Goal: Communication & Community: Answer question/provide support

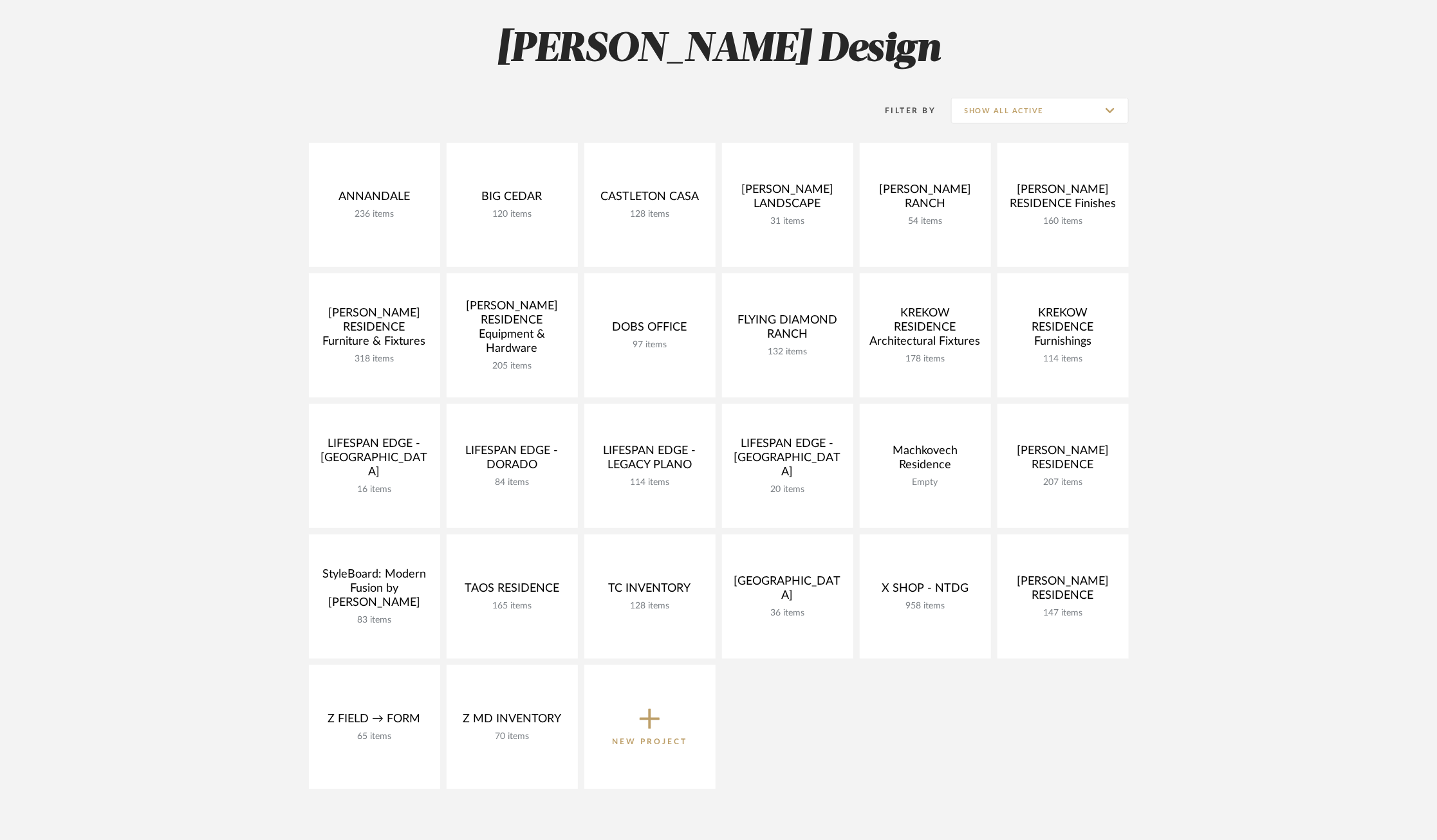
scroll to position [175, 0]
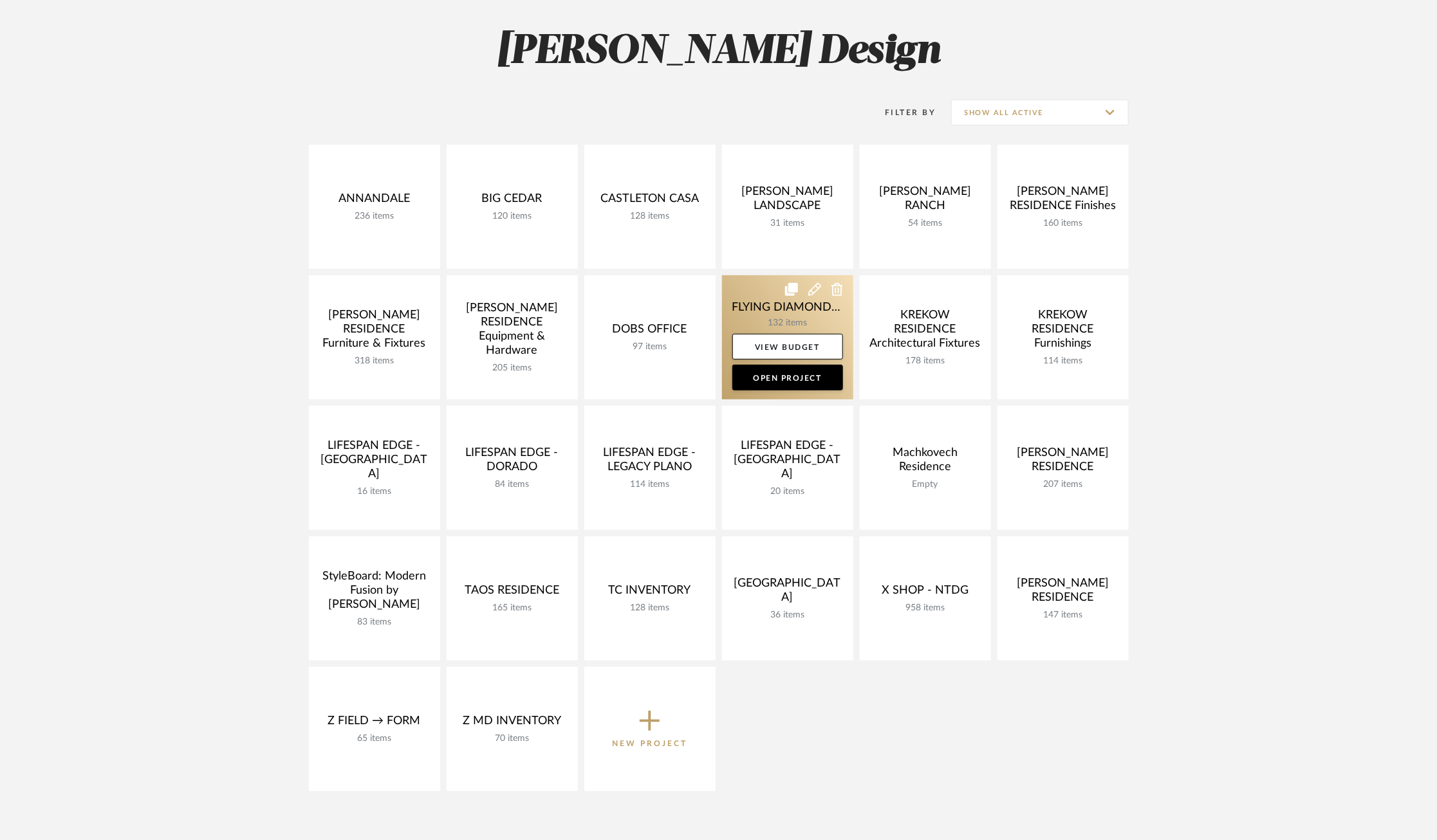
click at [764, 304] on link at bounding box center [787, 338] width 131 height 124
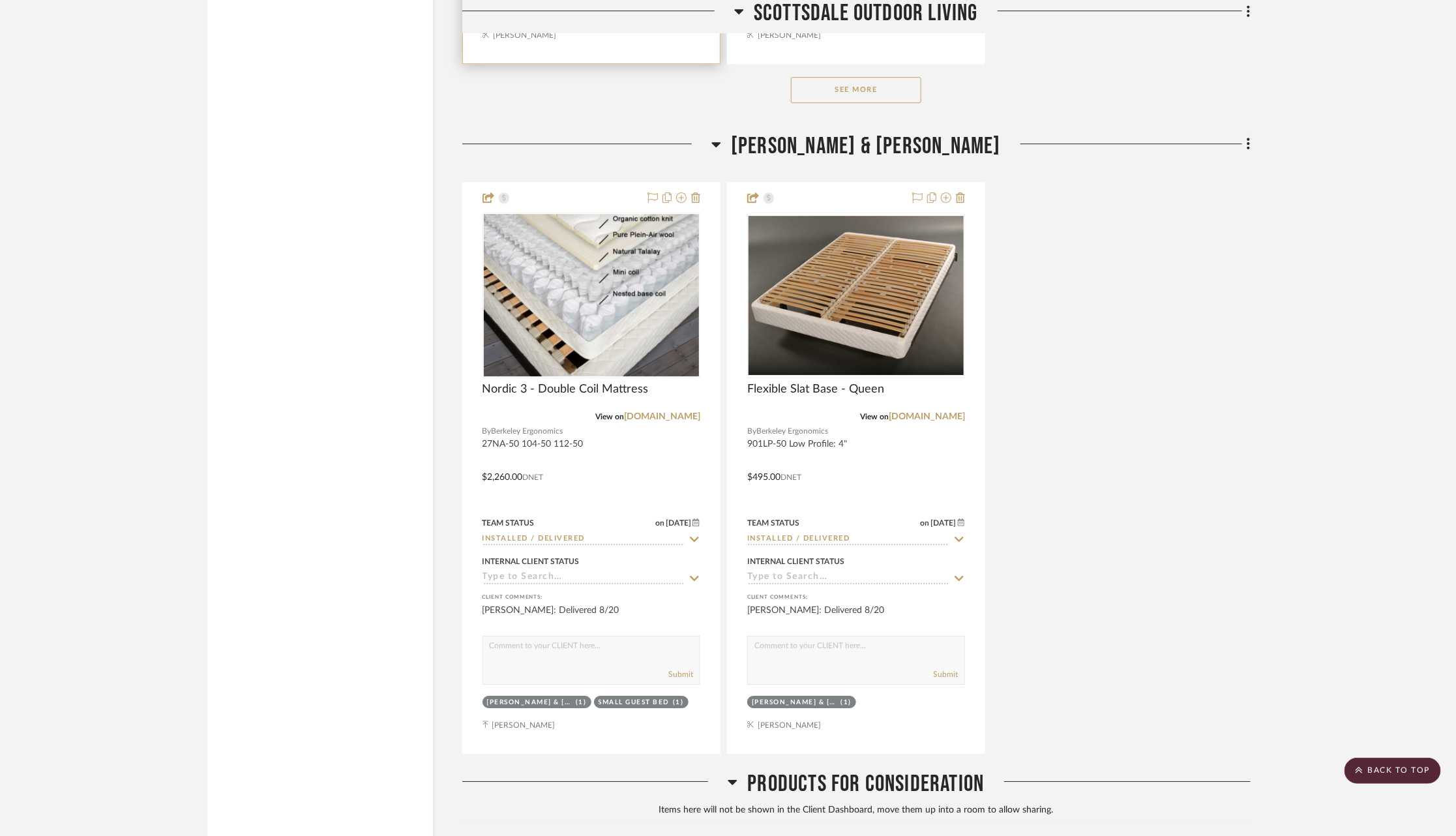
scroll to position [19704, 0]
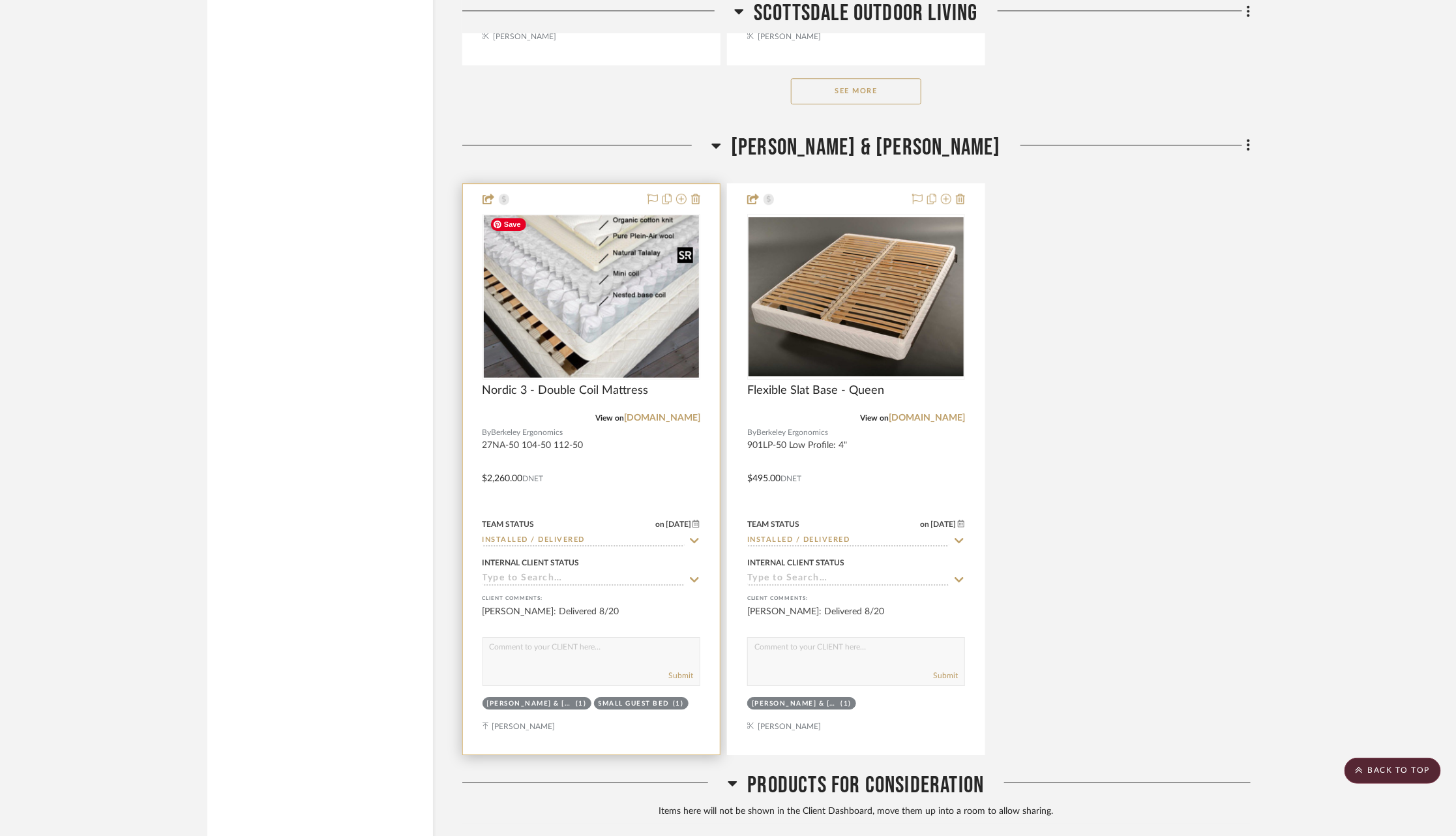
click at [564, 333] on img "0" at bounding box center [591, 296] width 215 height 162
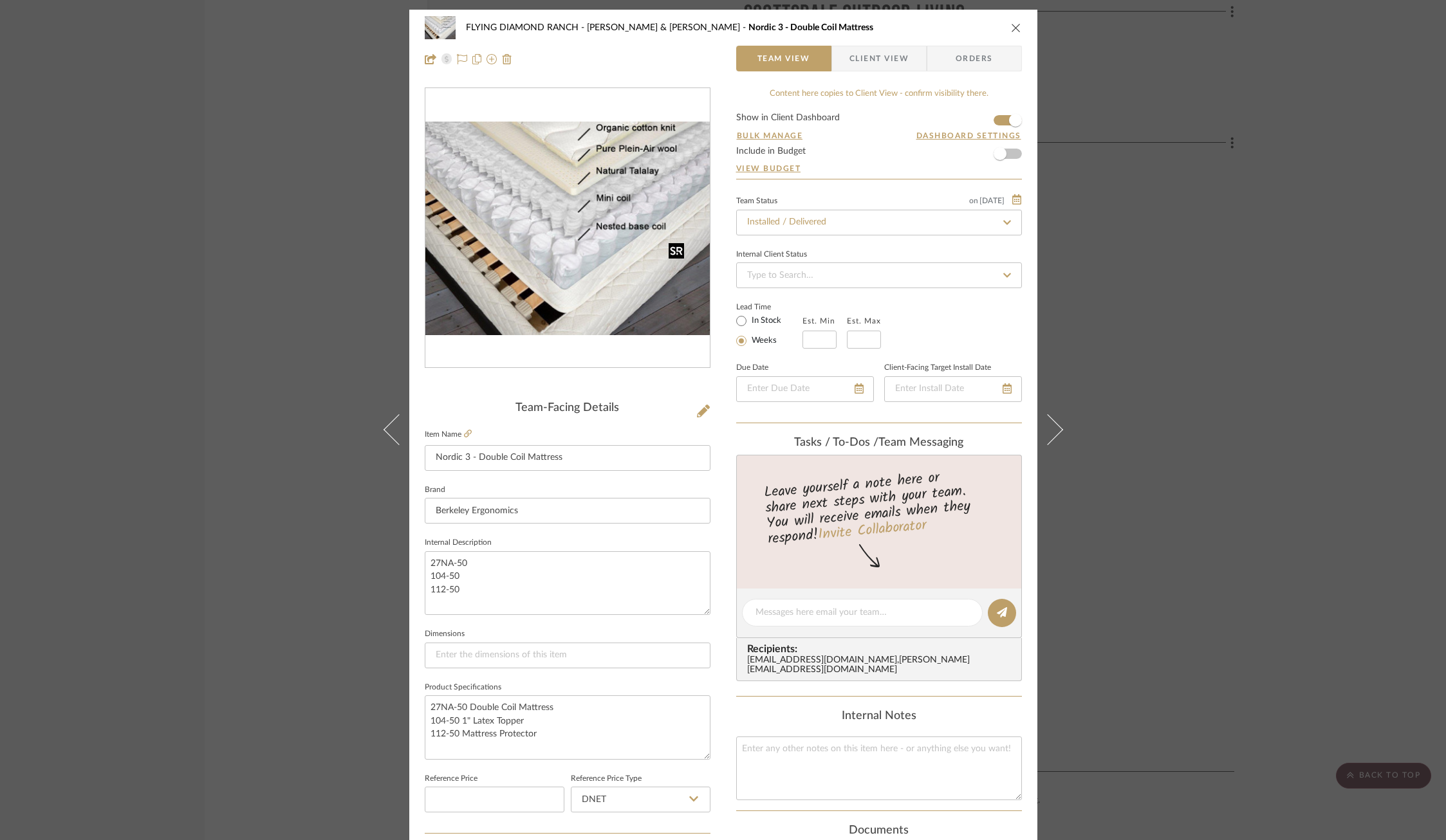
scroll to position [359, 0]
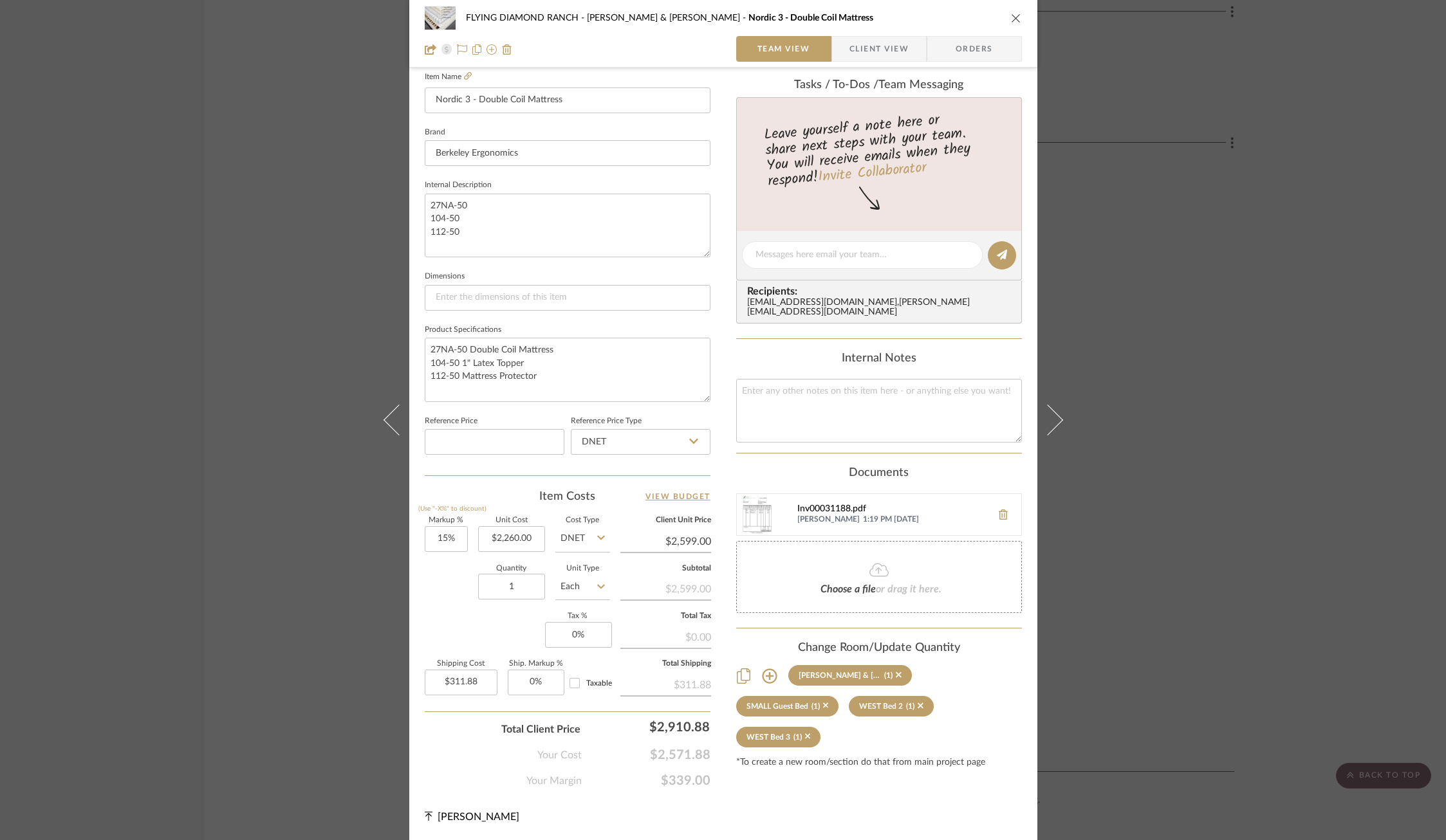
click at [823, 504] on div "Inv00031188.pdf" at bounding box center [892, 509] width 188 height 10
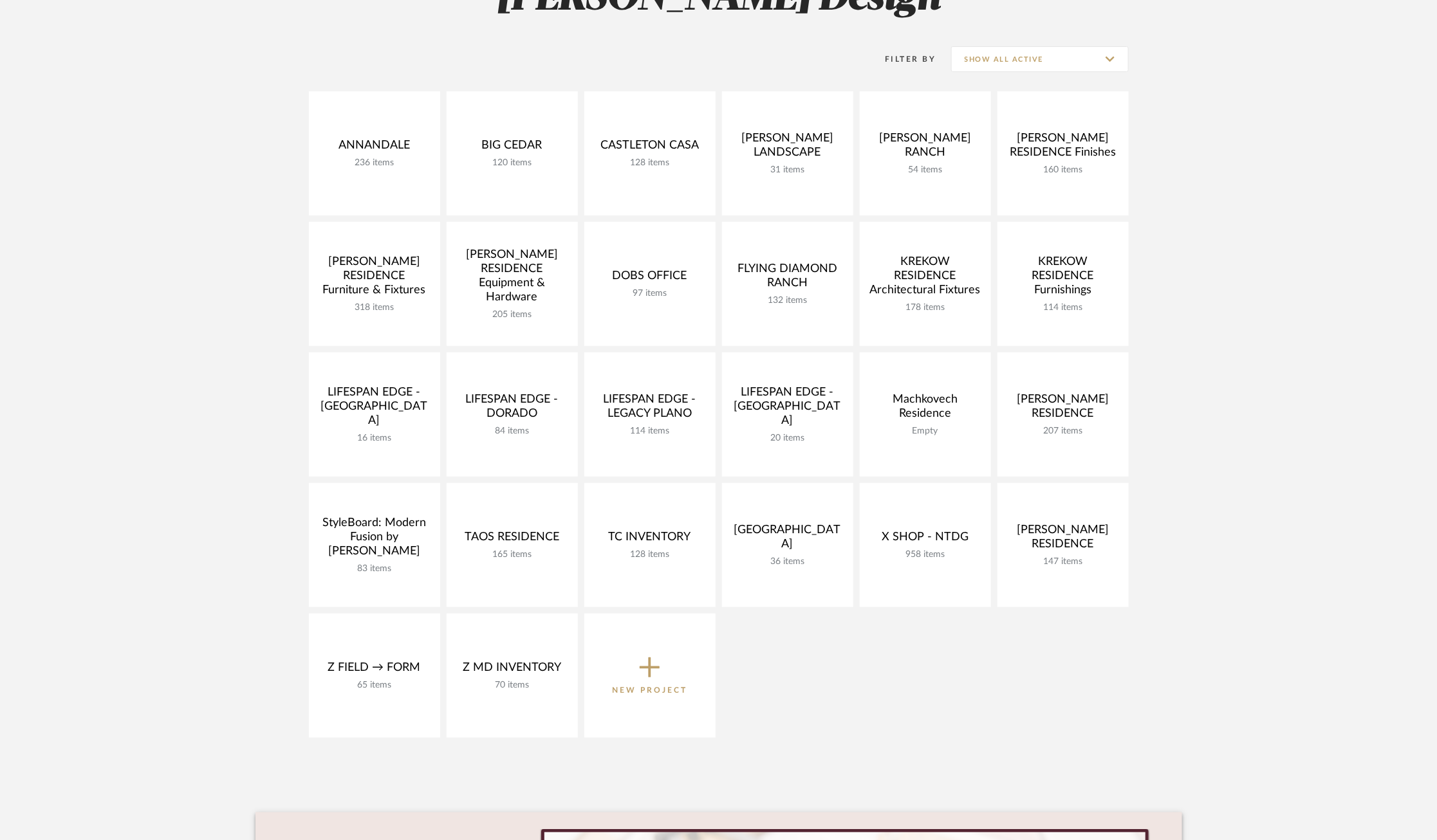
scroll to position [230, 0]
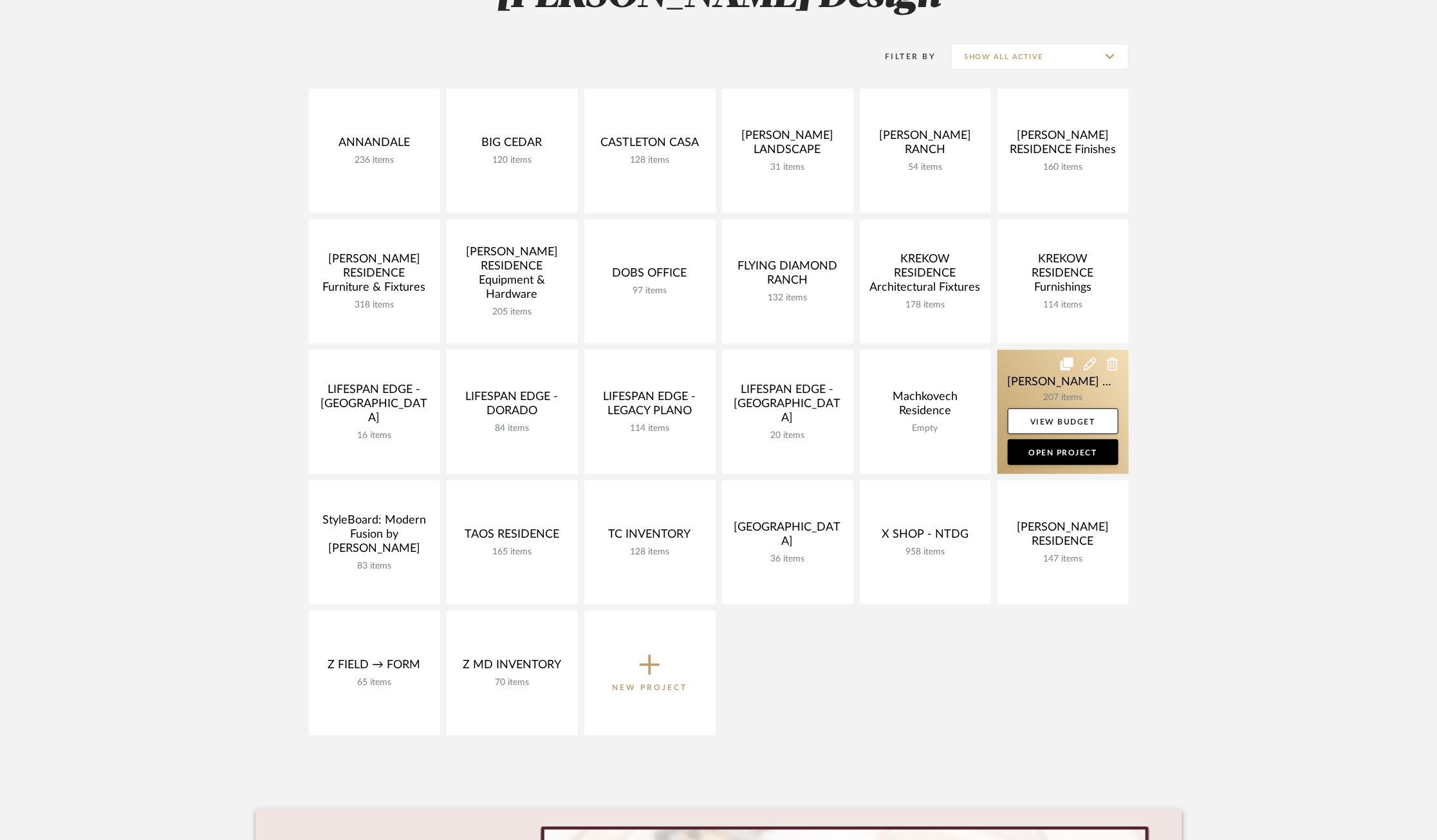
click at [1027, 382] on link at bounding box center [1063, 412] width 131 height 124
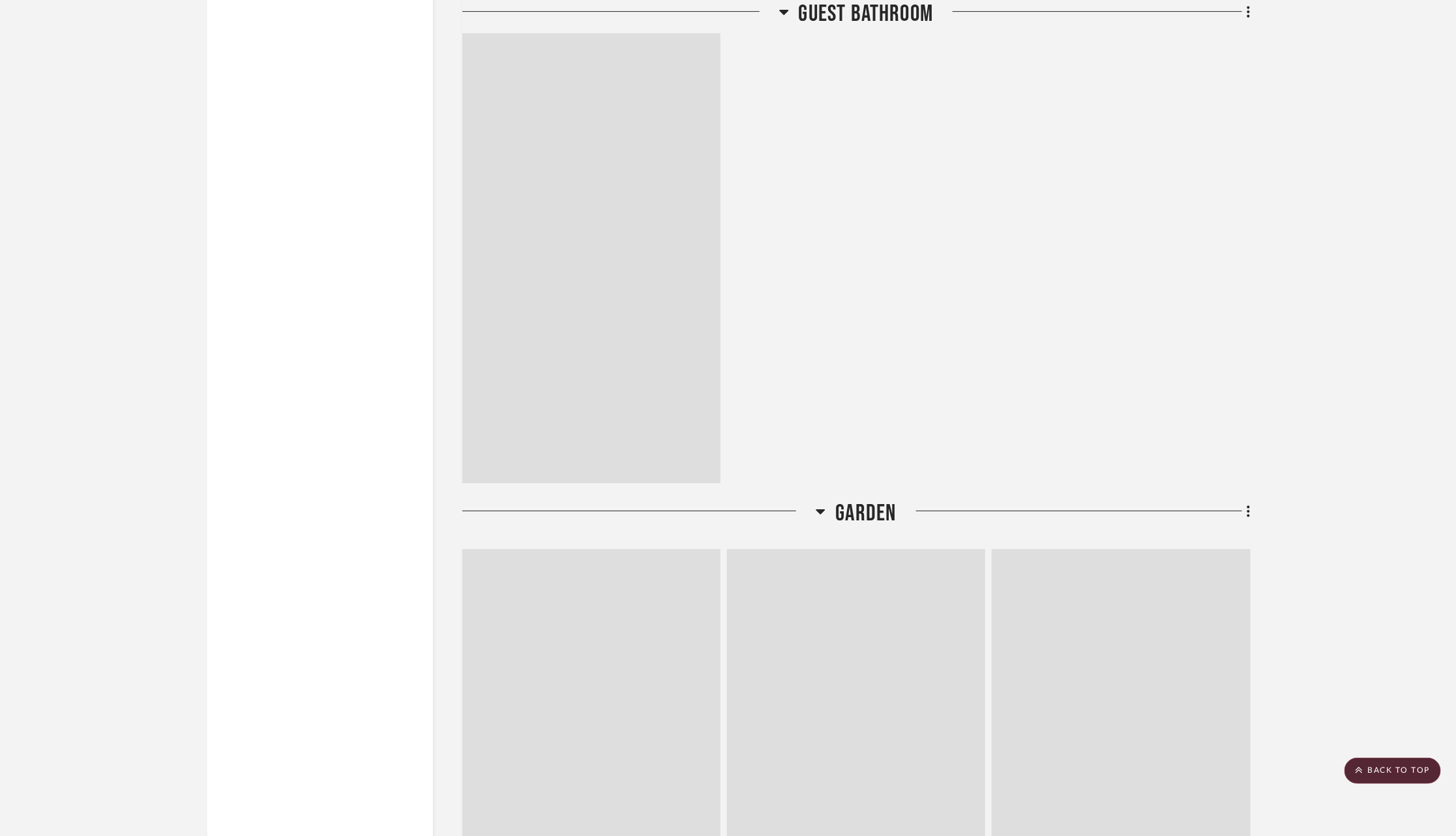
scroll to position [15321, 0]
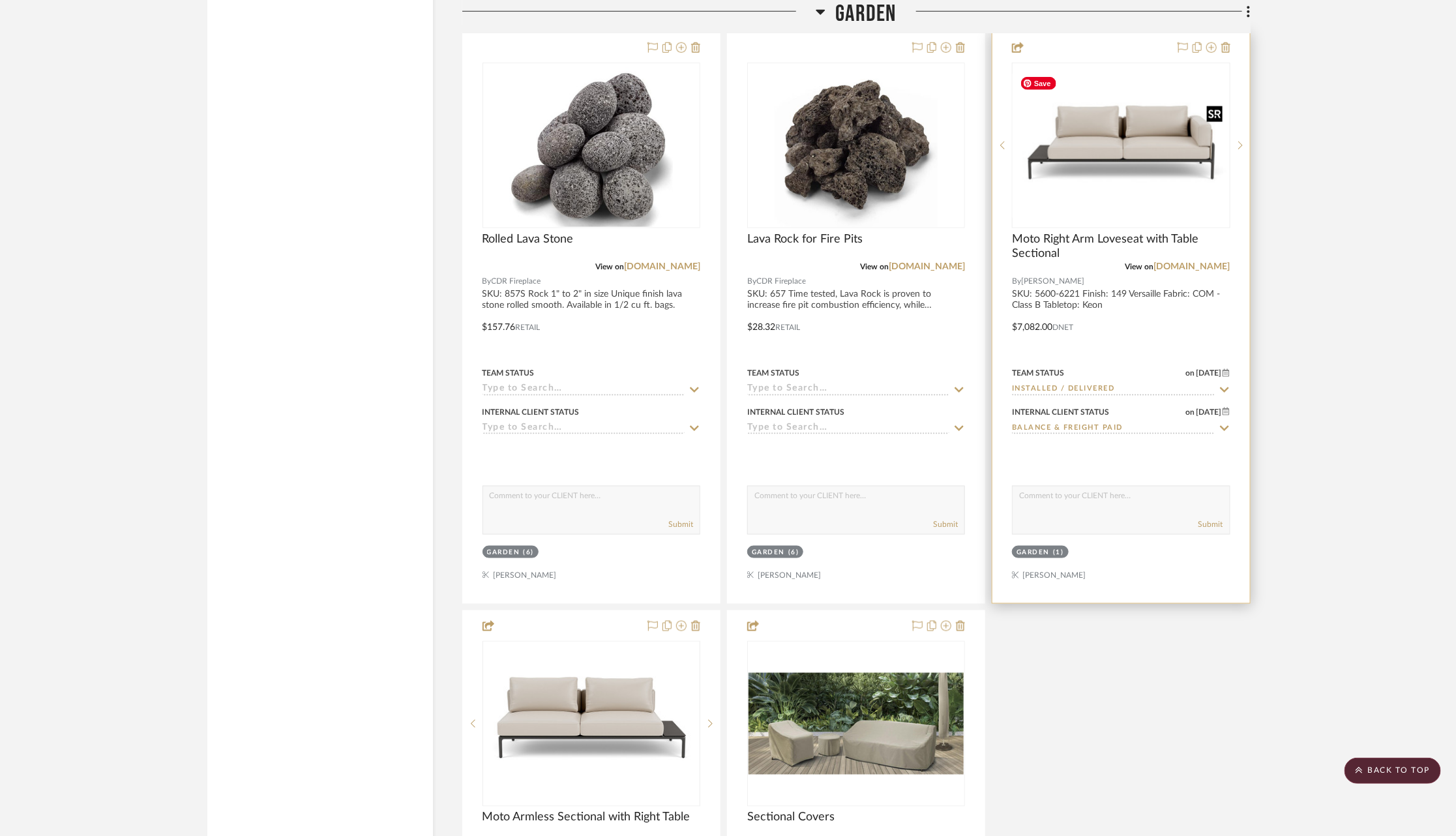
click at [1124, 111] on img "0" at bounding box center [1120, 146] width 215 height 144
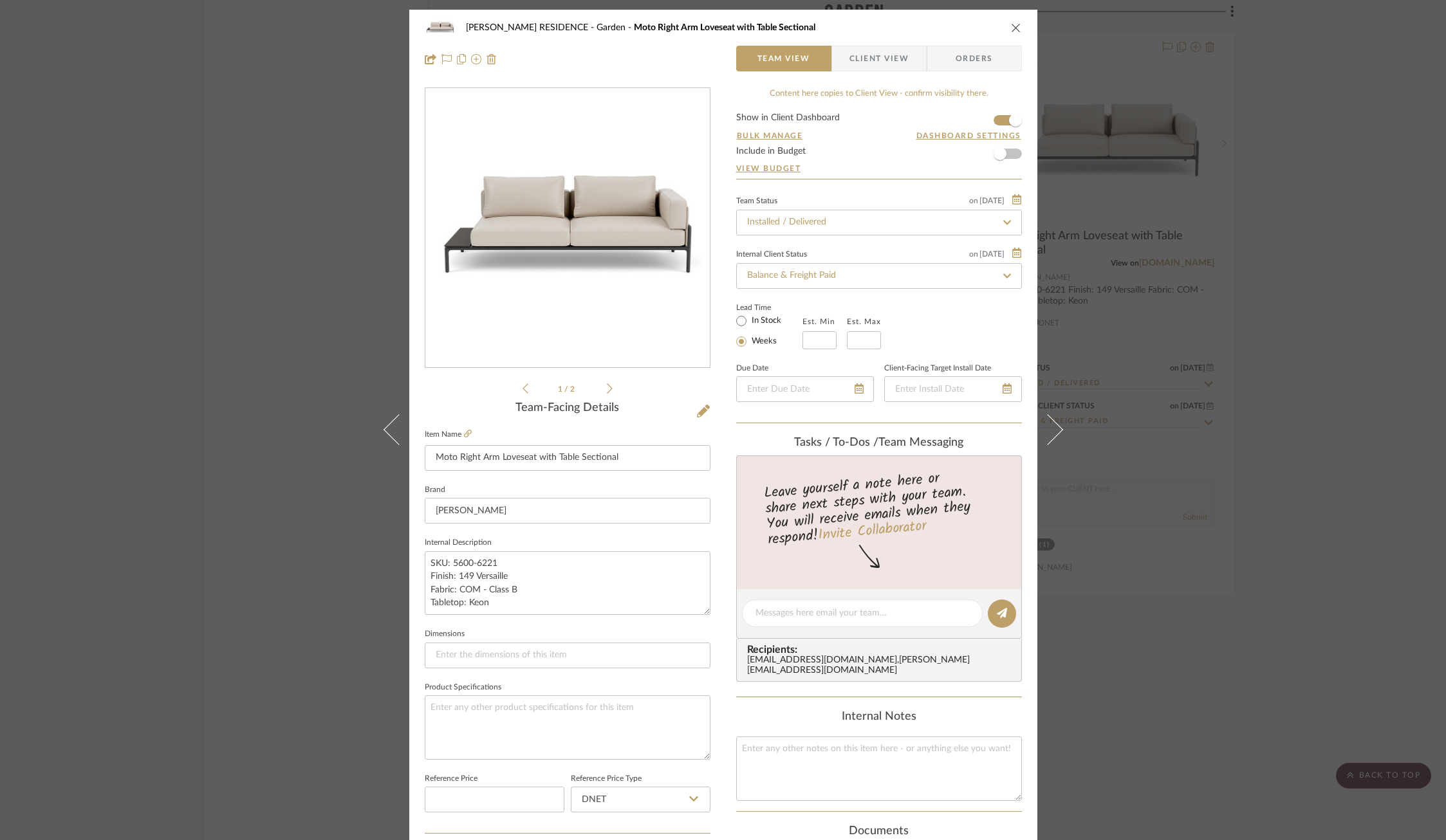
scroll to position [359, 0]
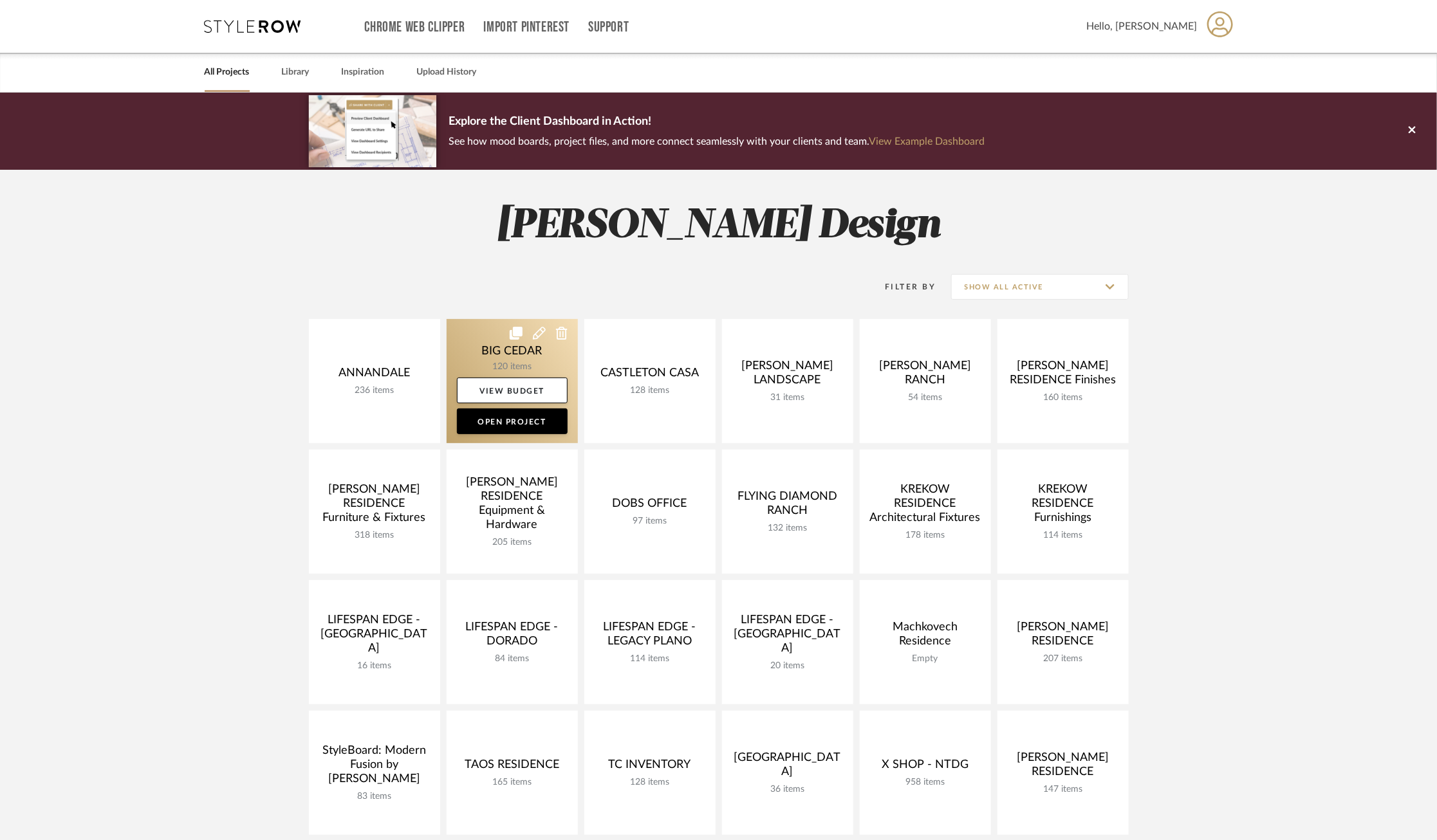
click at [486, 349] on link at bounding box center [512, 381] width 131 height 124
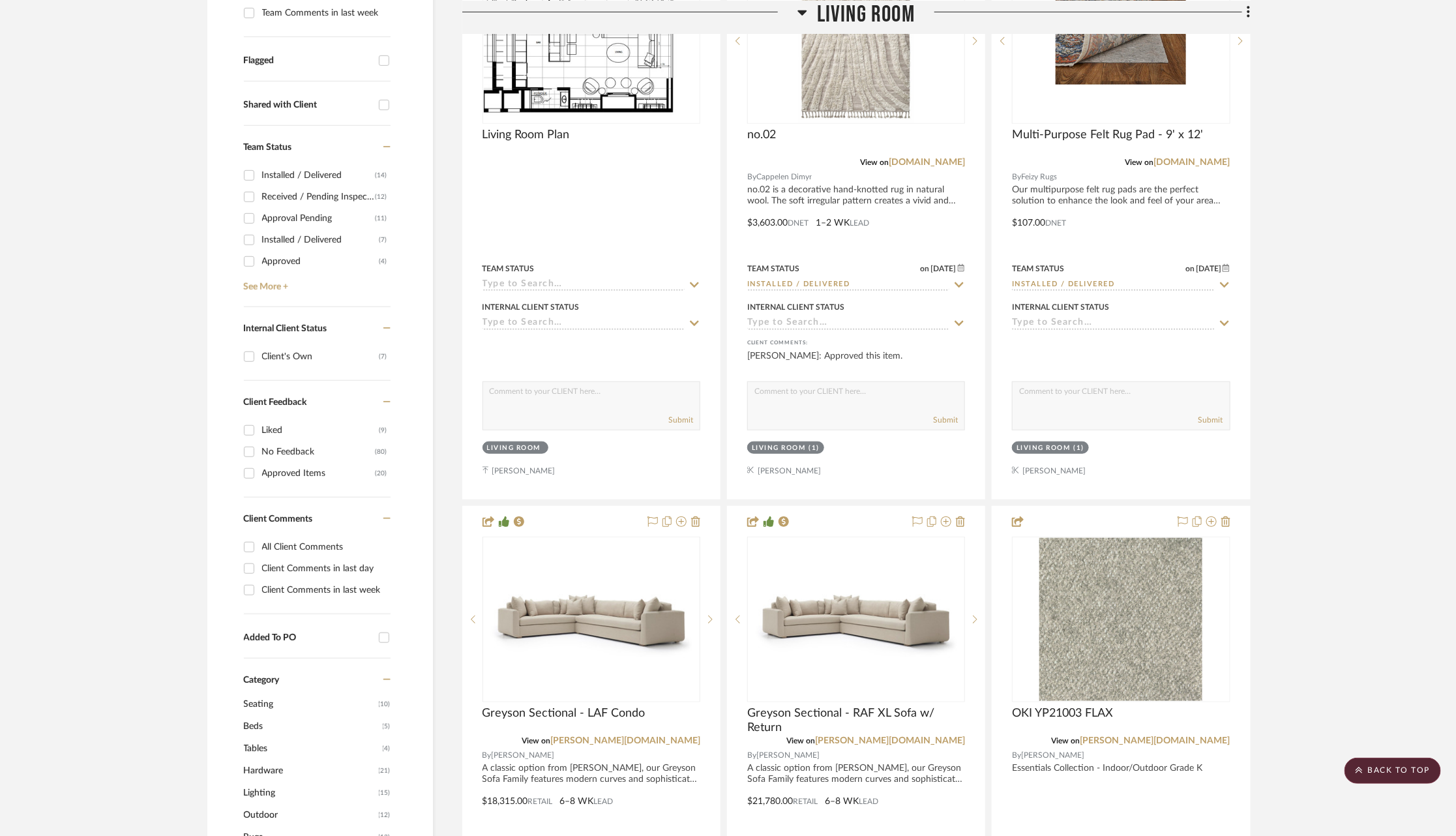
scroll to position [204, 0]
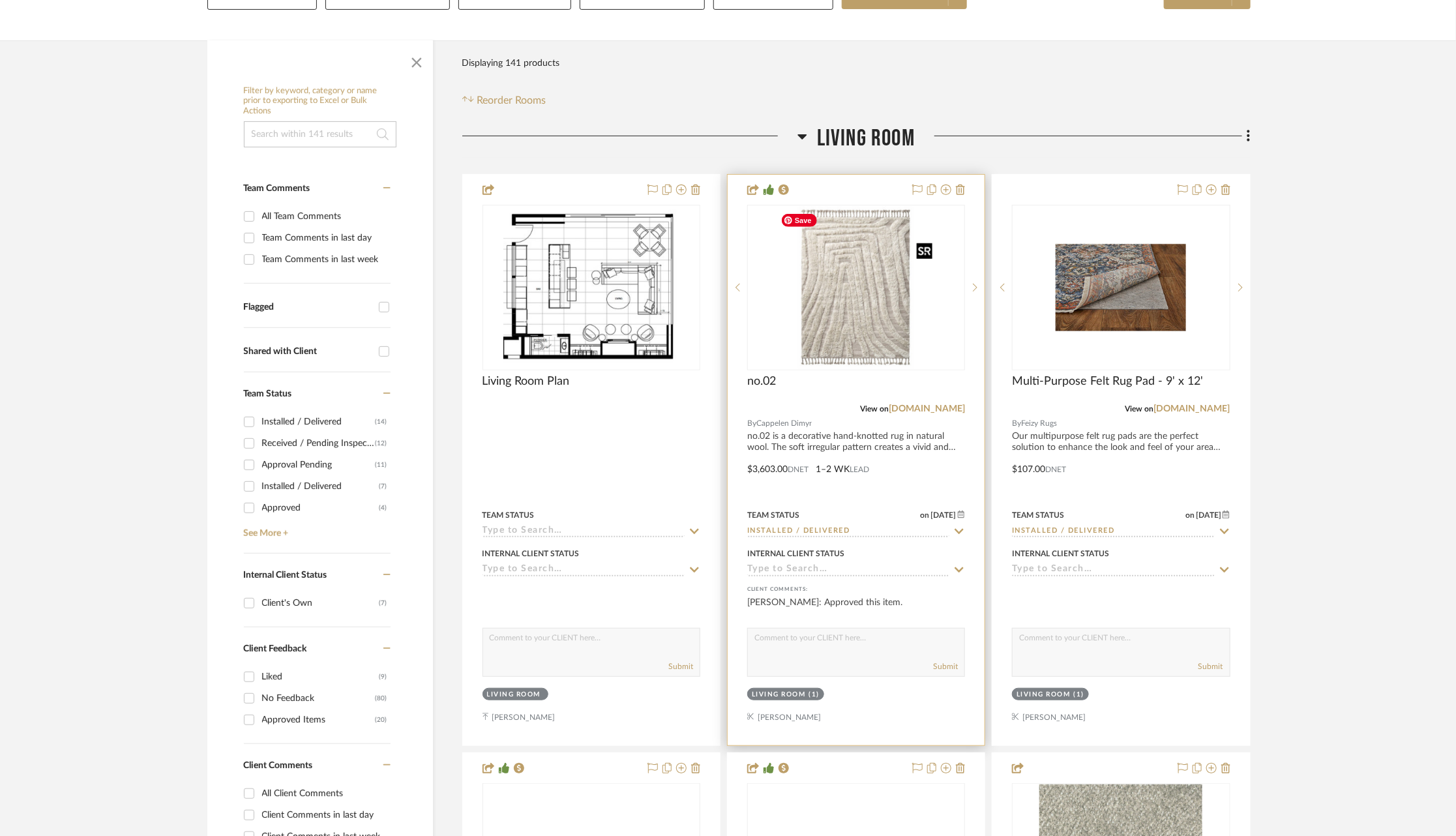
click at [0, 0] on img at bounding box center [0, 0] width 0 height 0
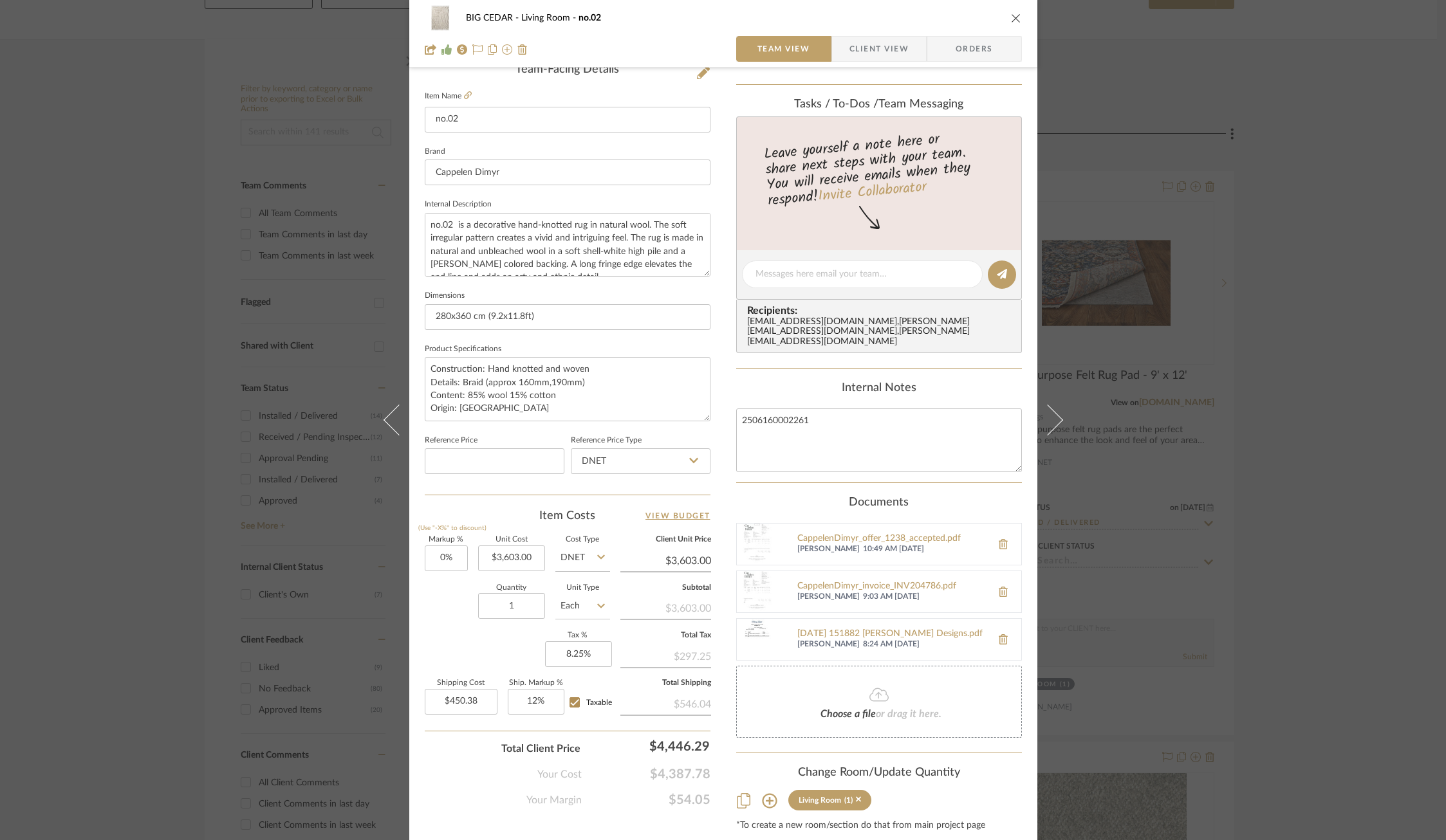
scroll to position [354, 0]
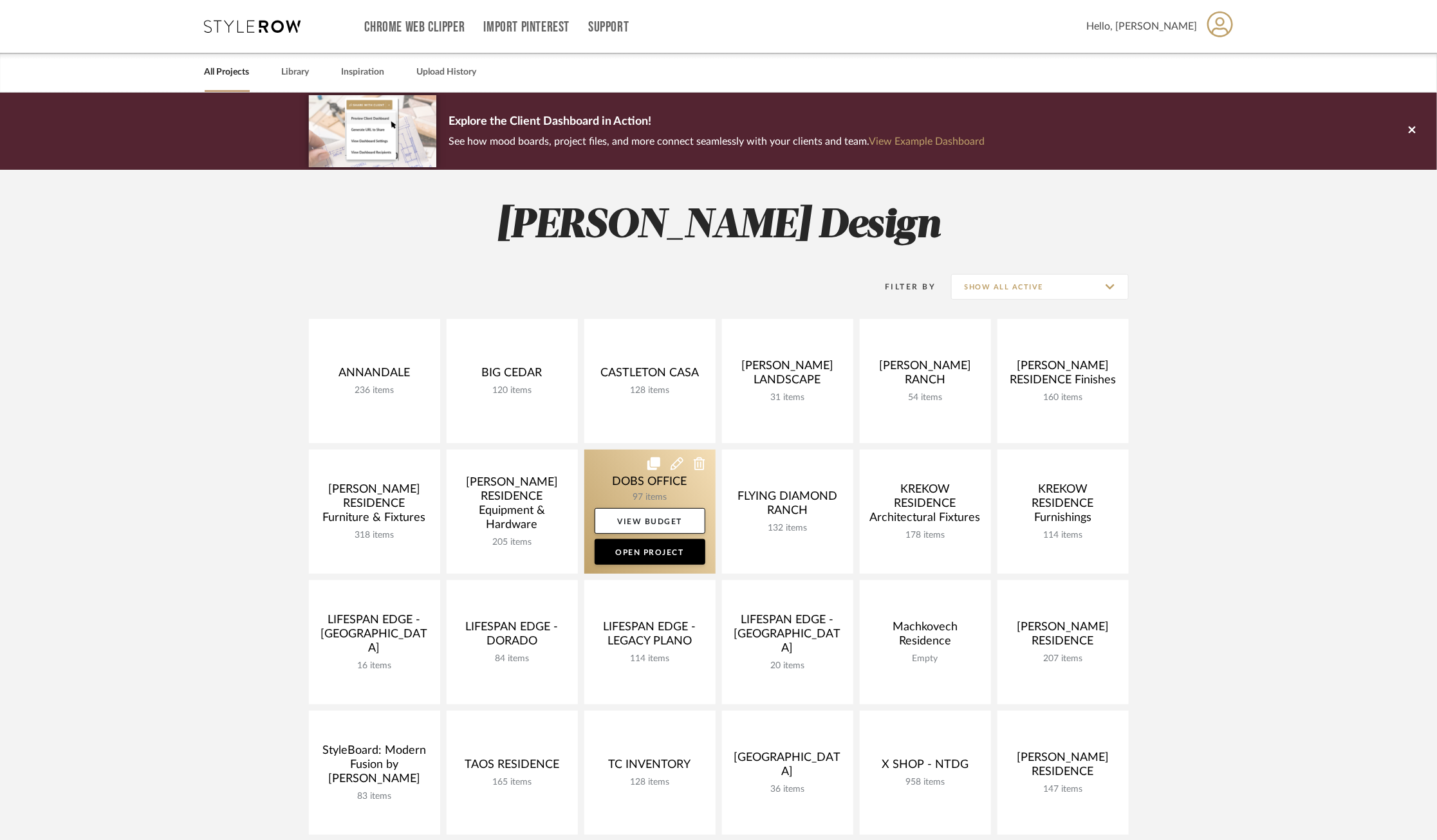
click at [621, 463] on link at bounding box center [650, 512] width 131 height 124
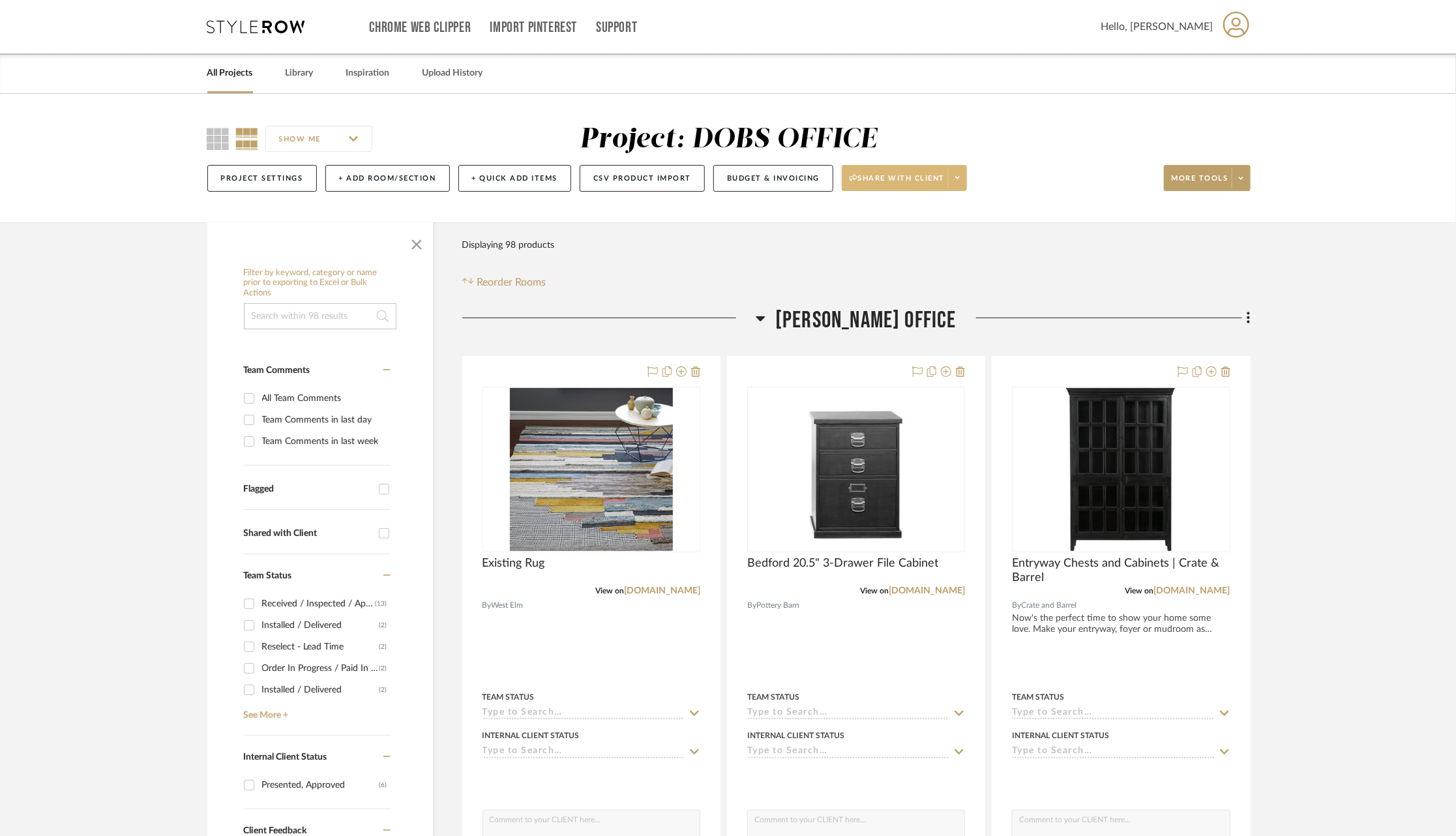
click at [966, 182] on span at bounding box center [956, 178] width 18 height 19
click at [902, 222] on button "Preview Client Dashboard" at bounding box center [912, 214] width 138 height 31
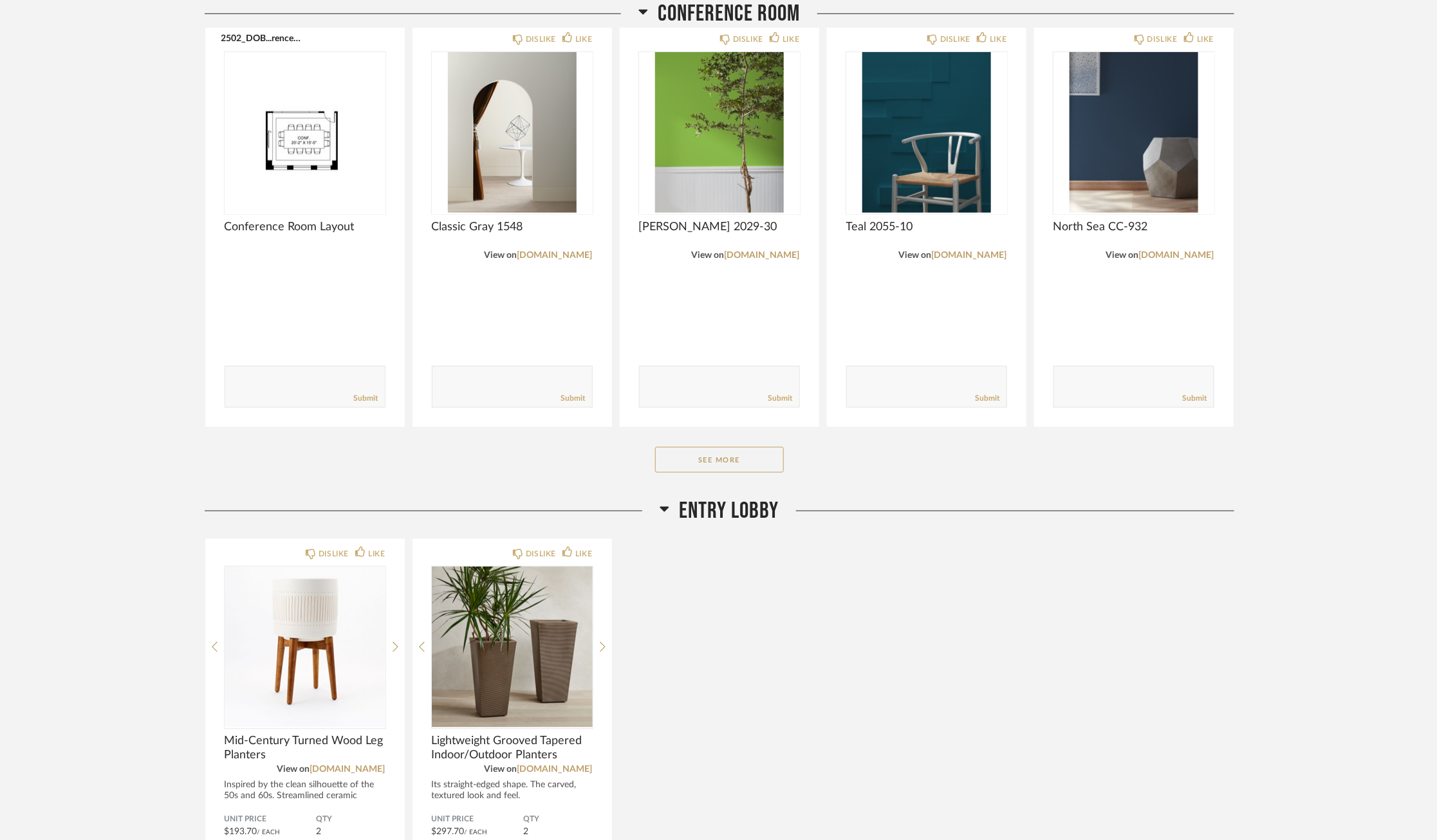
scroll to position [729, 0]
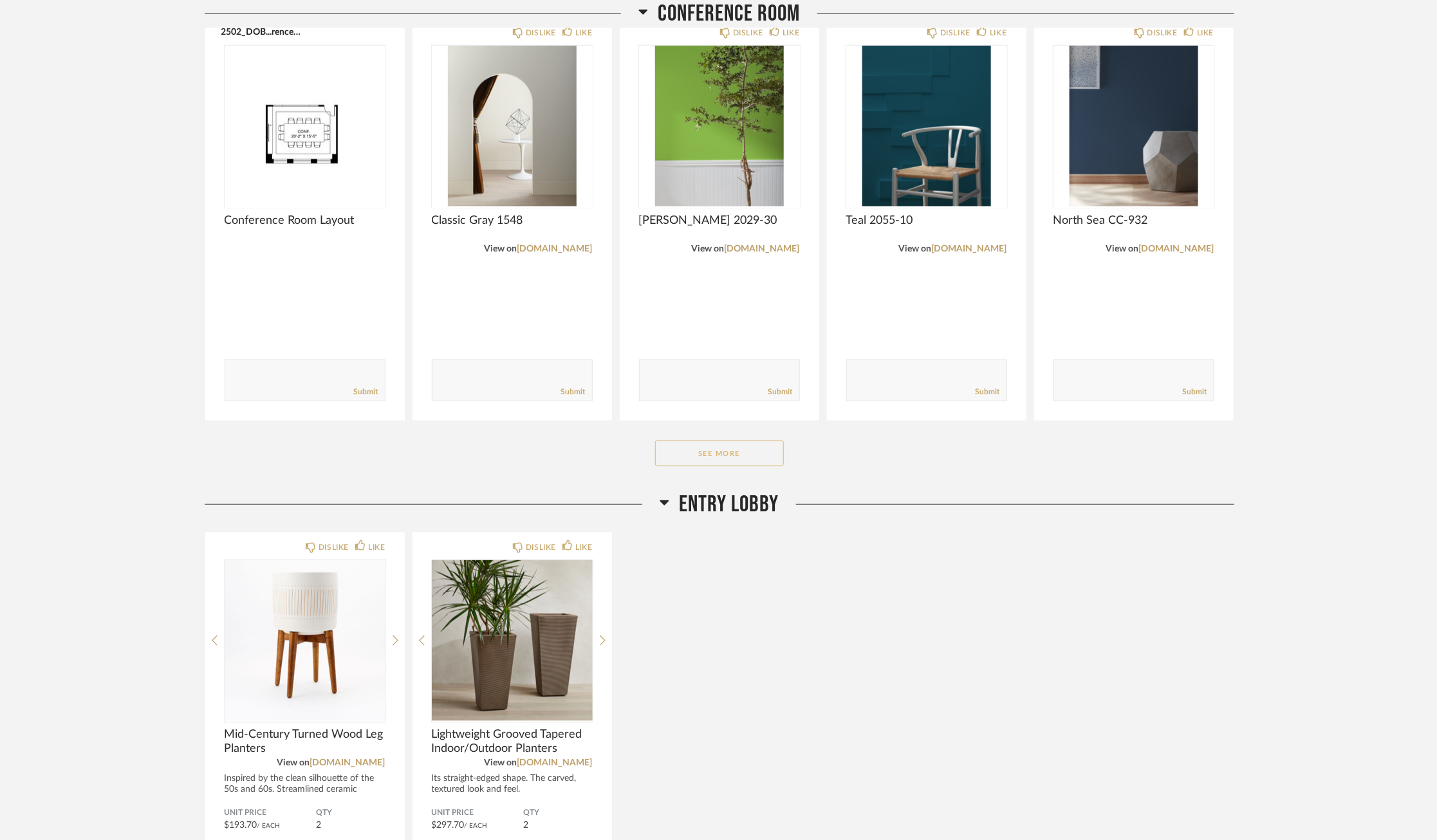
click at [710, 451] on button "See More" at bounding box center [719, 454] width 129 height 26
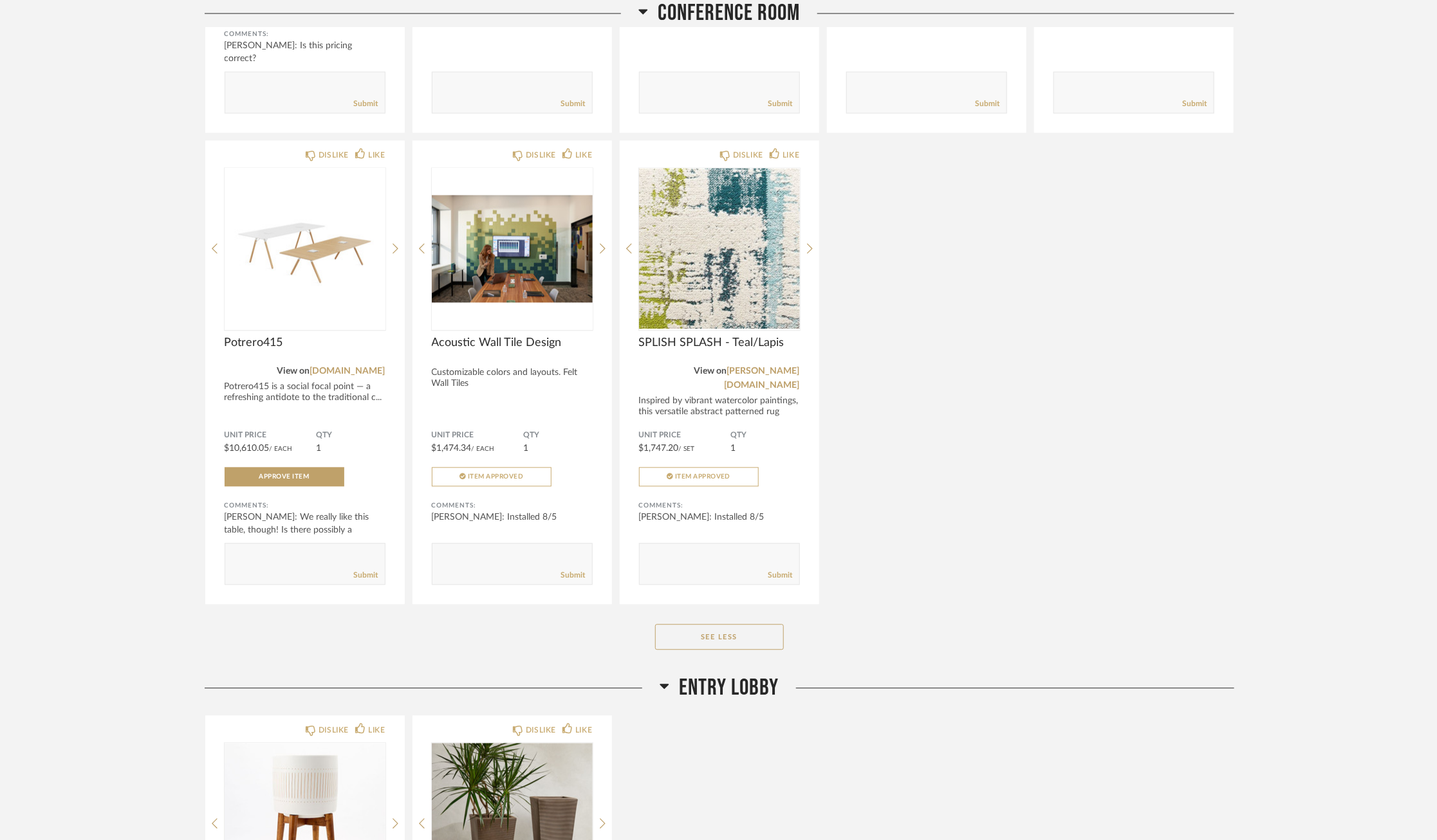
scroll to position [1499, 0]
click at [702, 623] on button "See Less" at bounding box center [719, 636] width 129 height 26
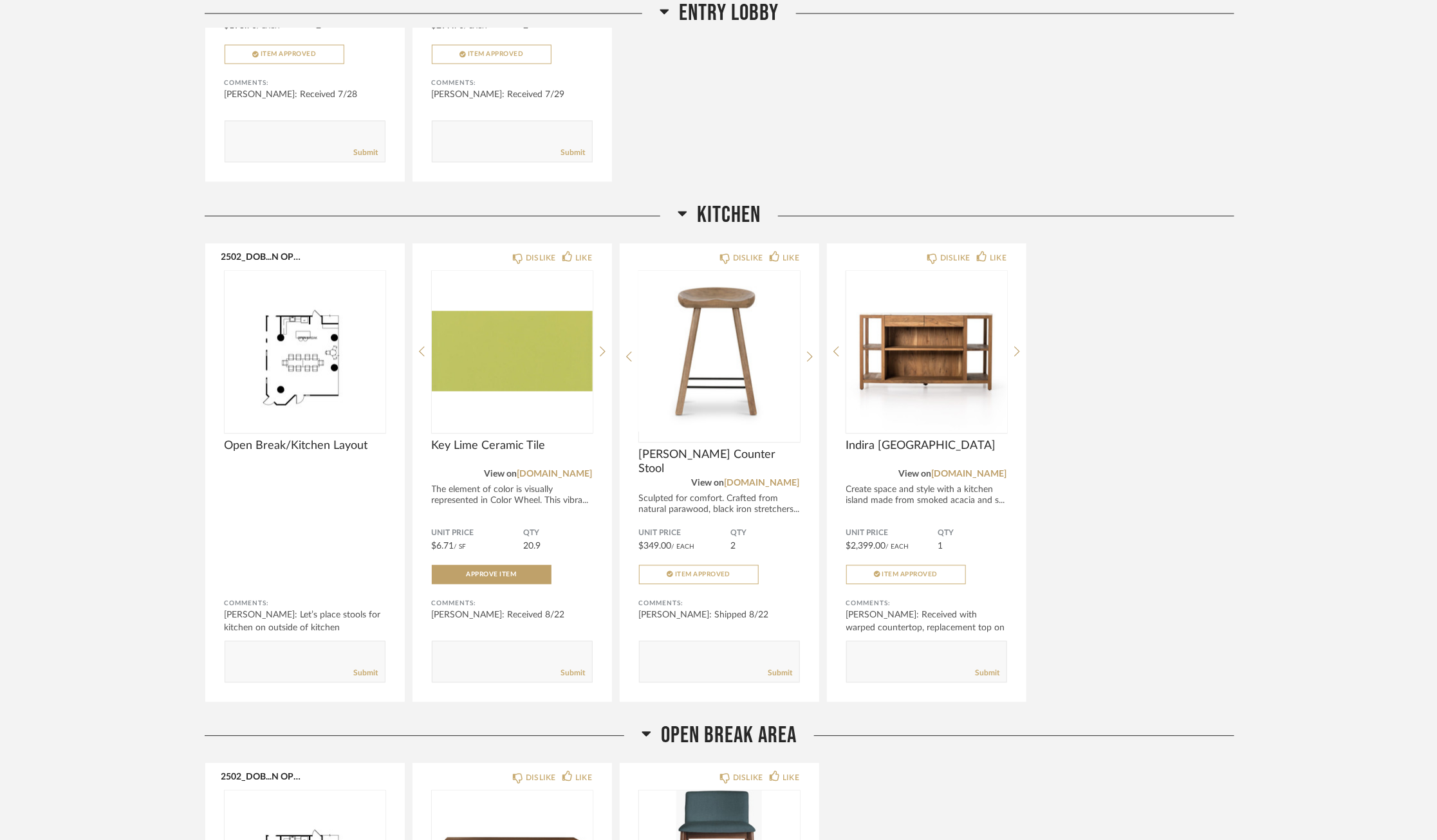
scroll to position [1552, 0]
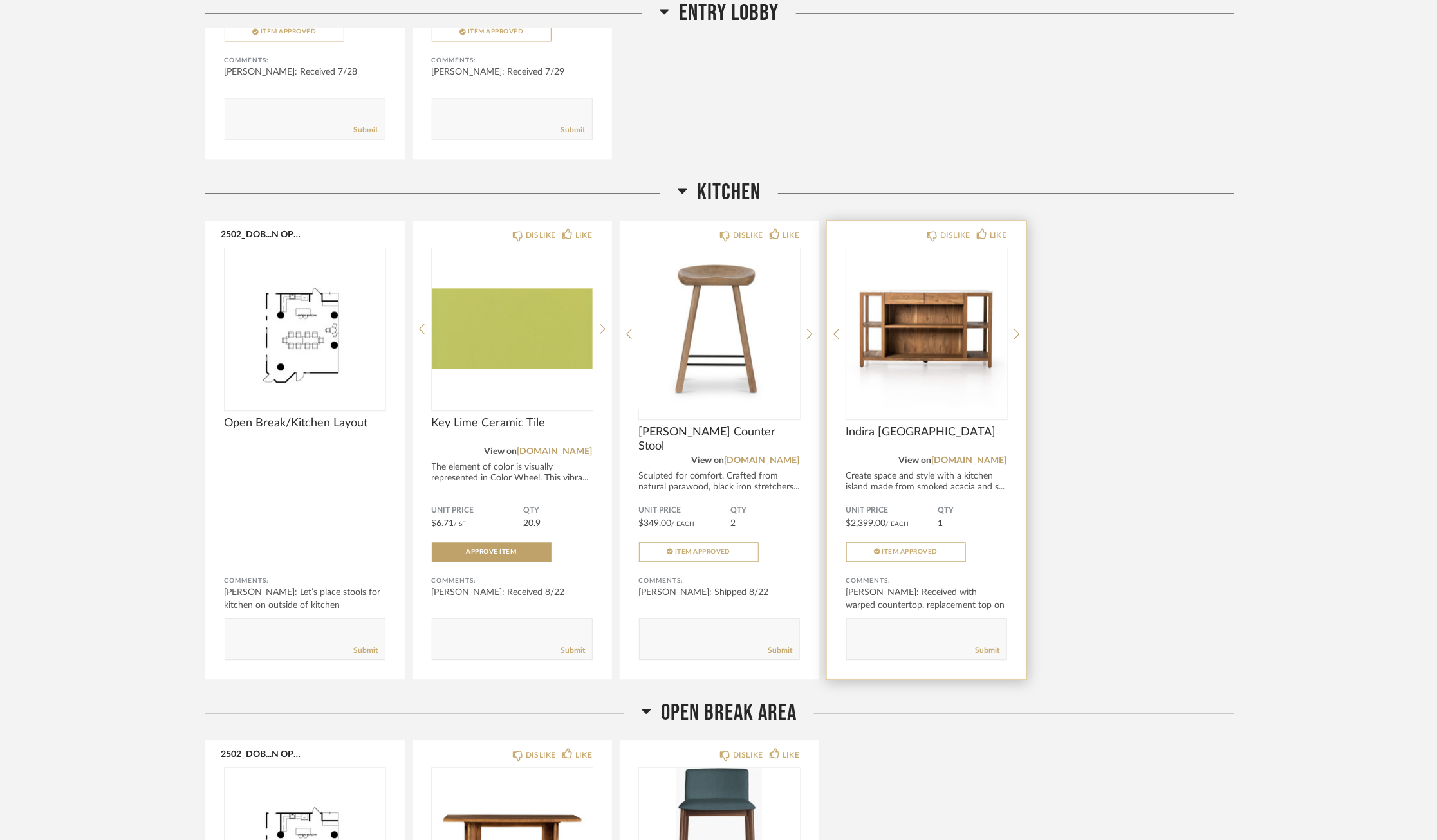
click at [918, 633] on textarea at bounding box center [926, 633] width 160 height 17
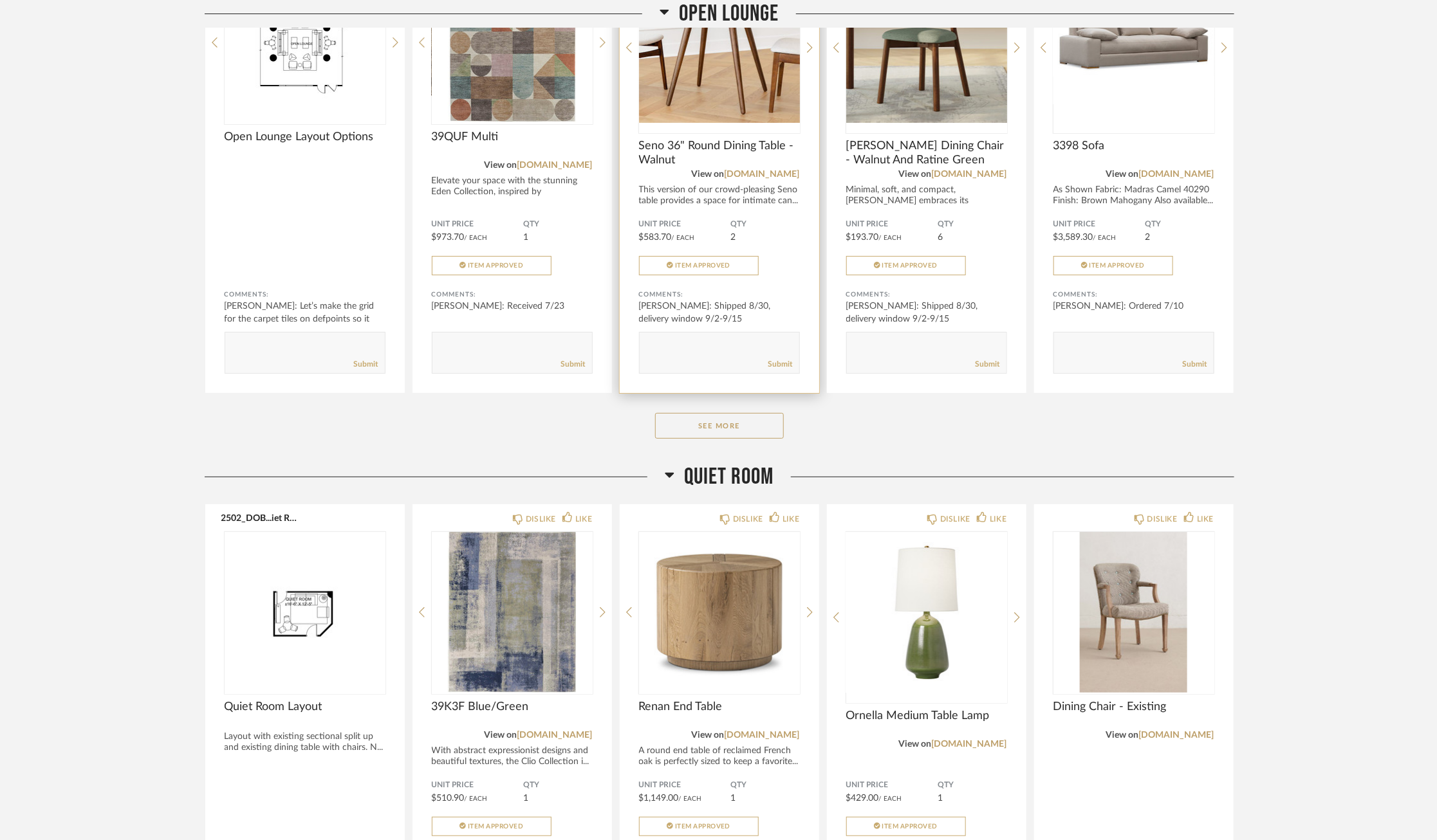
scroll to position [2895, 0]
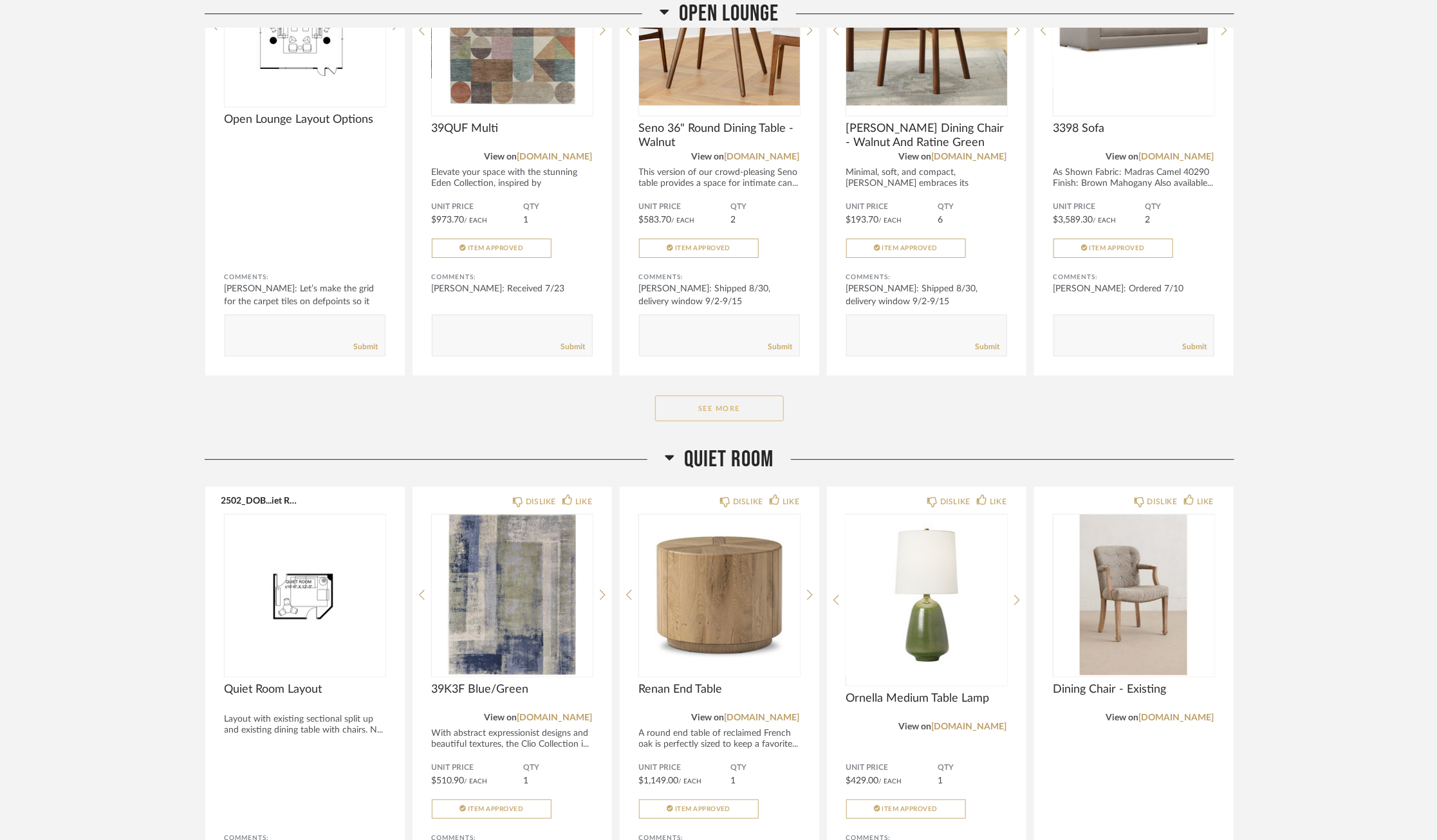
click at [707, 401] on button "See More" at bounding box center [719, 408] width 129 height 26
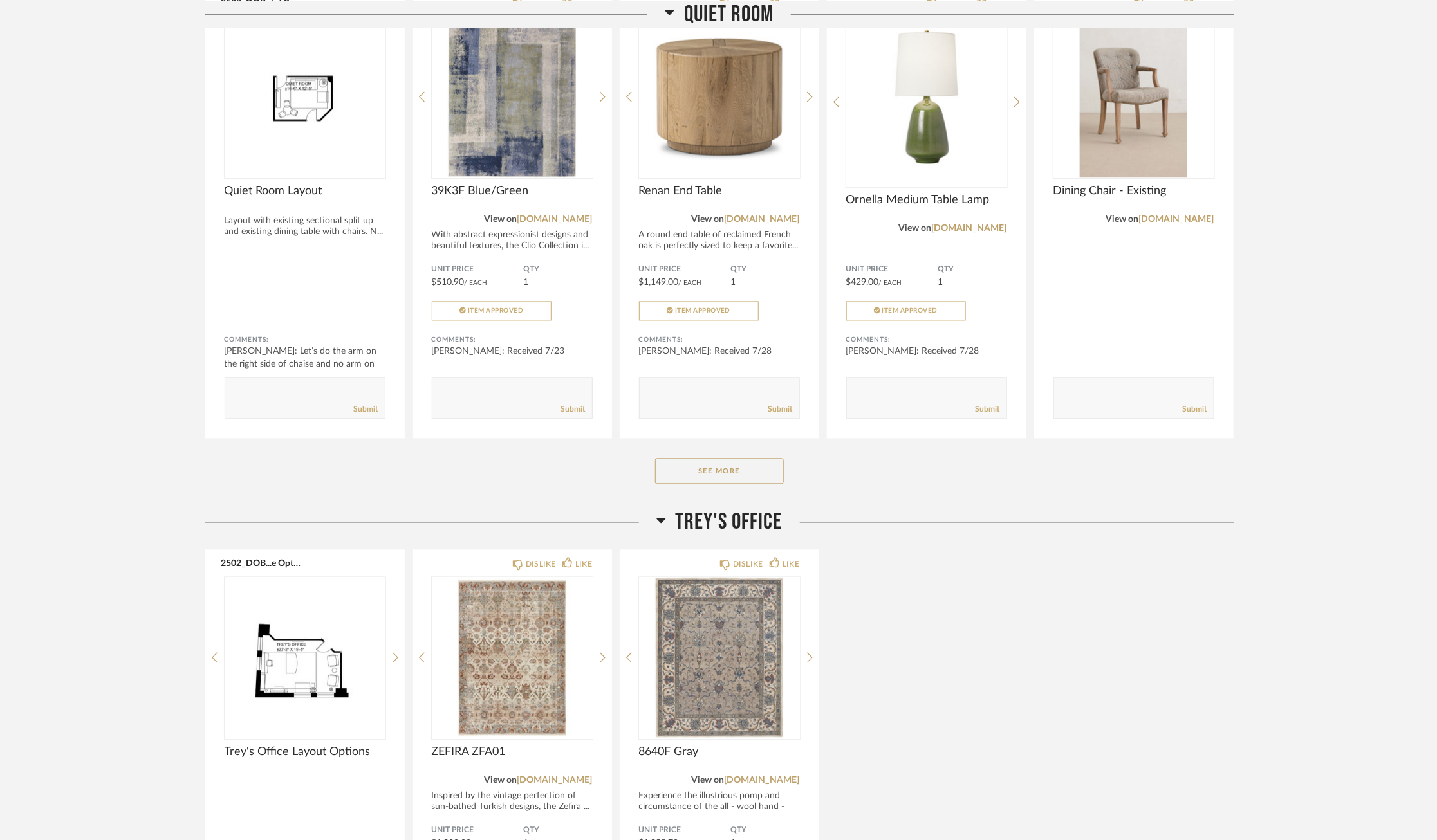
scroll to position [4531, 0]
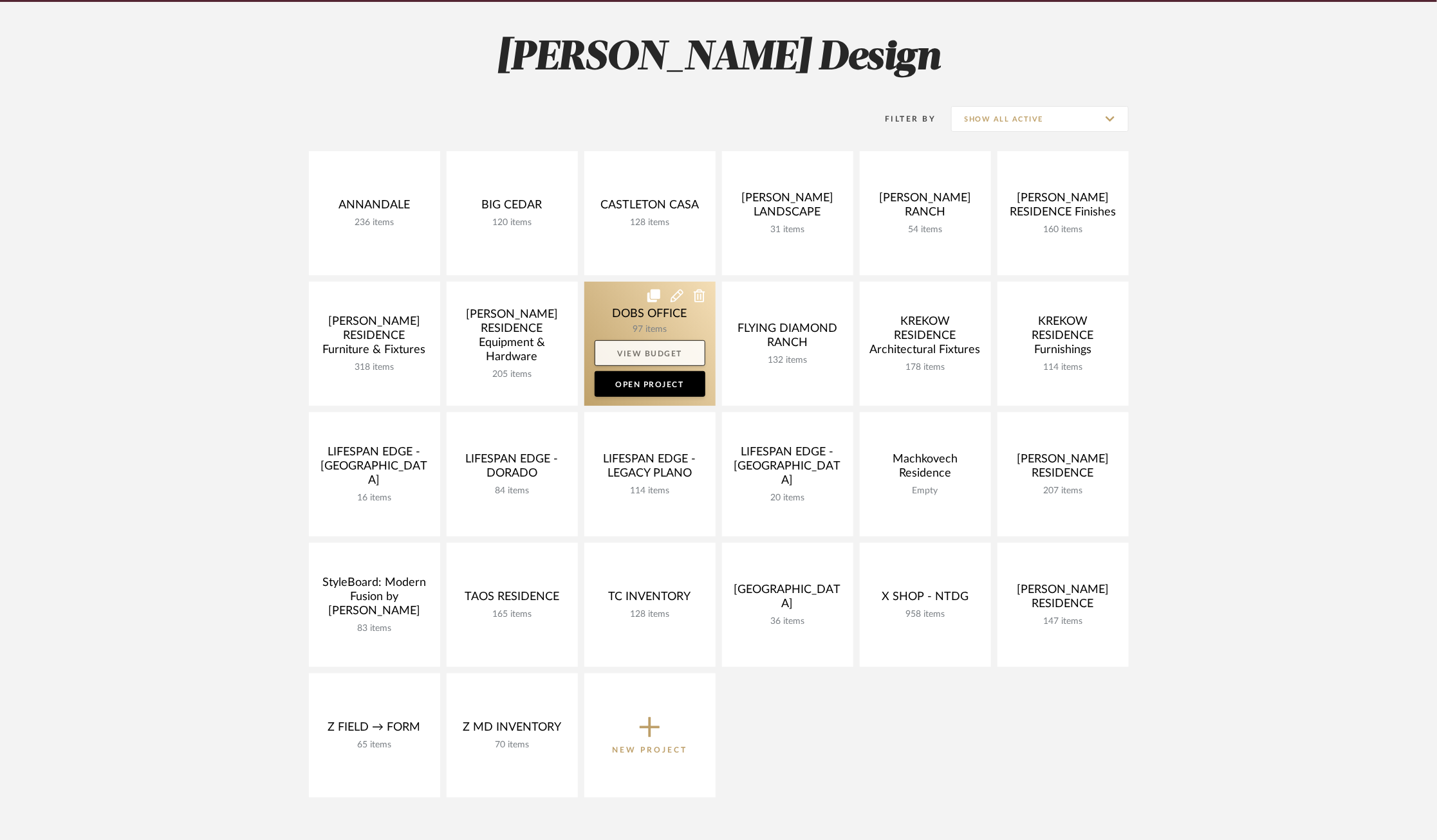
scroll to position [172, 0]
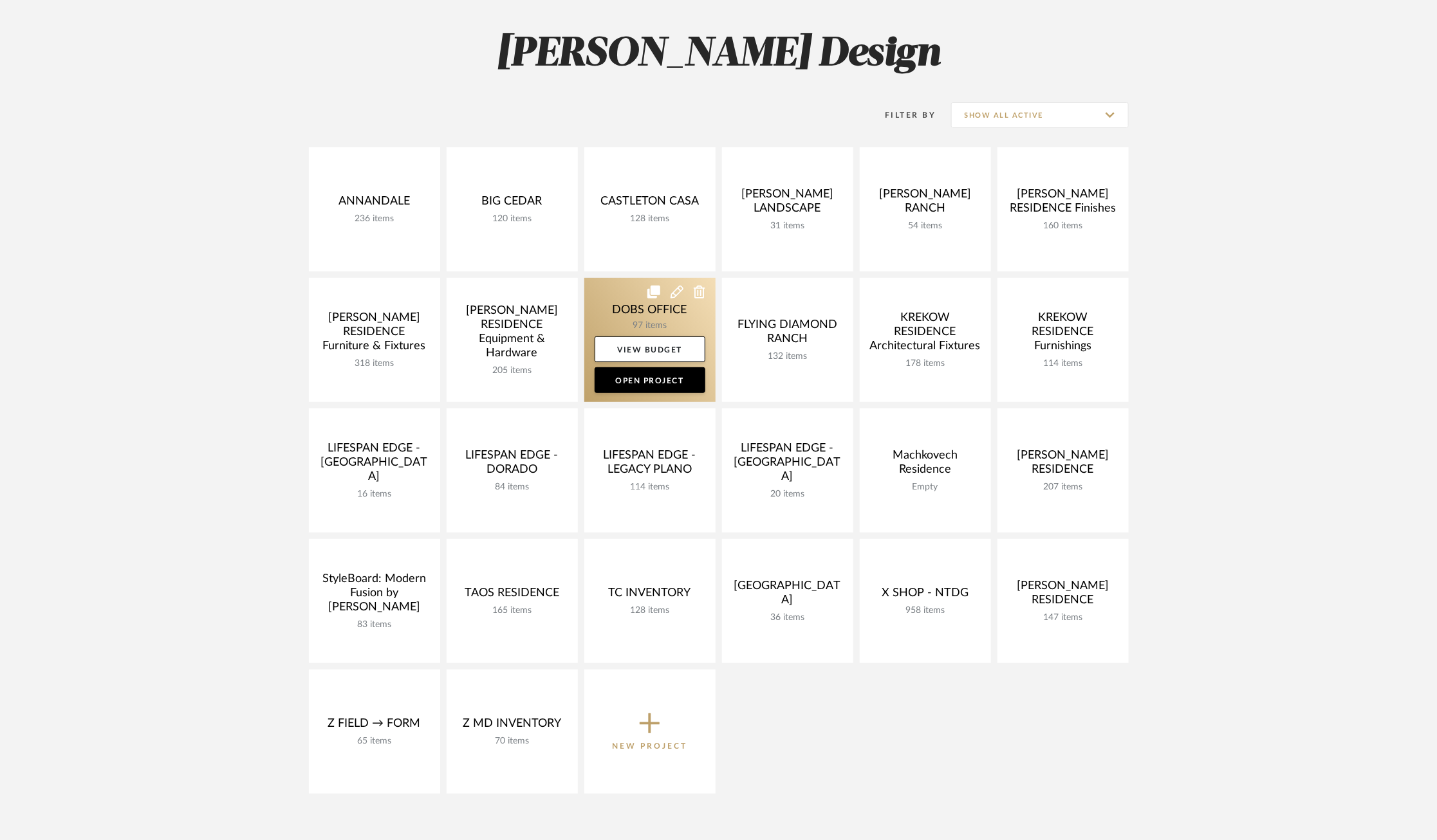
click at [618, 326] on link at bounding box center [650, 340] width 131 height 124
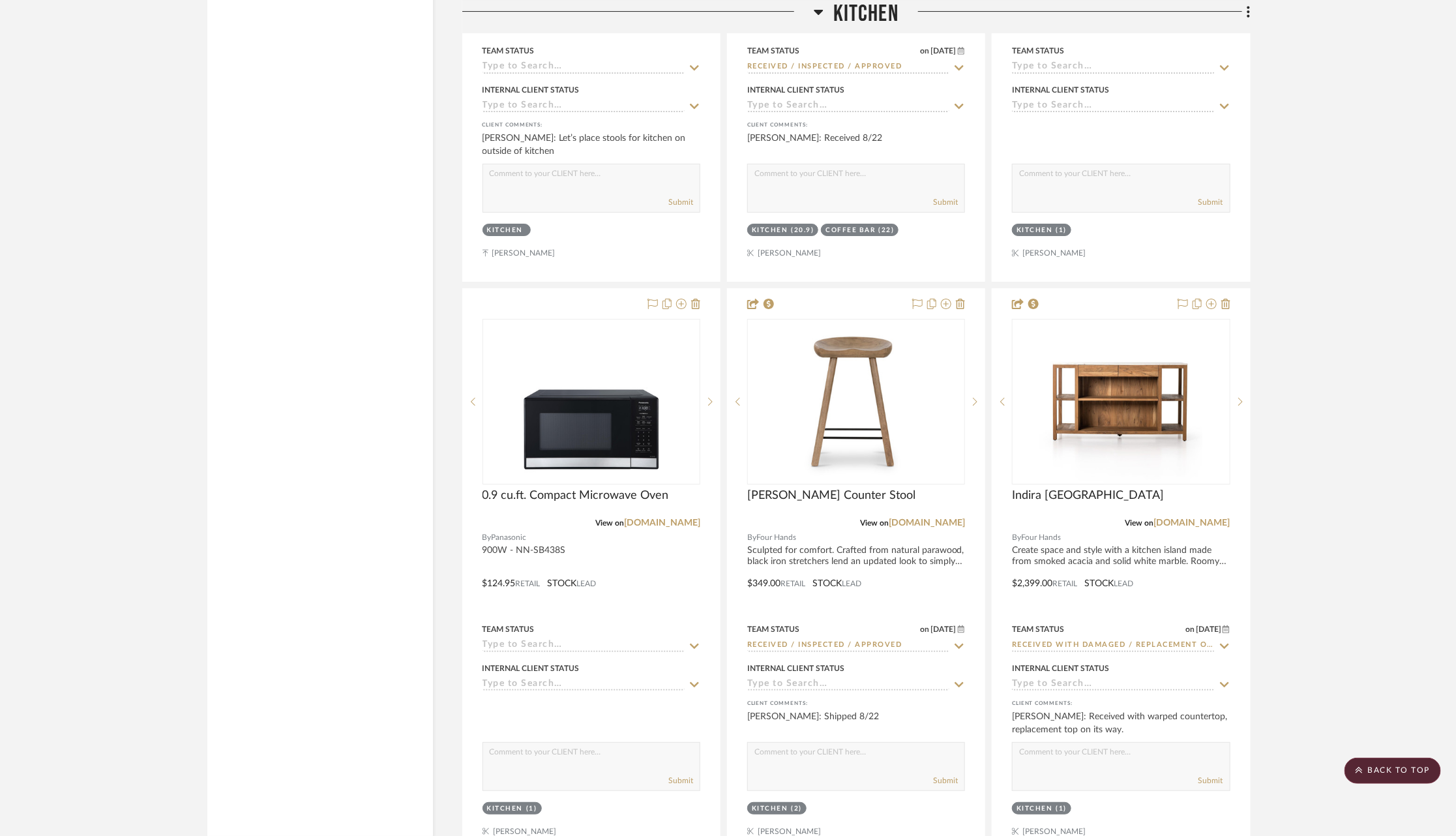
scroll to position [5612, 0]
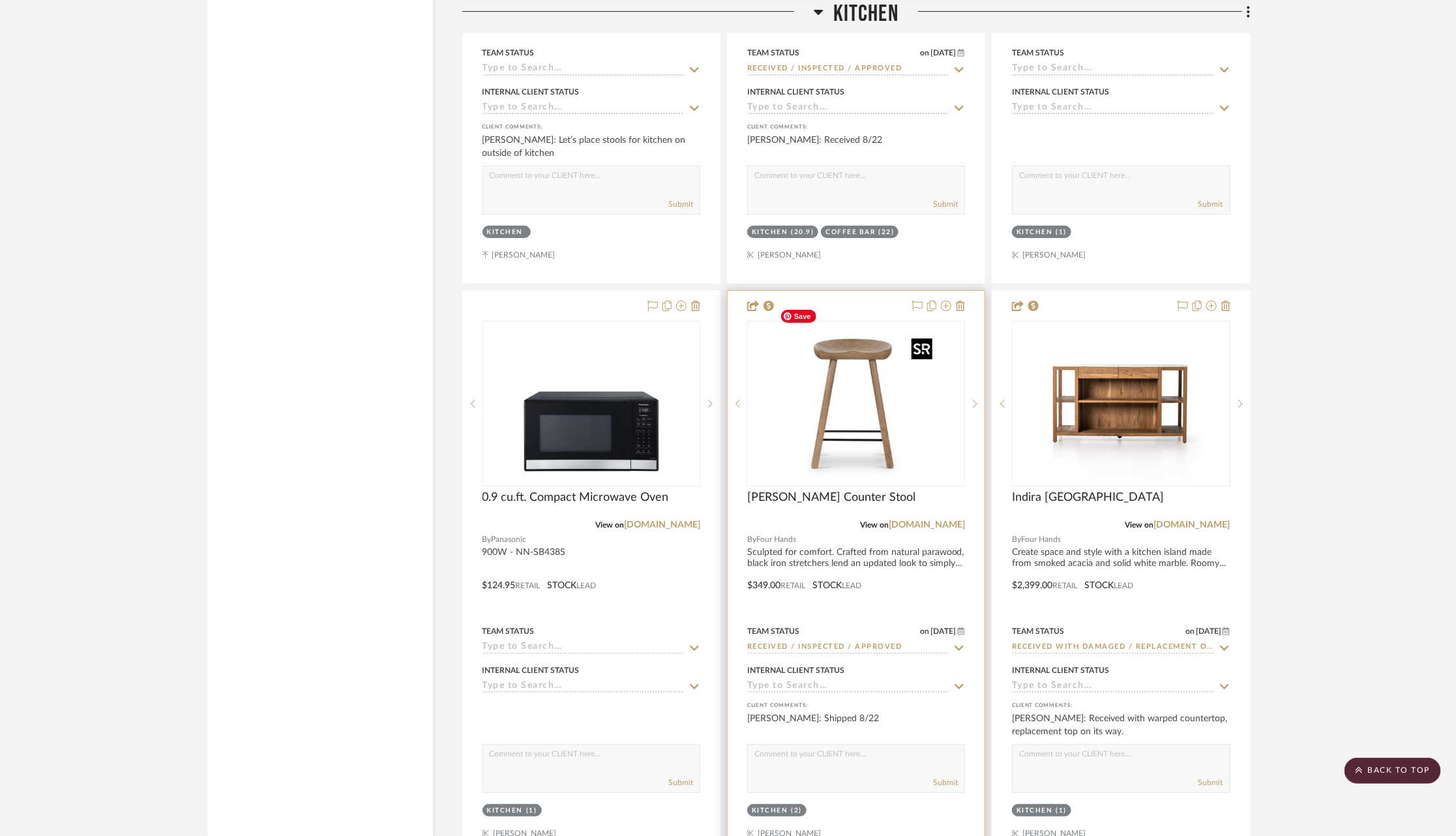
click at [0, 0] on img at bounding box center [0, 0] width 0 height 0
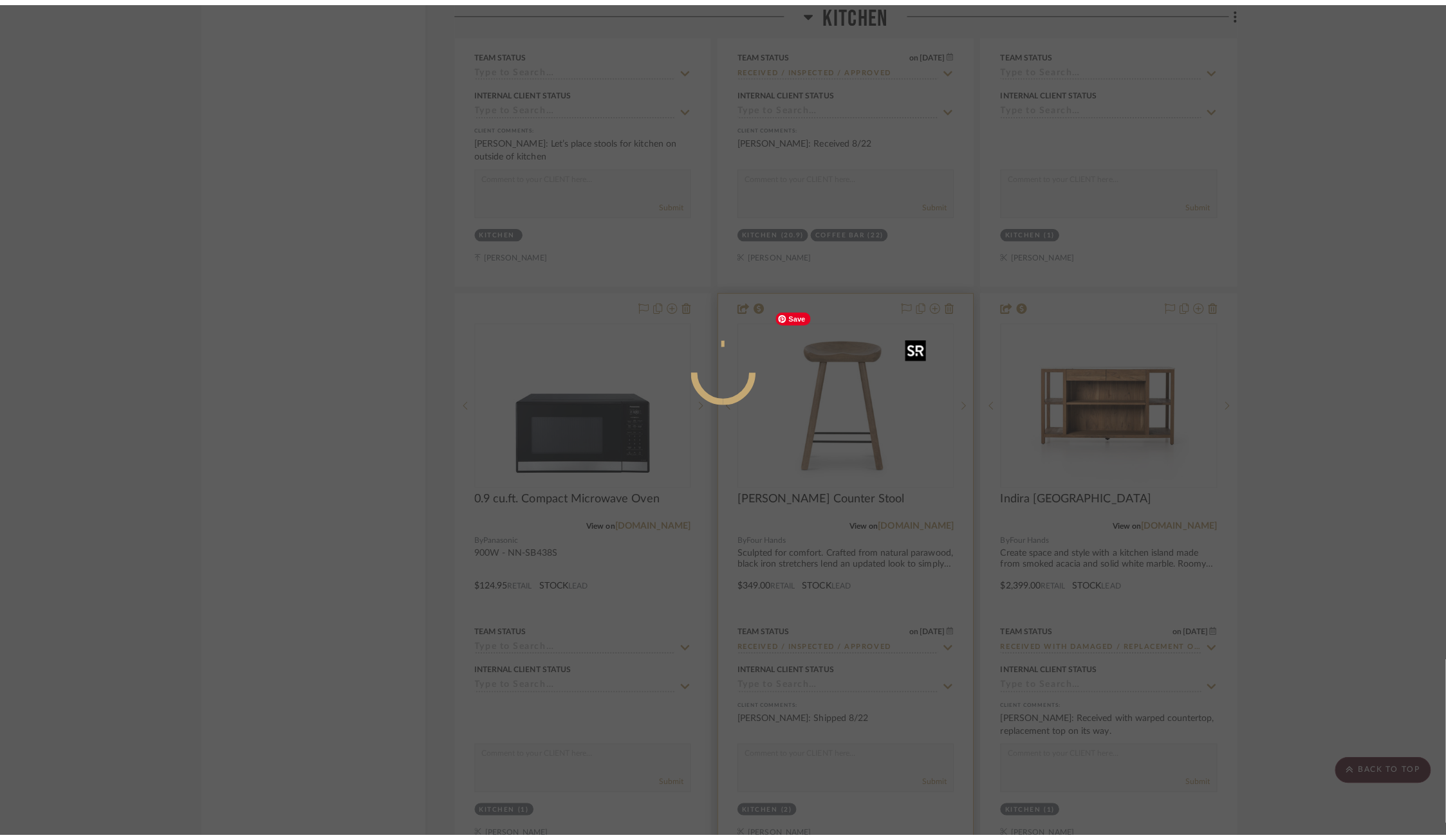
scroll to position [0, 0]
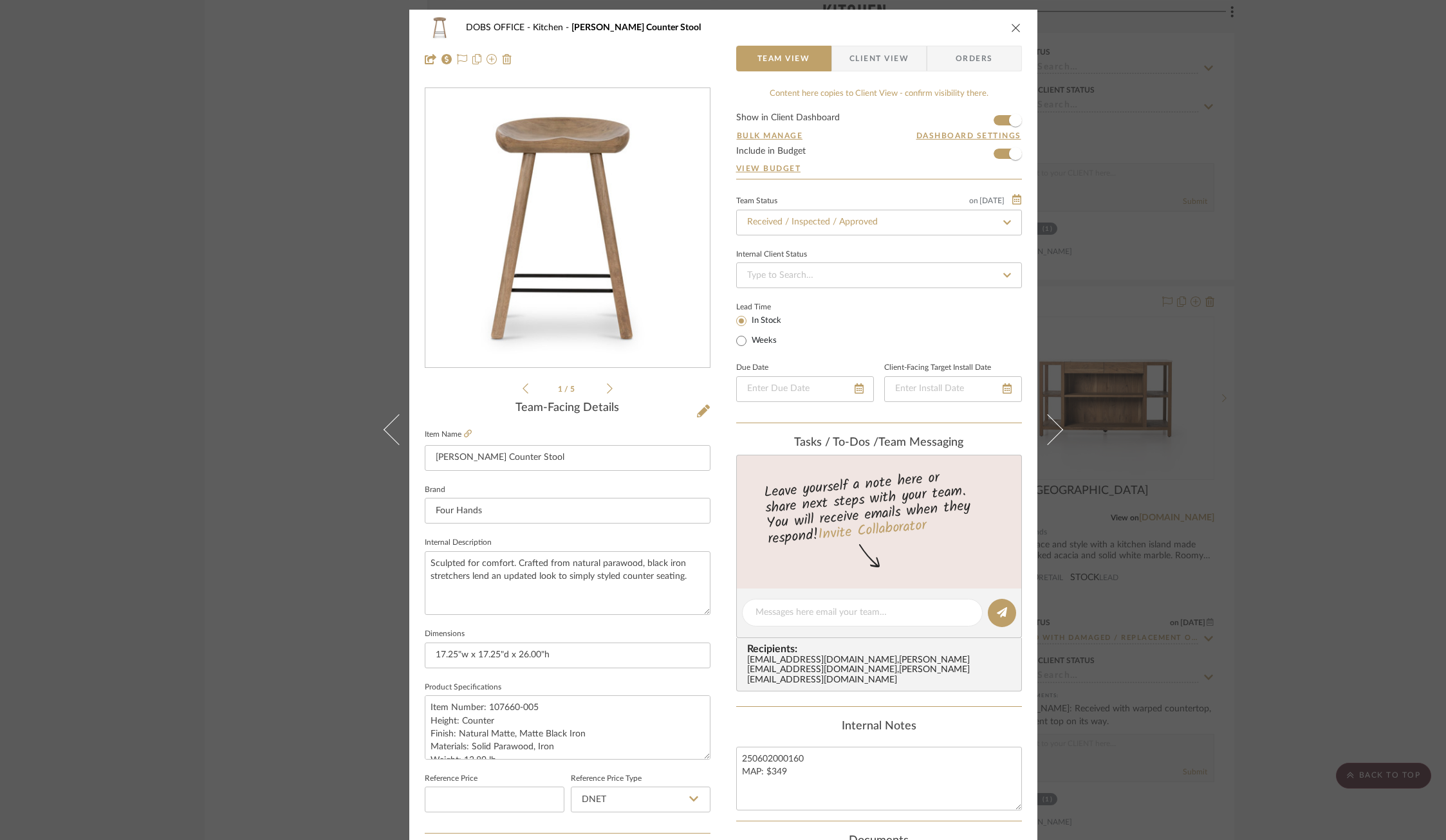
click at [868, 58] on span "Client View" at bounding box center [879, 58] width 59 height 26
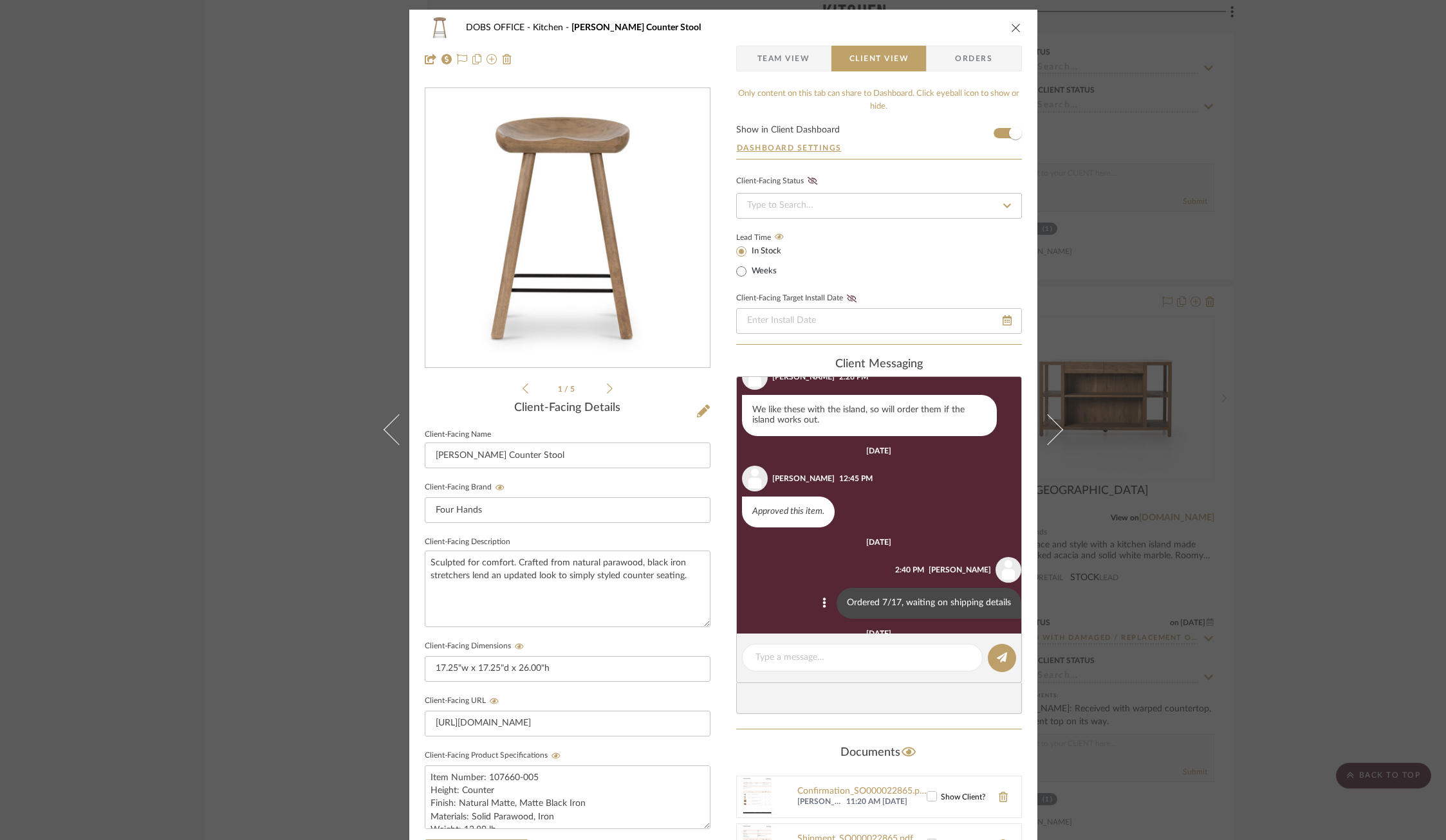
scroll to position [135, 0]
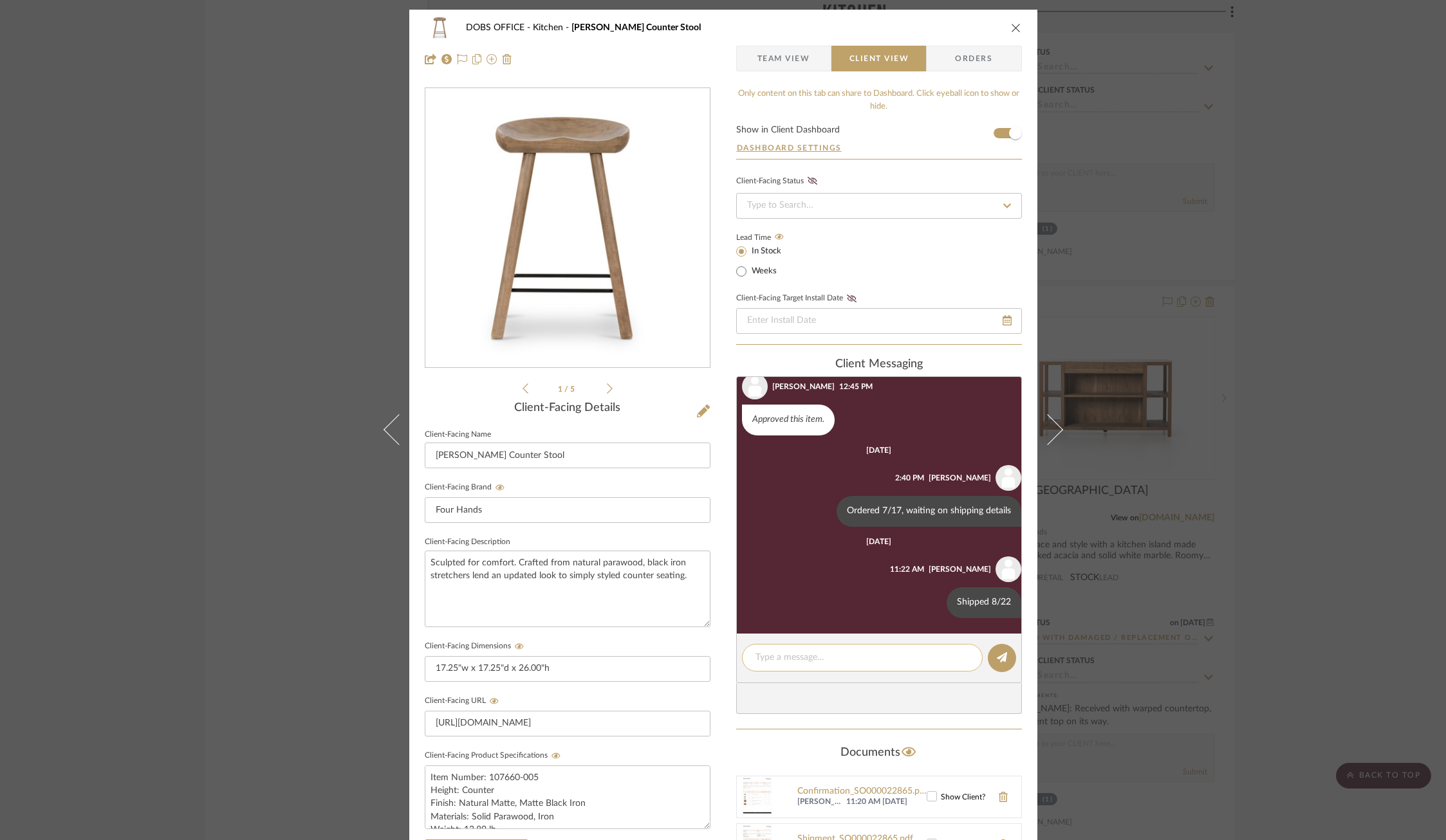
click at [834, 645] on div at bounding box center [862, 658] width 241 height 28
click at [834, 670] on div at bounding box center [862, 658] width 241 height 28
click at [825, 663] on textarea at bounding box center [862, 658] width 214 height 14
type textarea "Received 8/26"
click at [1006, 664] on button at bounding box center [1002, 658] width 29 height 28
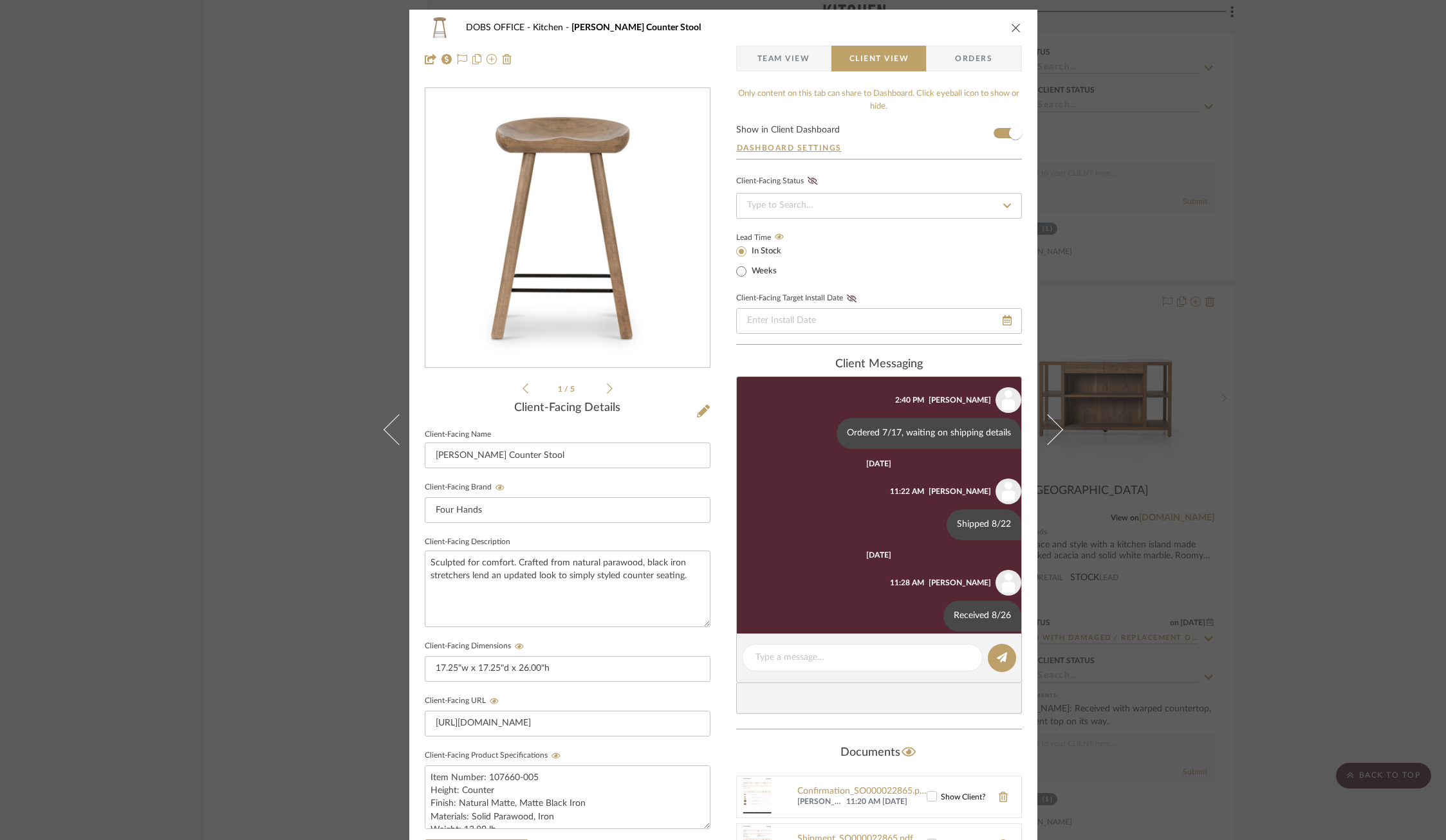
scroll to position [226, 0]
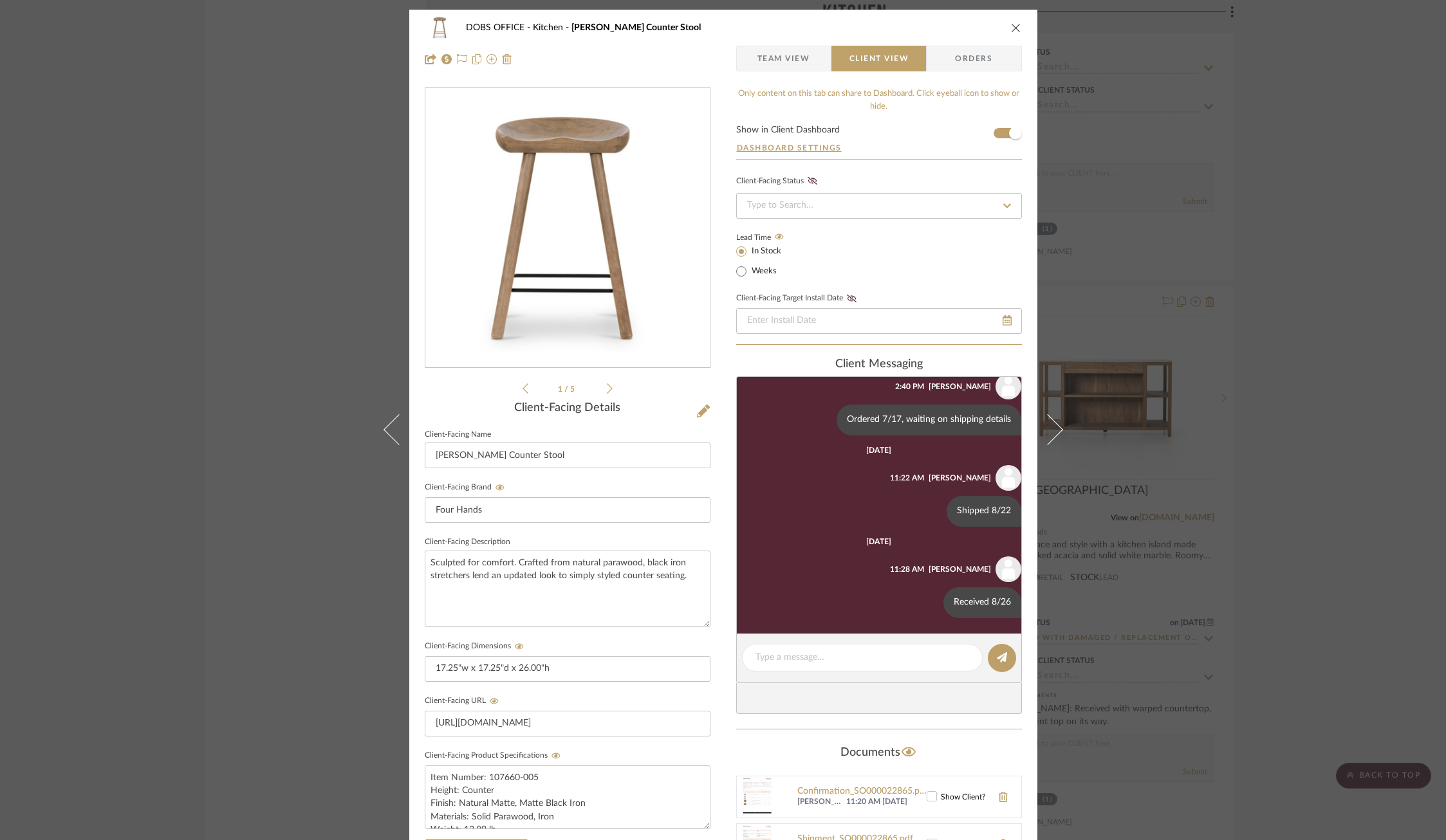
click at [1185, 497] on div "DOBS OFFICE Kitchen [PERSON_NAME] Counter Stool Team View Client View Orders 1 …" at bounding box center [723, 420] width 1446 height 840
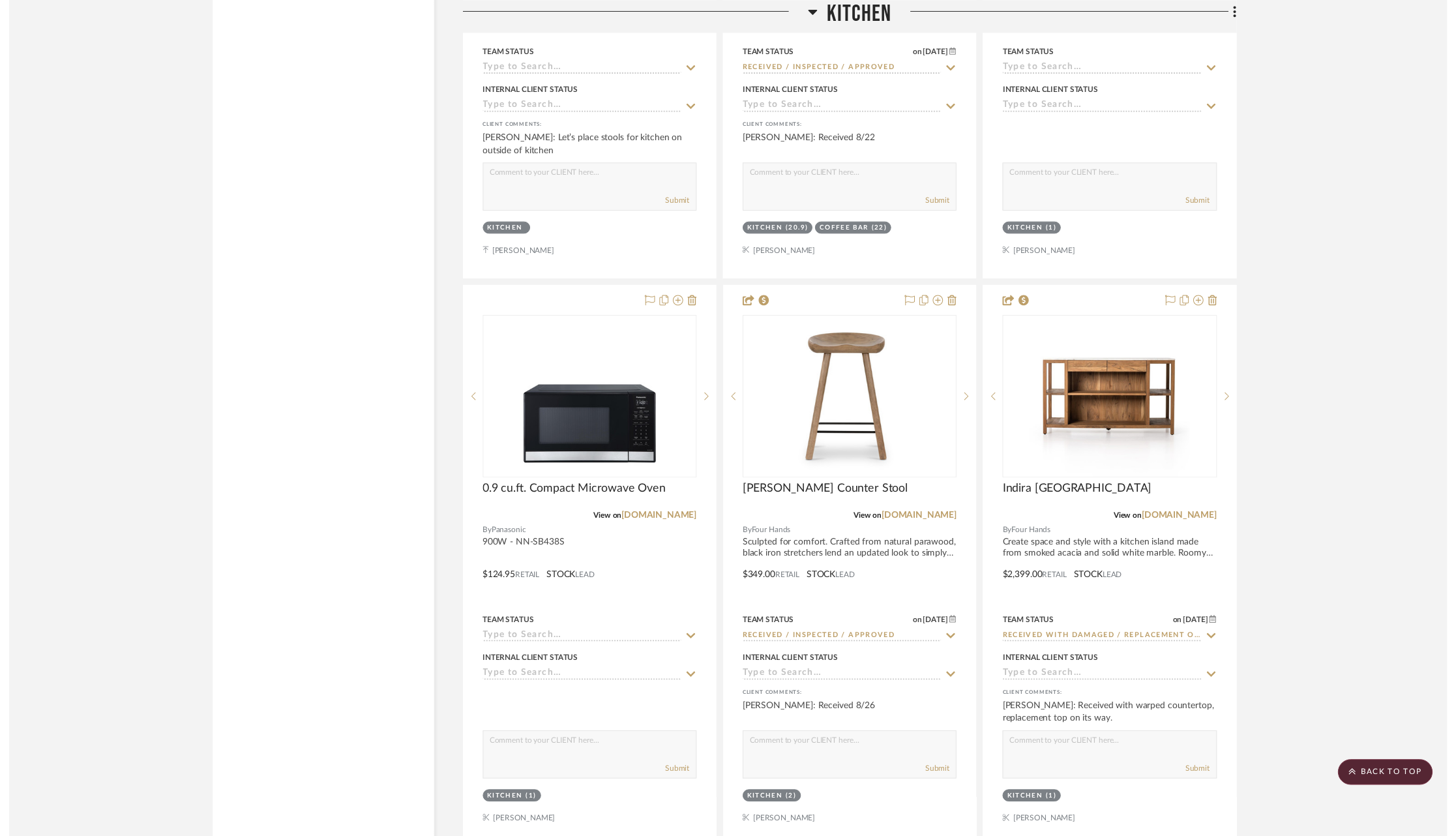
scroll to position [5612, 0]
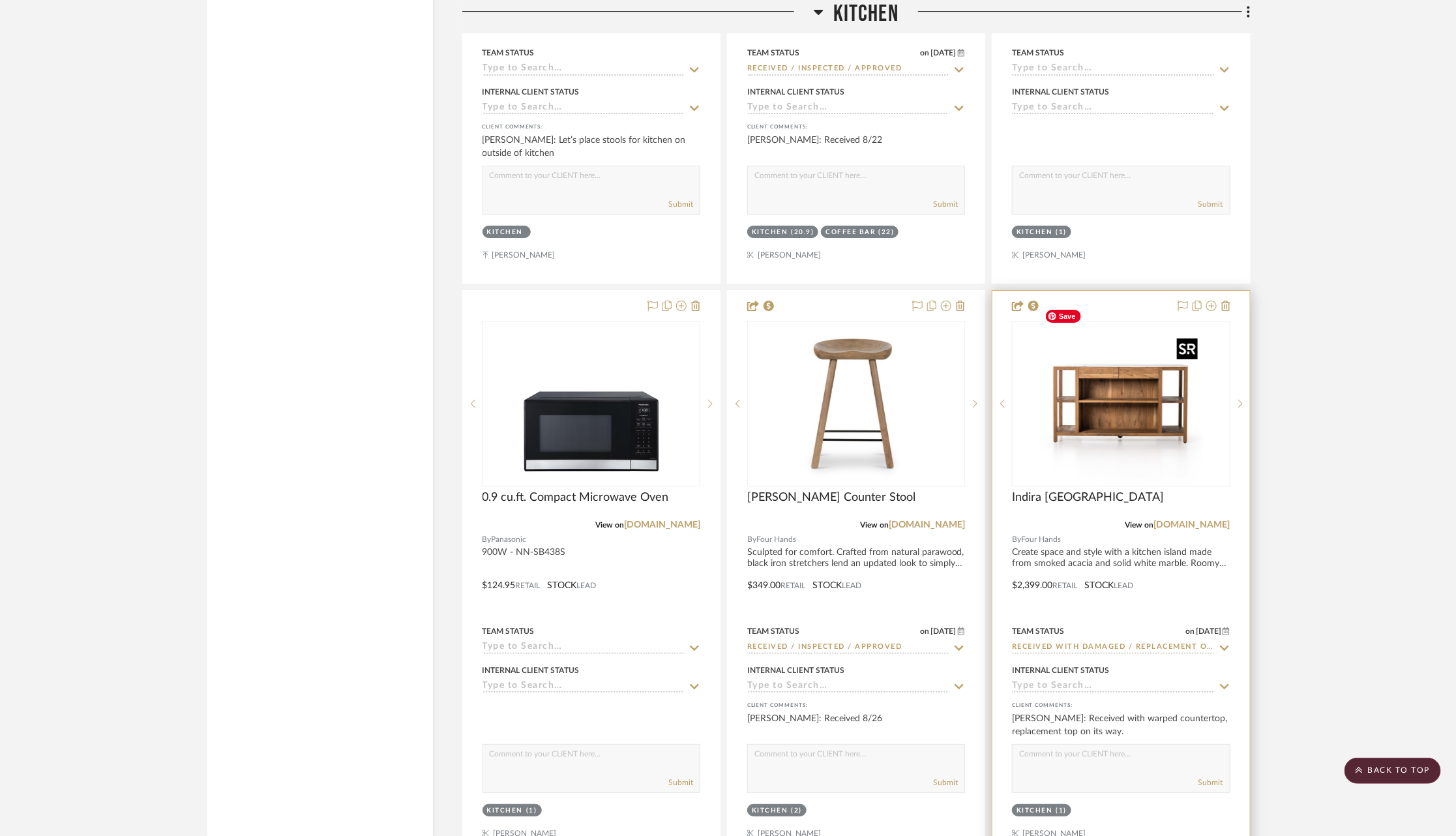
click at [1141, 322] on img "0" at bounding box center [1121, 404] width 163 height 163
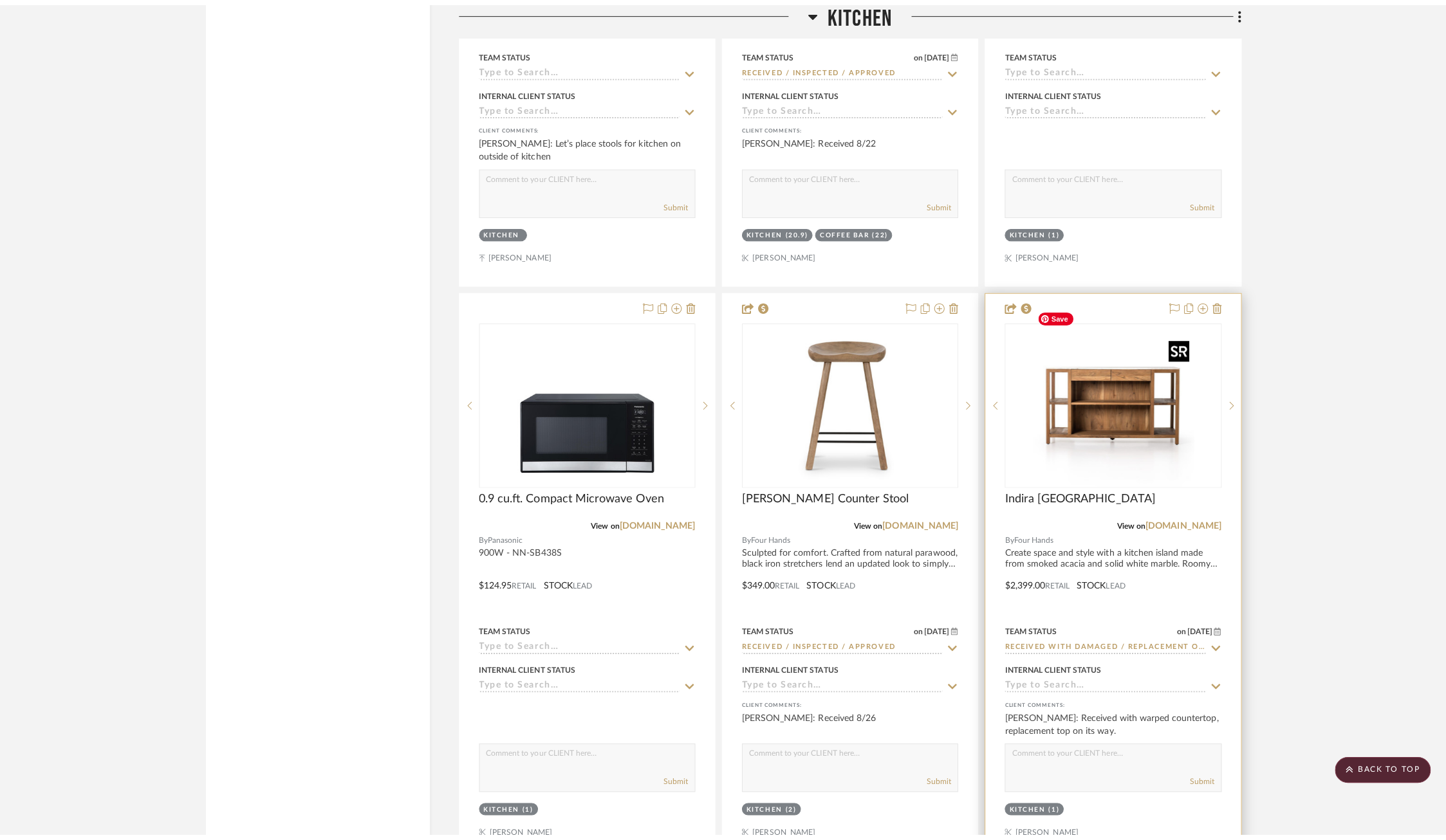
scroll to position [0, 0]
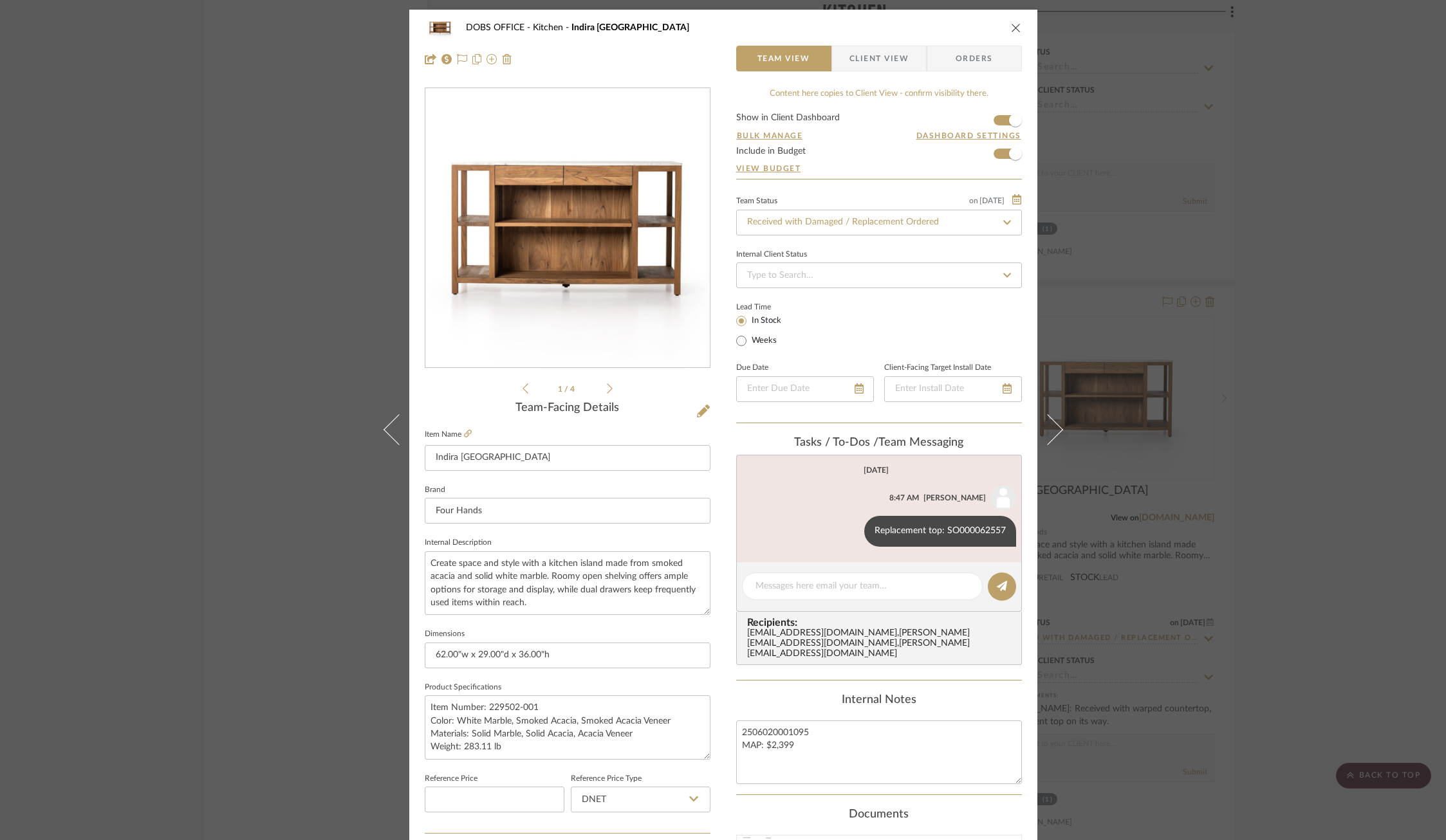
click at [880, 54] on span "Client View" at bounding box center [879, 58] width 59 height 26
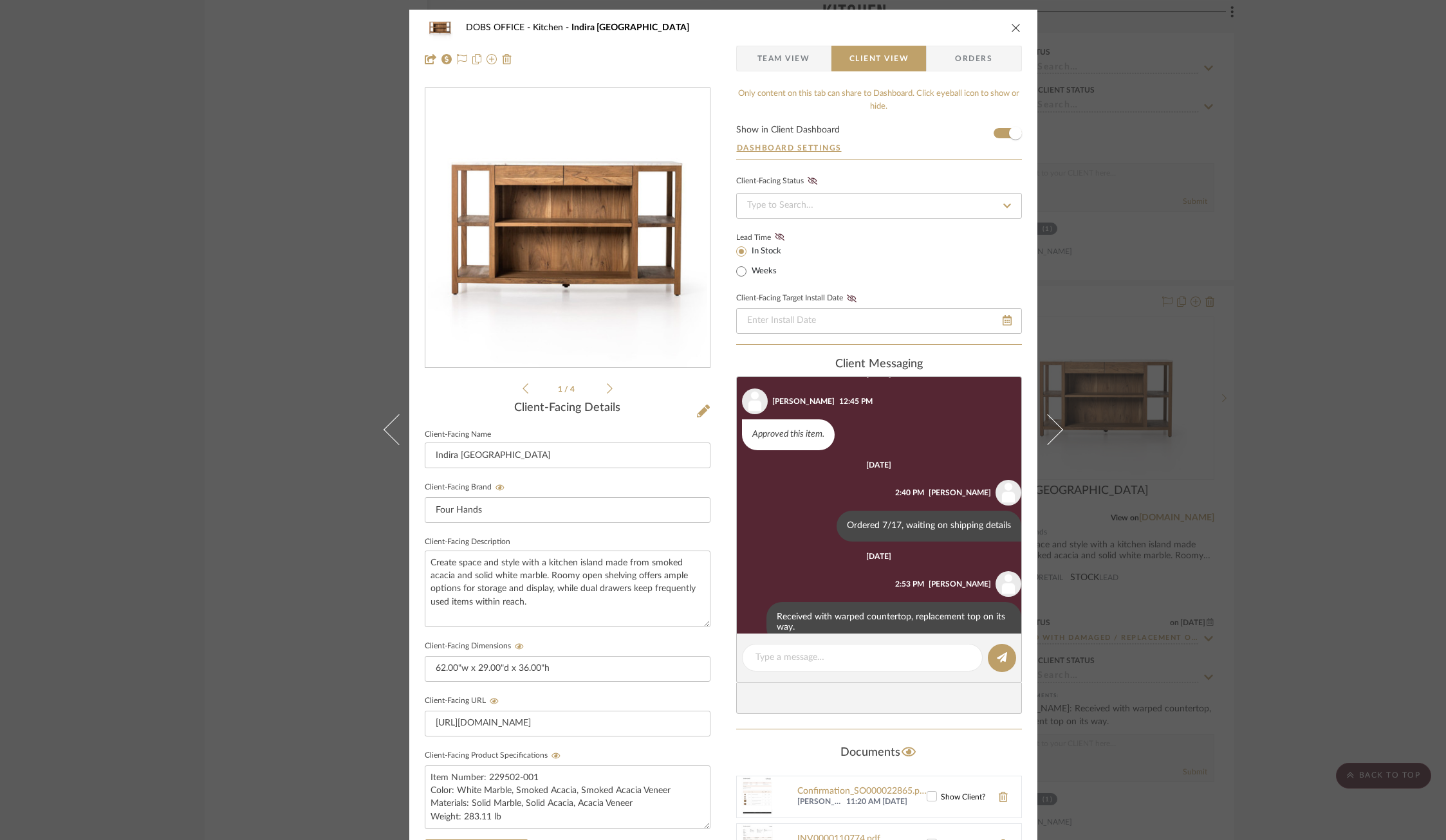
scroll to position [267, 0]
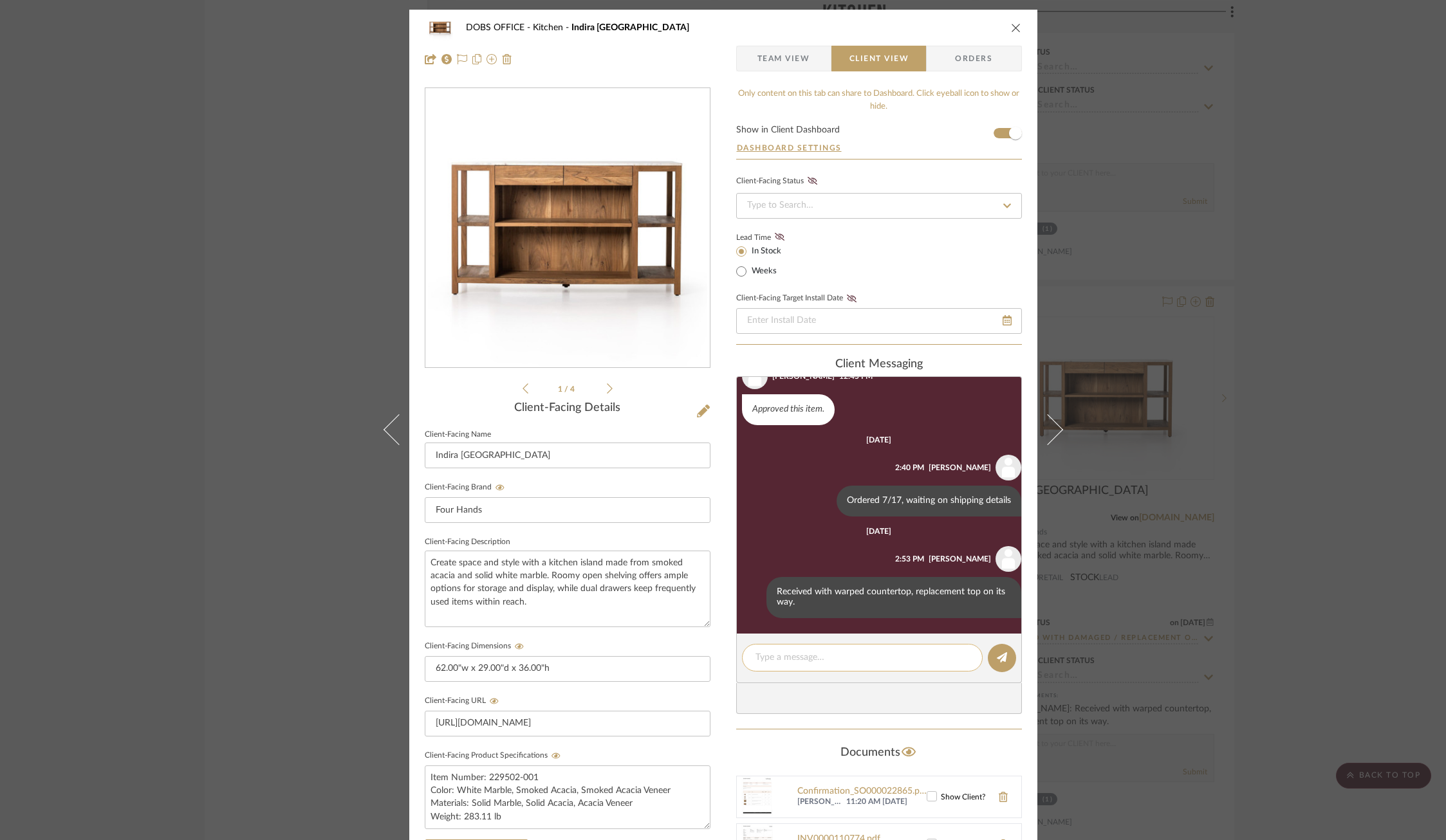
click at [827, 652] on textarea at bounding box center [862, 658] width 214 height 14
type textarea "Replacement top arrived cracked. Waiting on vendor response for next steps."
click at [1008, 655] on button at bounding box center [1002, 658] width 29 height 28
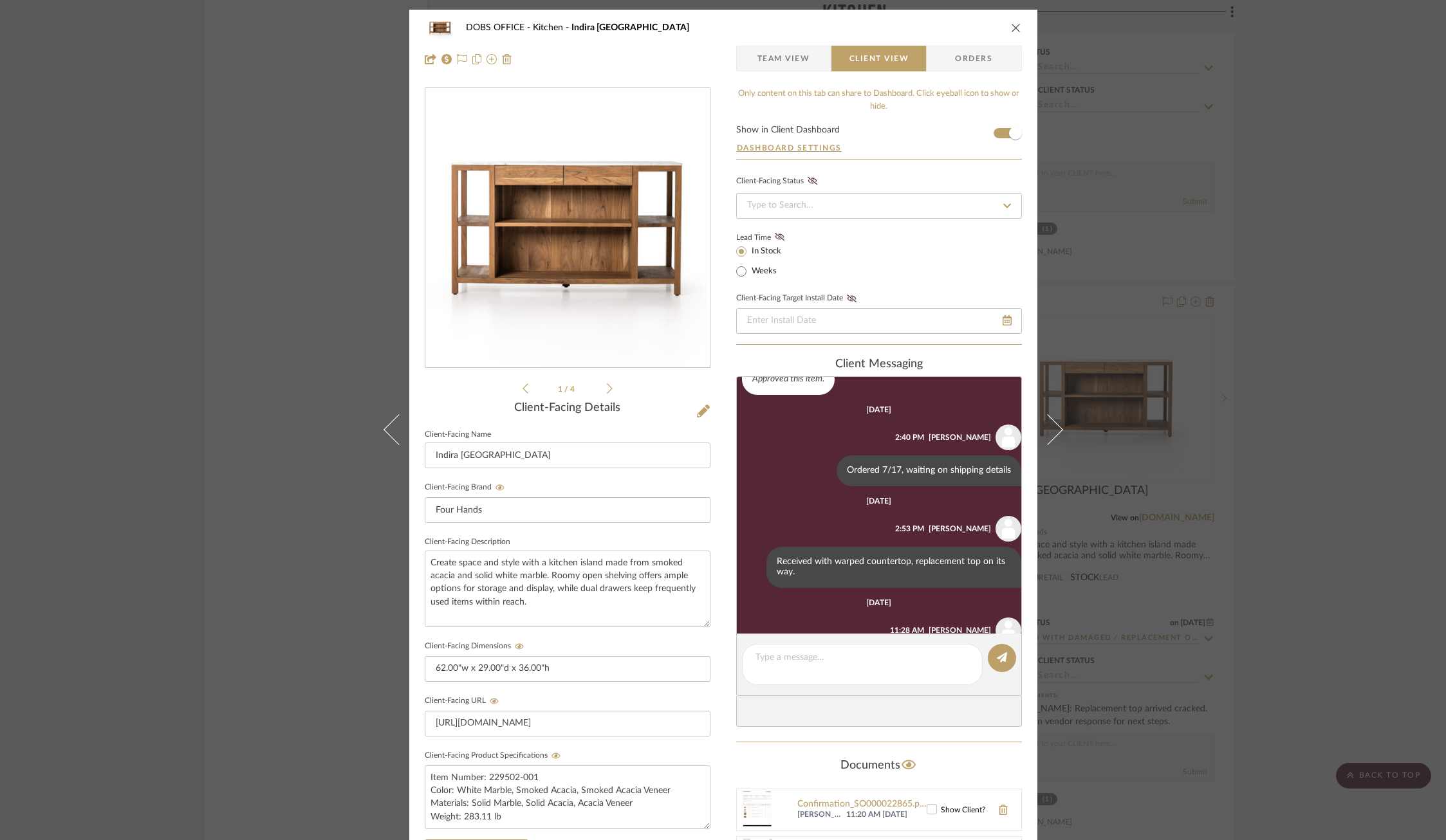
scroll to position [368, 0]
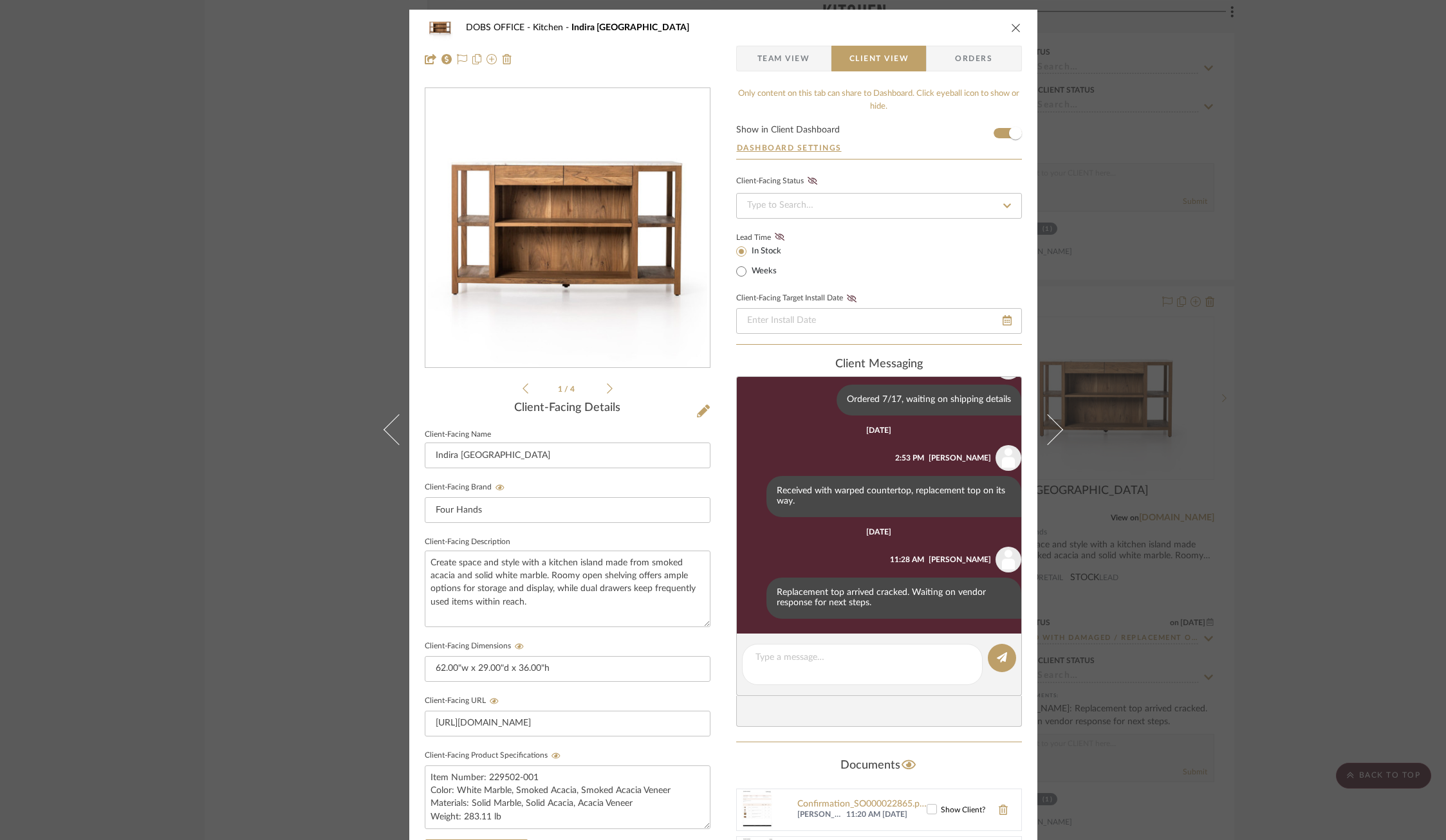
click at [1125, 559] on div "DOBS OFFICE Kitchen Indira Kitchen Island Team View Client View Orders 1 / 4 Cl…" at bounding box center [723, 420] width 1446 height 840
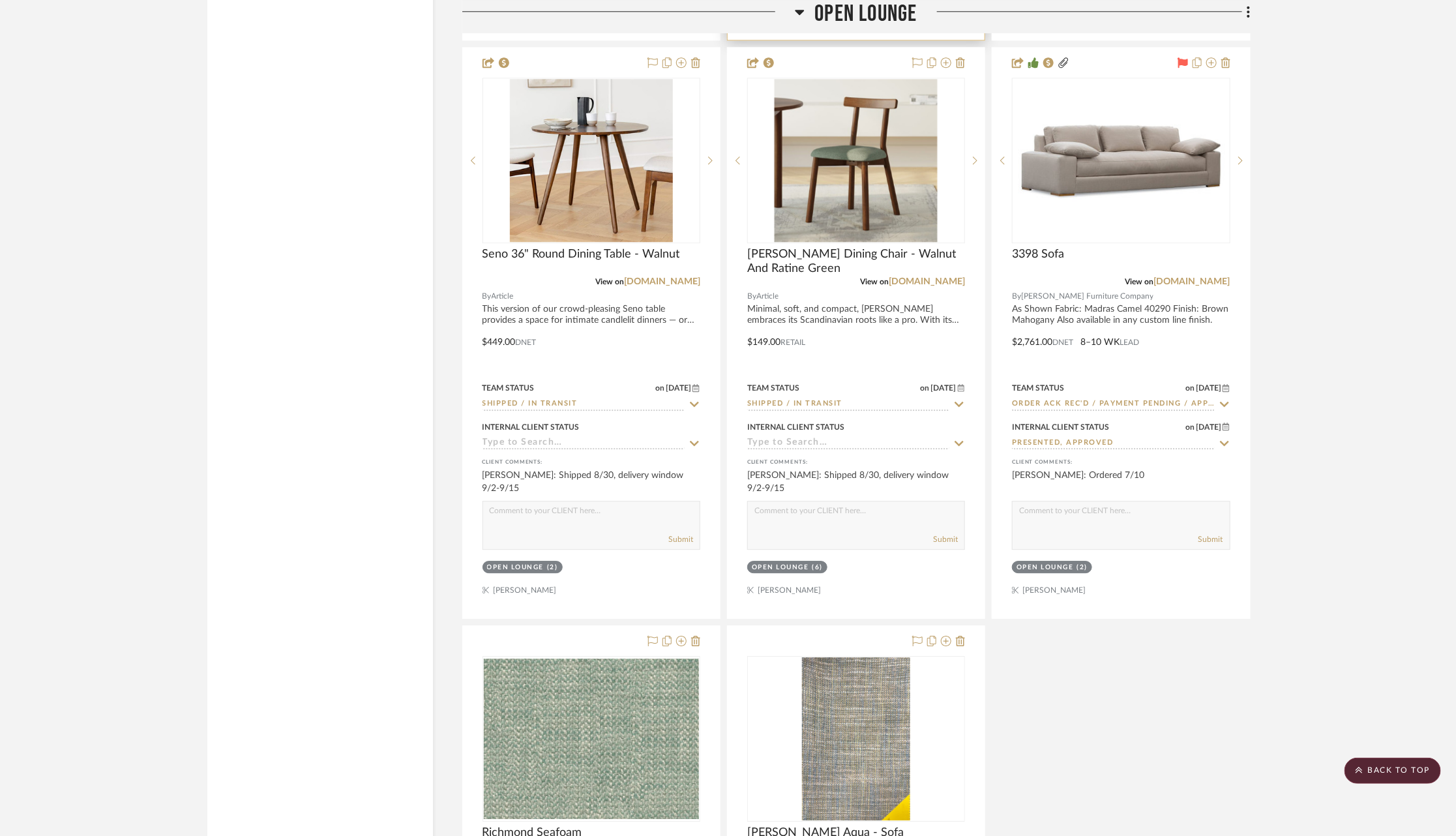
scroll to position [7876, 0]
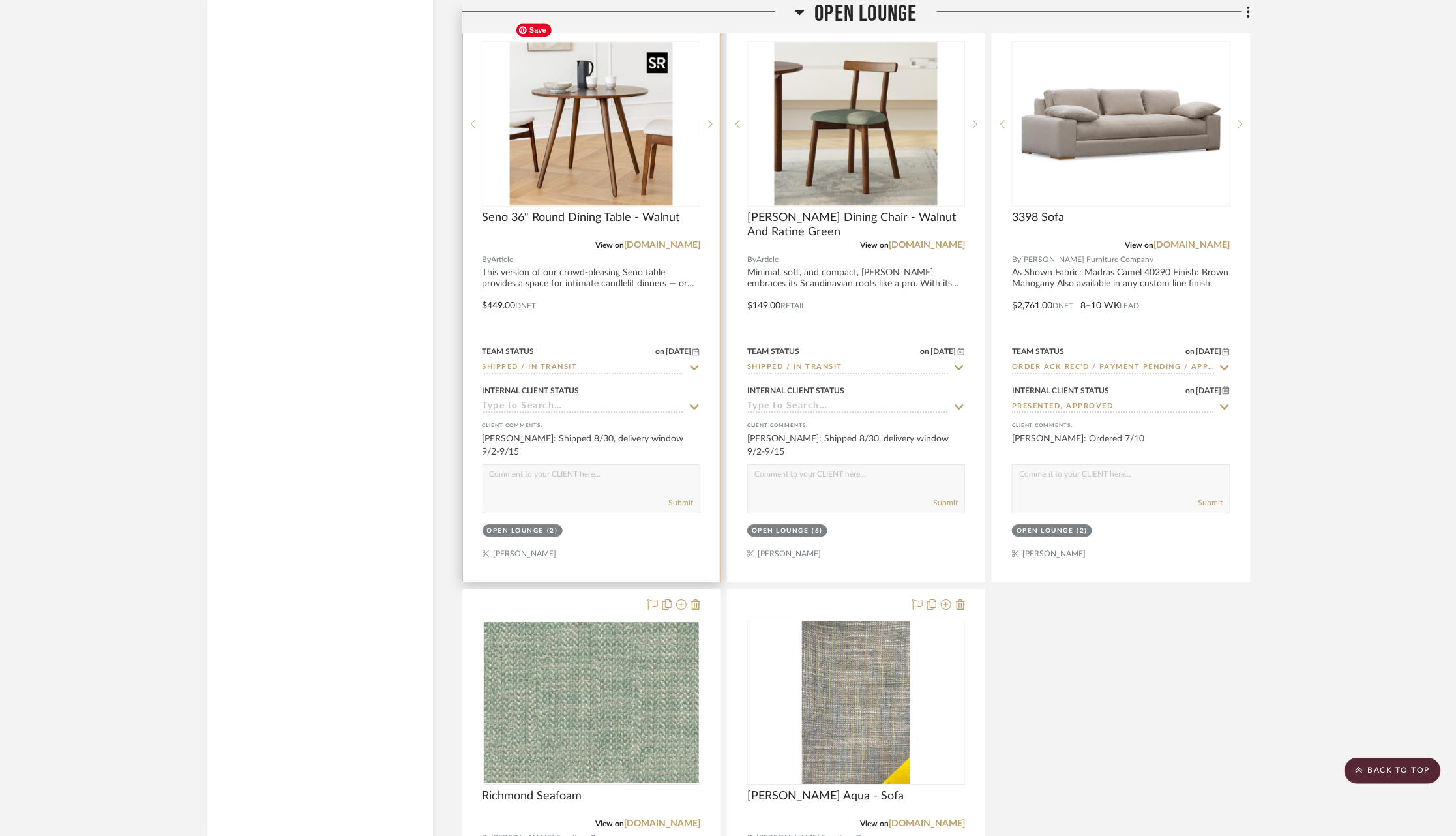
click at [0, 0] on img at bounding box center [0, 0] width 0 height 0
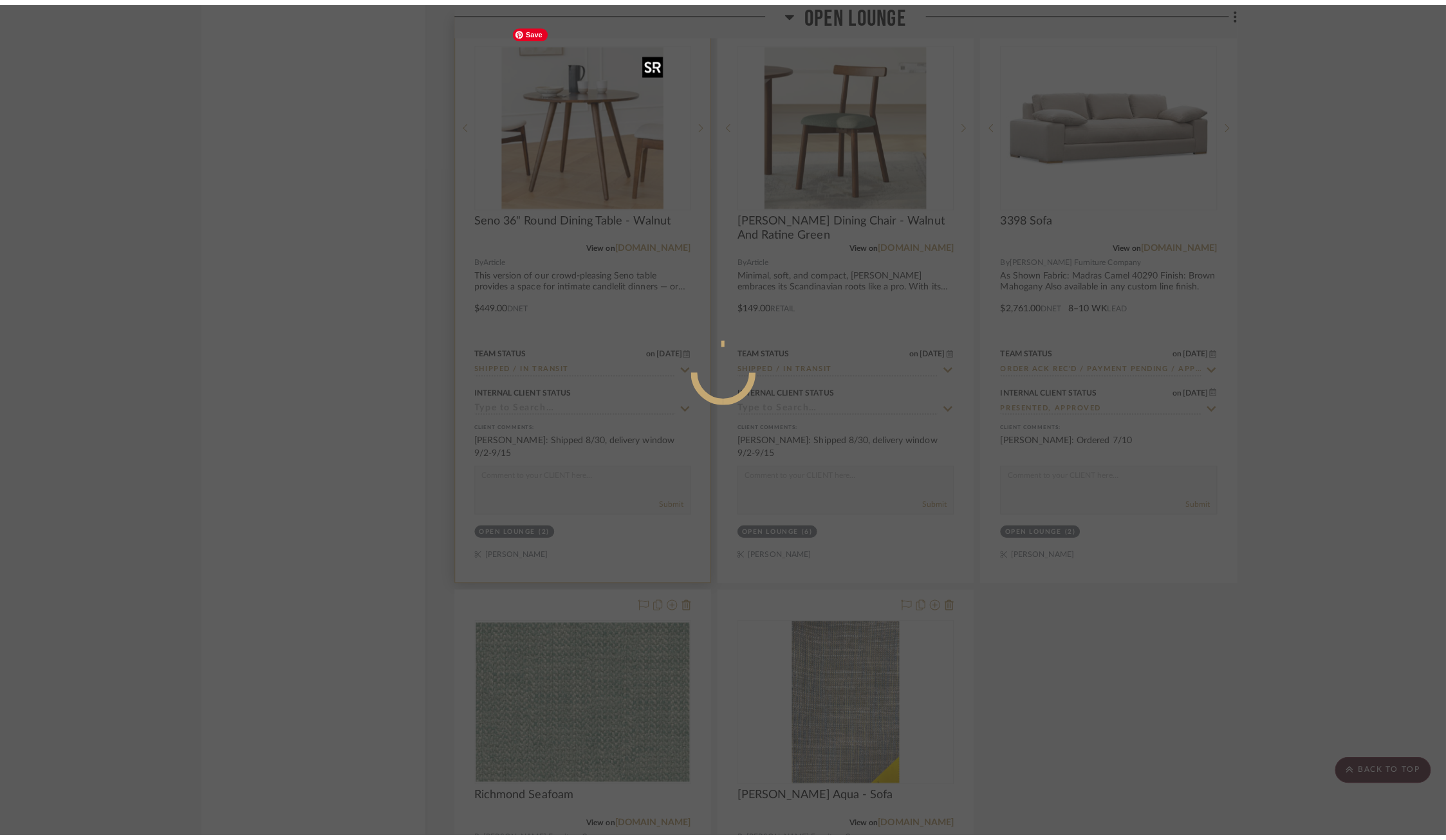
scroll to position [0, 0]
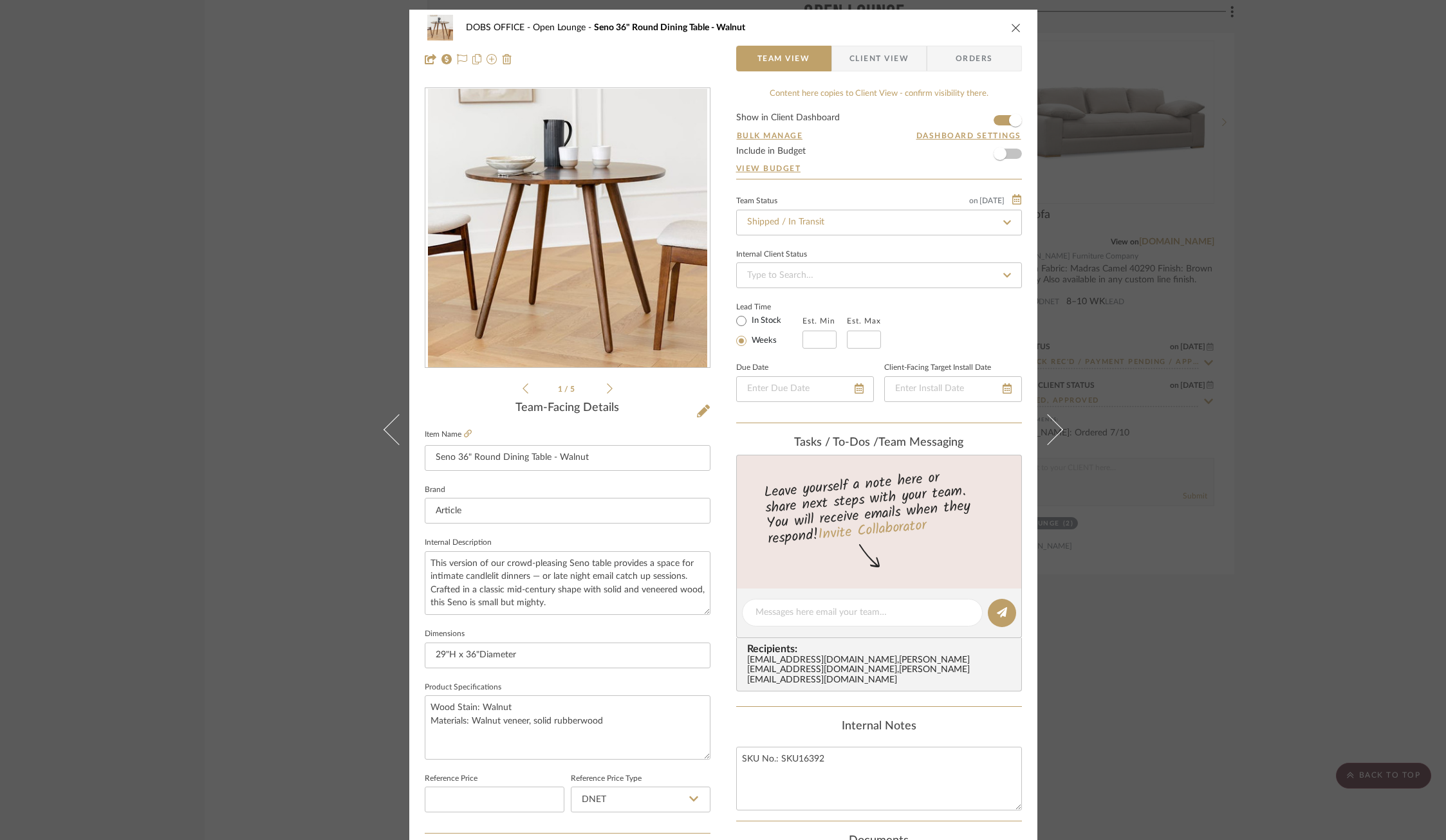
click at [872, 73] on div "DOBS OFFICE Open Lounge Seno 36" Round Dining Table - Walnut Team View Client V…" at bounding box center [723, 43] width 628 height 68
click at [872, 68] on span "Client View" at bounding box center [879, 58] width 59 height 26
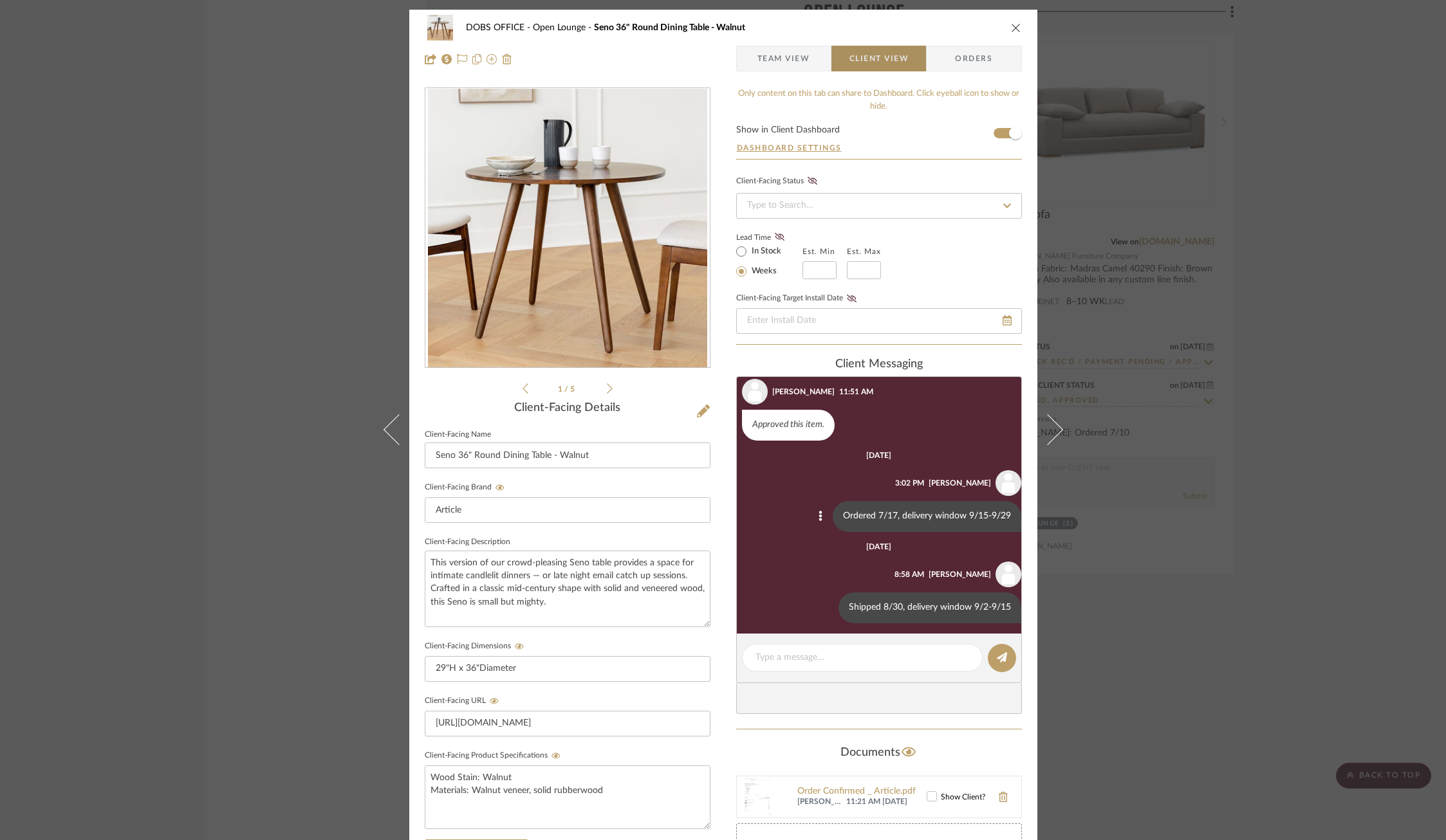
scroll to position [33, 0]
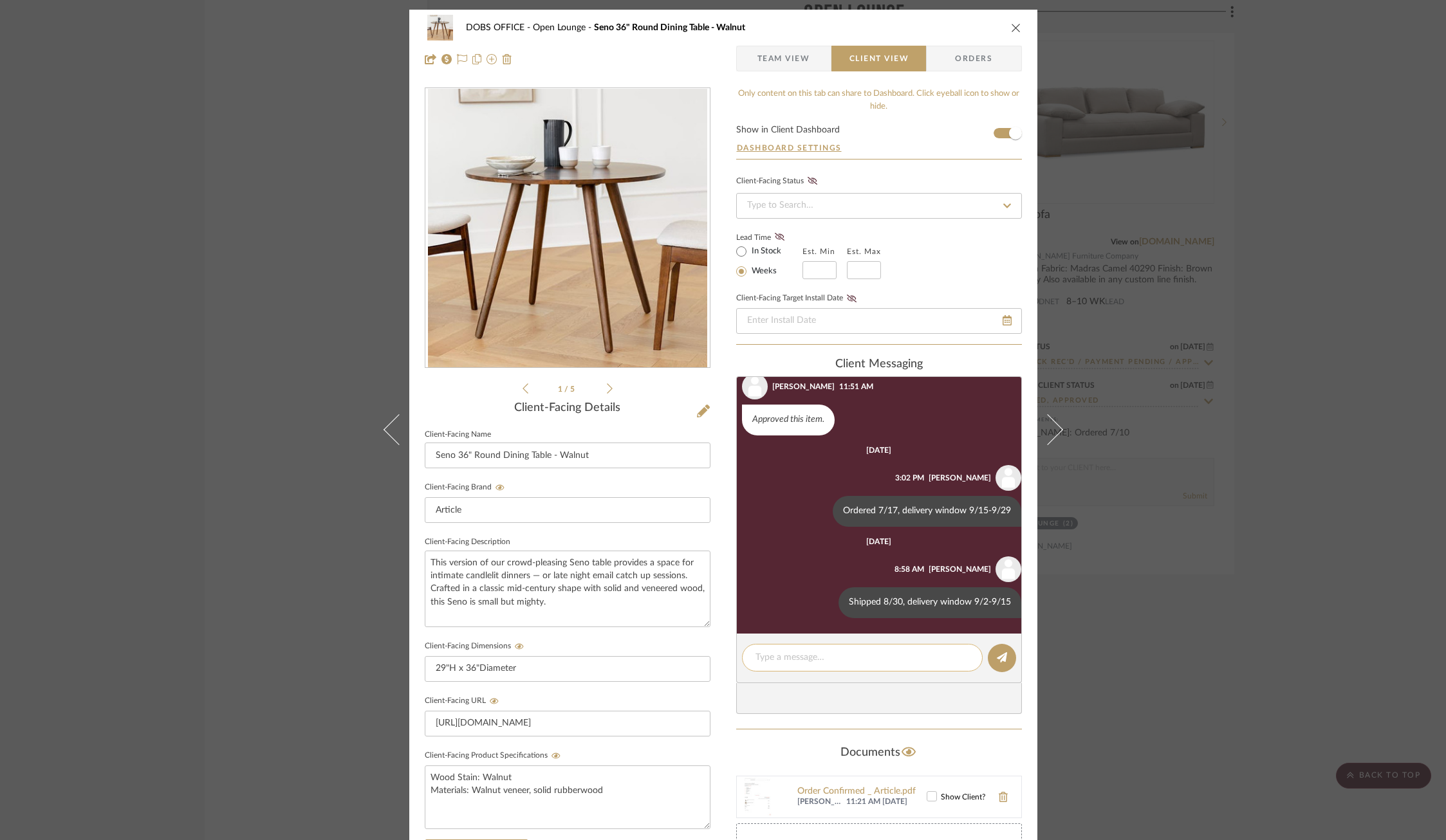
click at [837, 657] on textarea at bounding box center [862, 658] width 214 height 14
drag, startPoint x: 875, startPoint y: 650, endPoint x: 682, endPoint y: 650, distance: 193.0
click at [682, 650] on div "DOBS OFFICE Open Lounge Seno 36" Round Dining Table - Walnut Team View Client V…" at bounding box center [723, 546] width 628 height 1072
type textarea "Scheduled delivery 9/12-9/13"
click at [997, 655] on icon at bounding box center [1002, 658] width 10 height 10
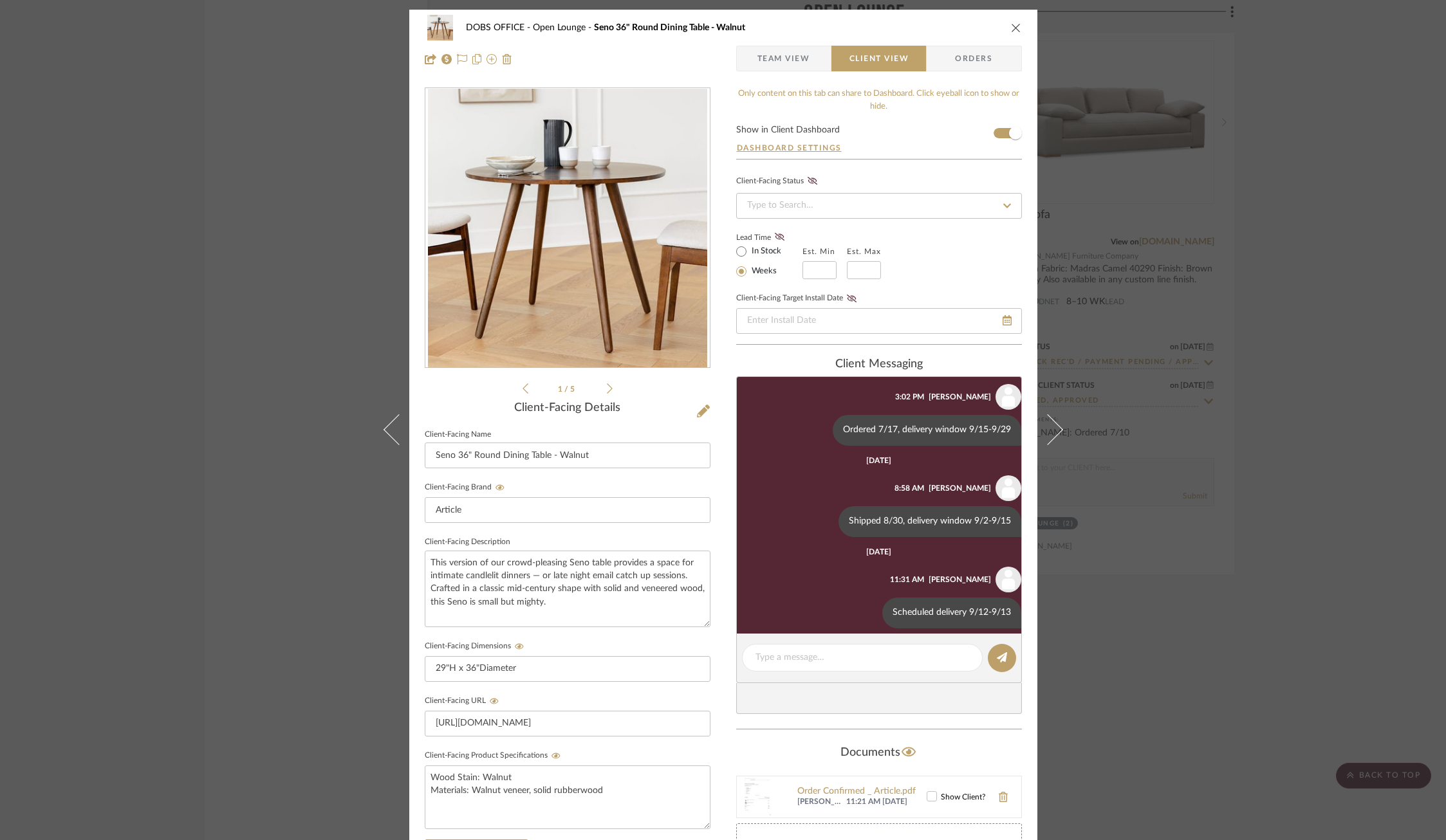
scroll to position [124, 0]
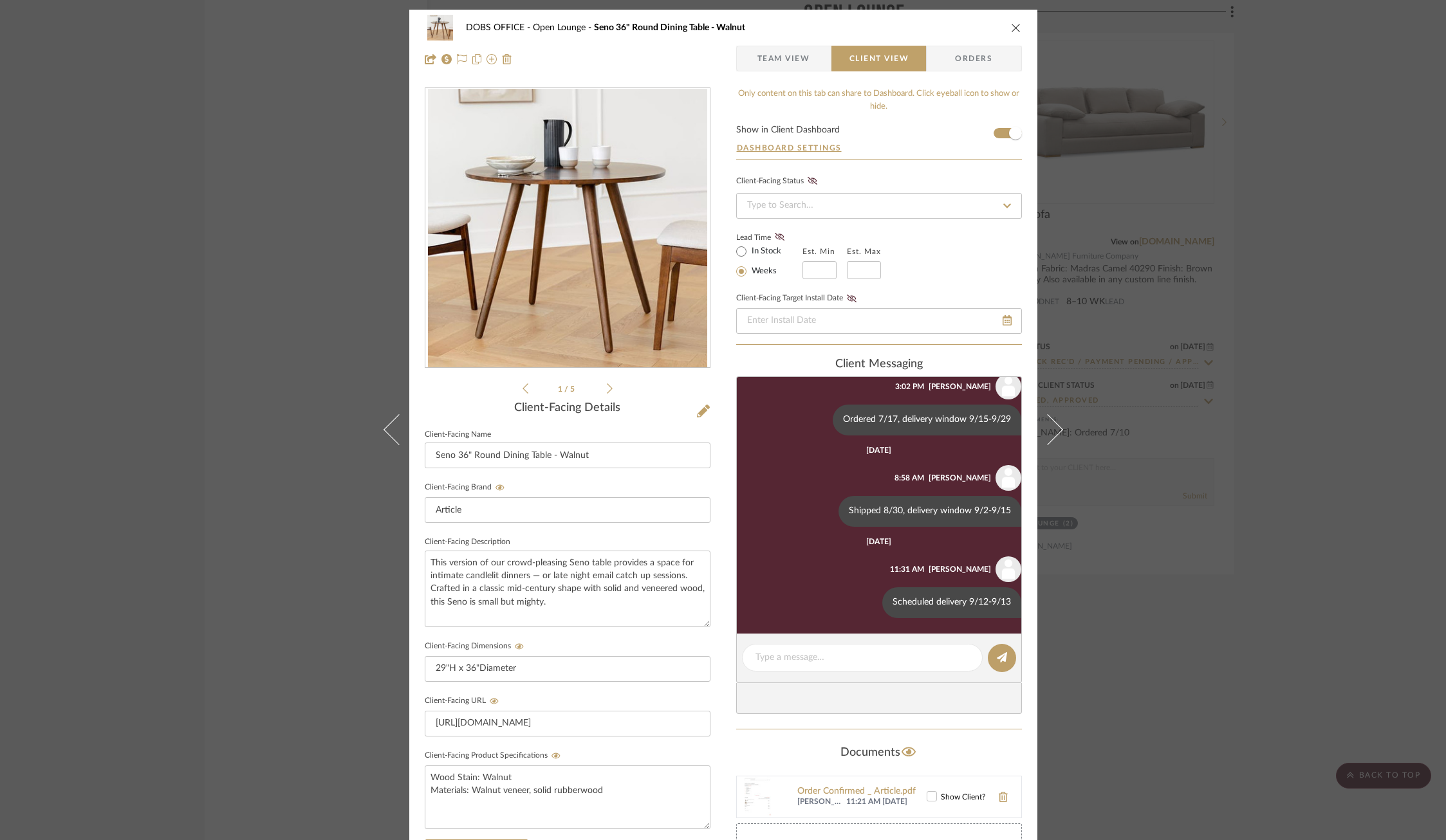
click at [1212, 483] on div "DOBS OFFICE Open Lounge Seno 36" Round Dining Table - Walnut Team View Client V…" at bounding box center [723, 420] width 1446 height 840
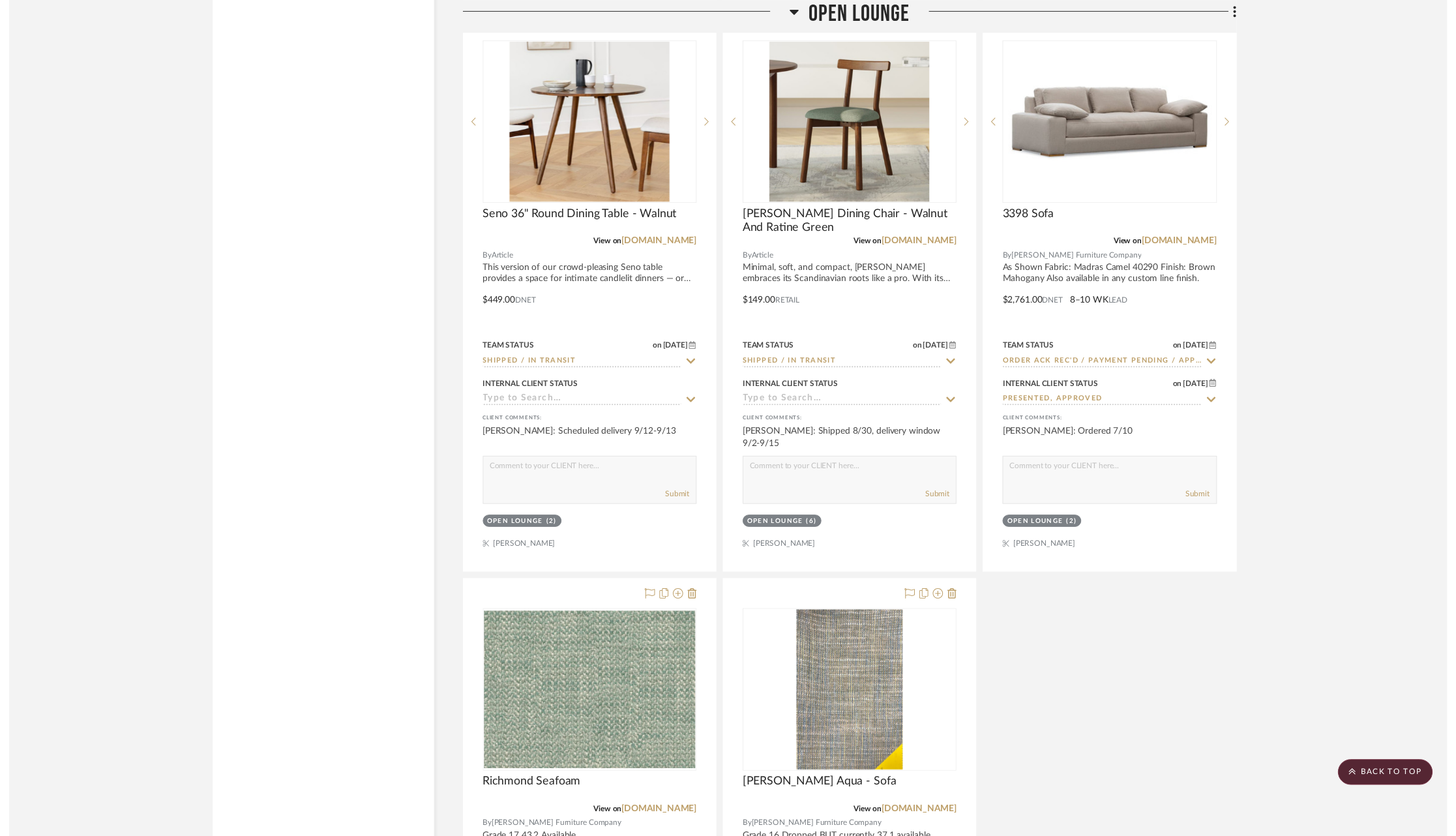
scroll to position [7876, 0]
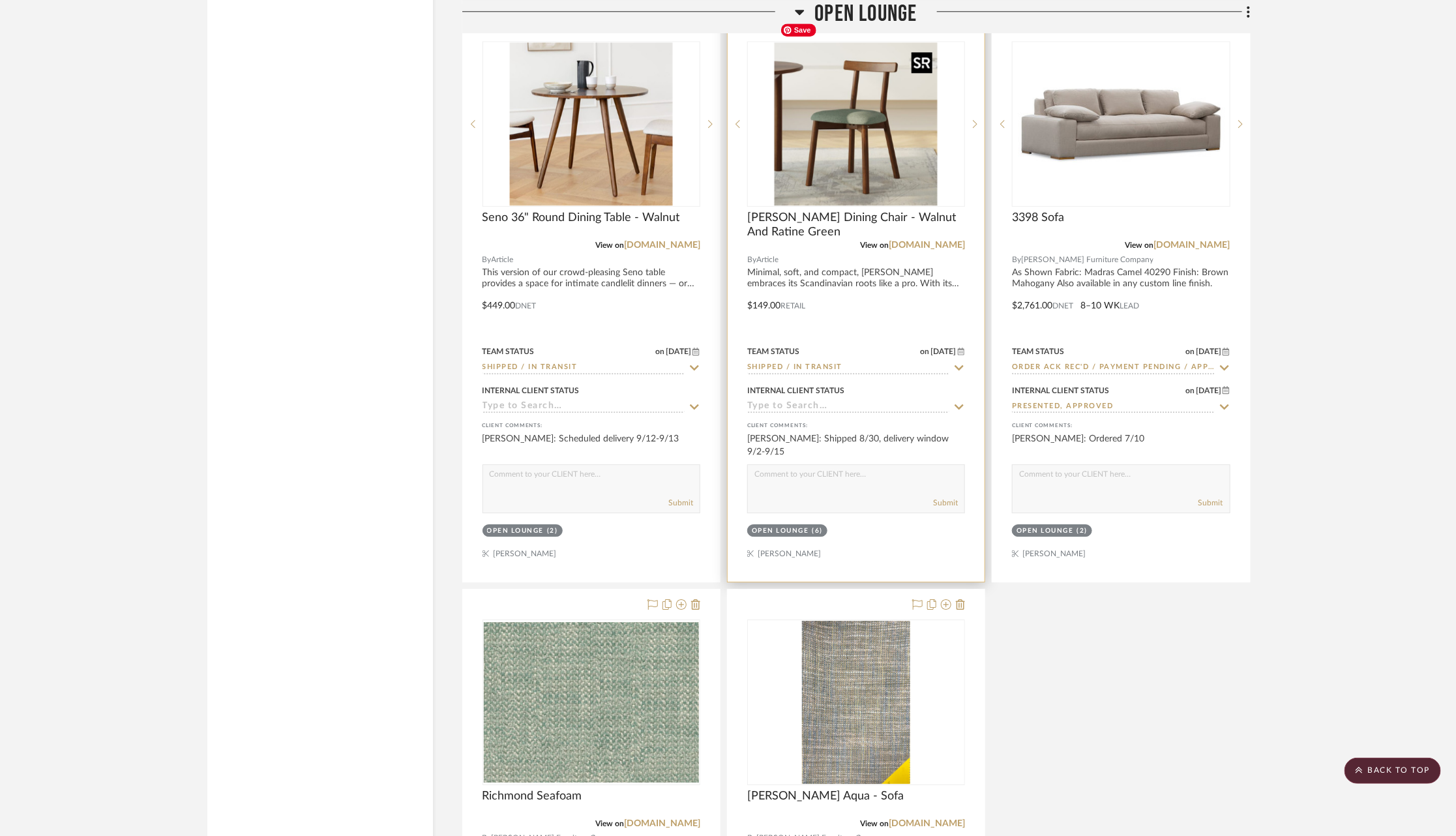
click at [798, 127] on img "0" at bounding box center [856, 124] width 163 height 163
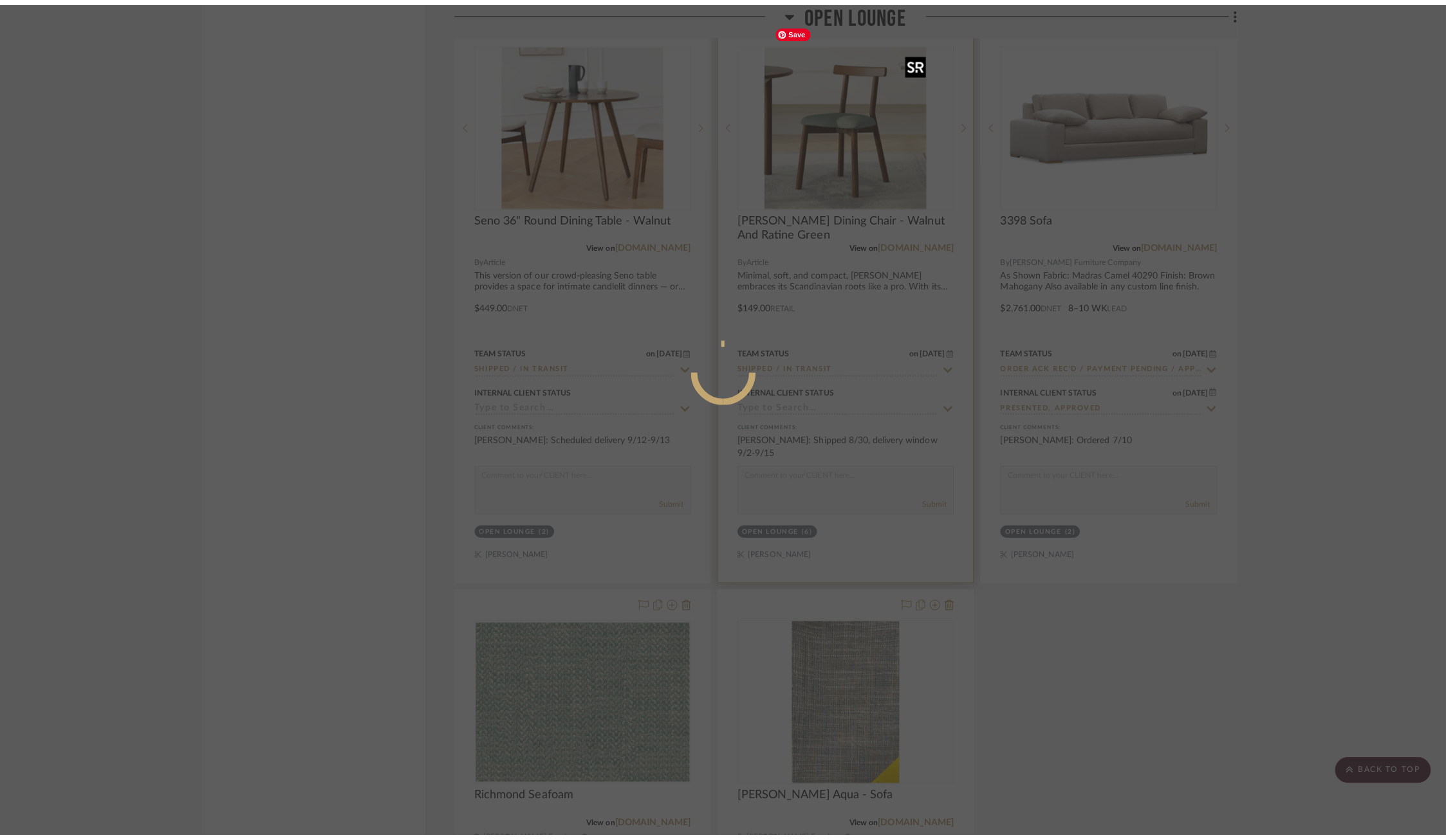
scroll to position [0, 0]
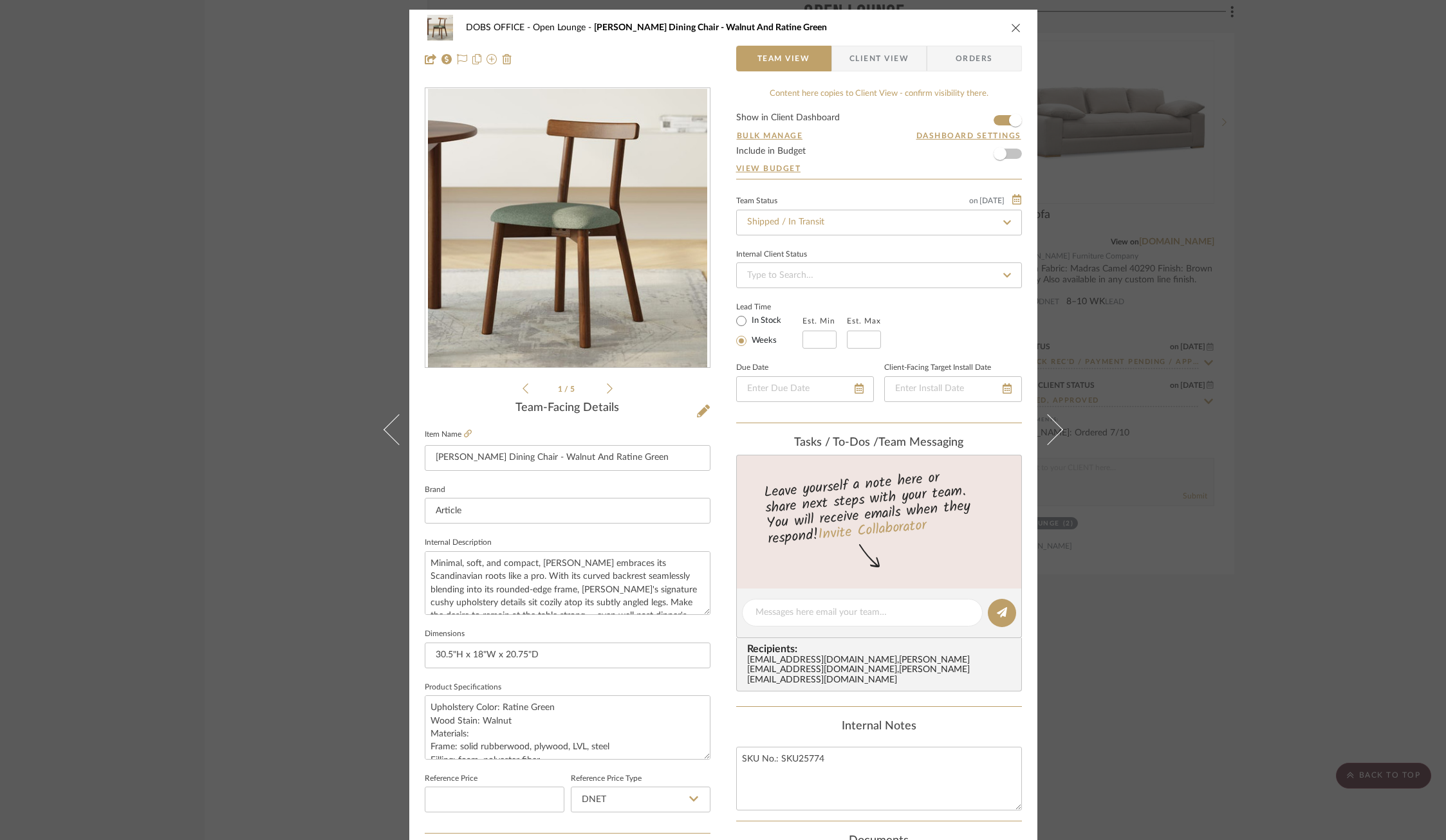
click at [867, 63] on span "Client View" at bounding box center [879, 58] width 59 height 26
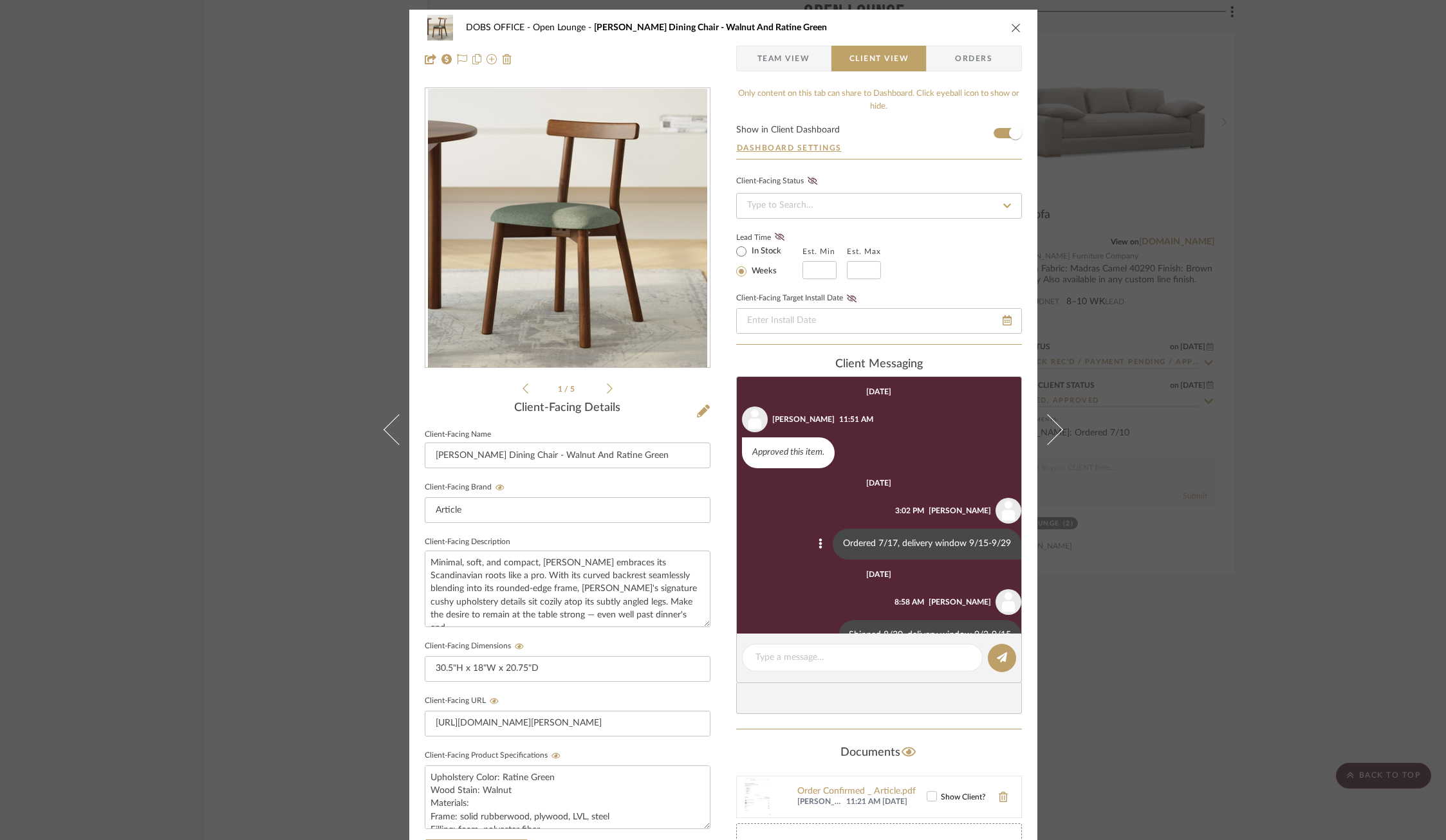
scroll to position [33, 0]
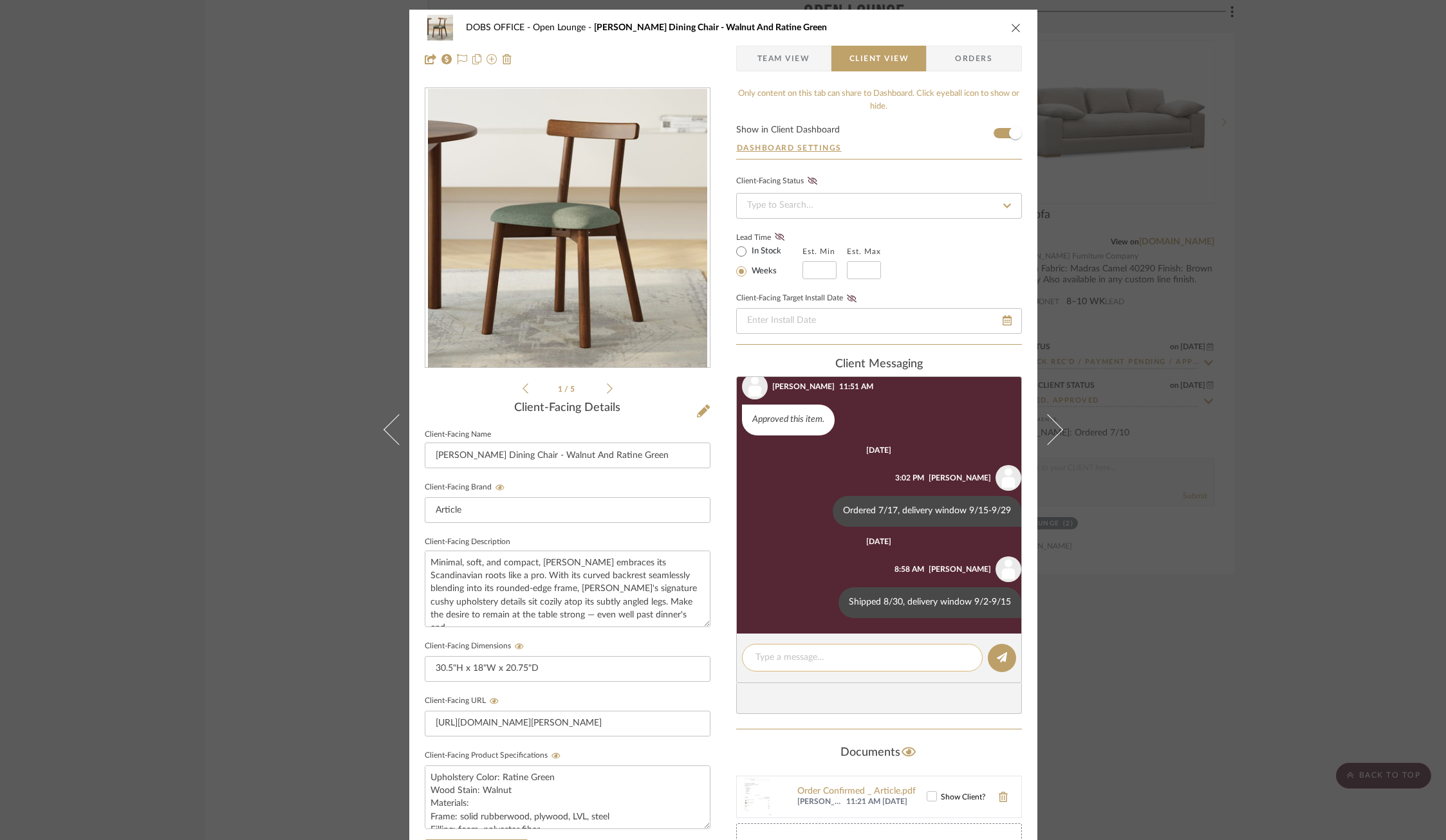
click at [814, 660] on textarea at bounding box center [862, 658] width 214 height 14
paste textarea "Scheduled delivery 9/12-9/13"
type textarea "Scheduled delivery 9/12-9/13"
click at [998, 654] on icon at bounding box center [1002, 658] width 10 height 10
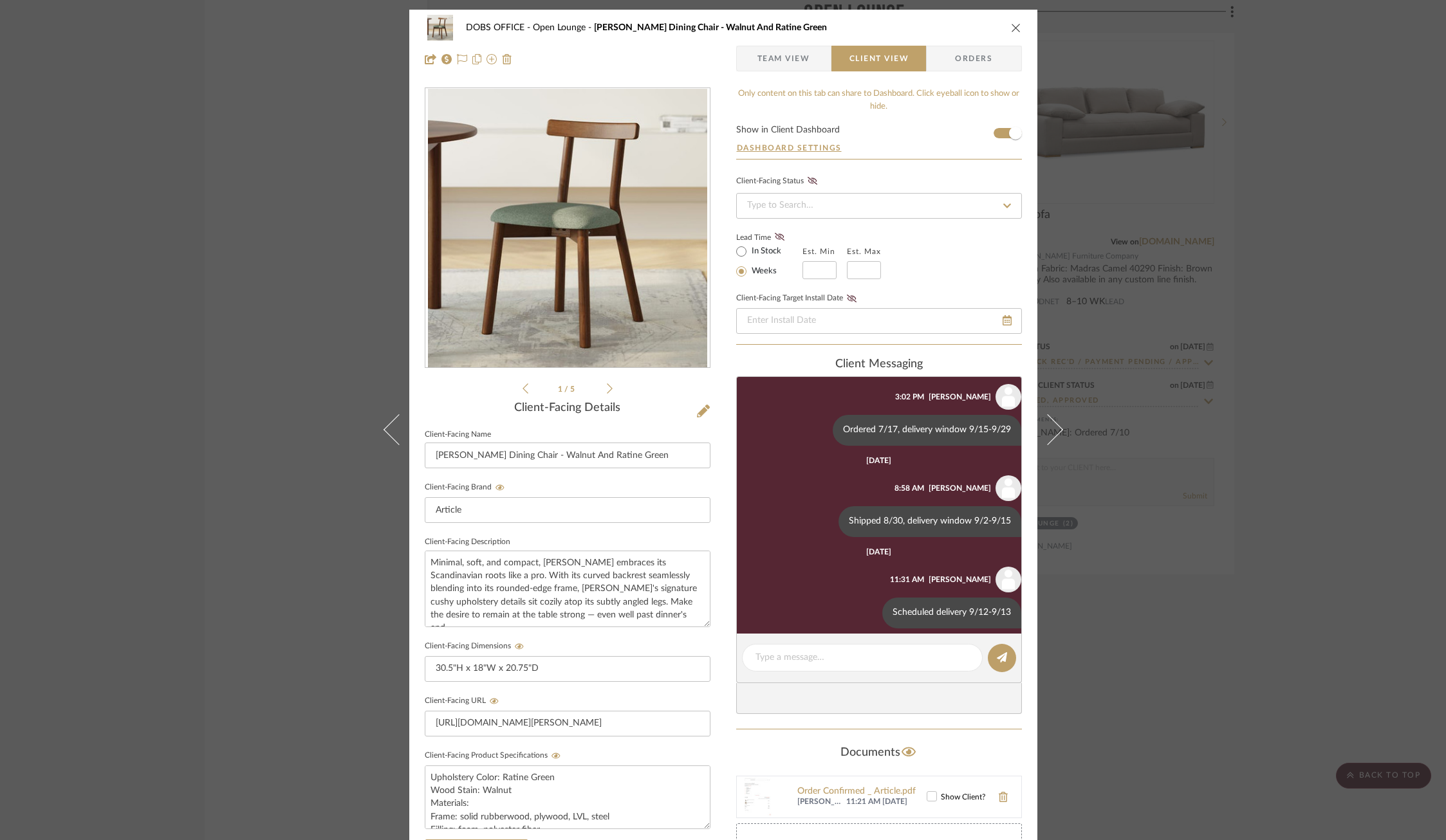
scroll to position [124, 0]
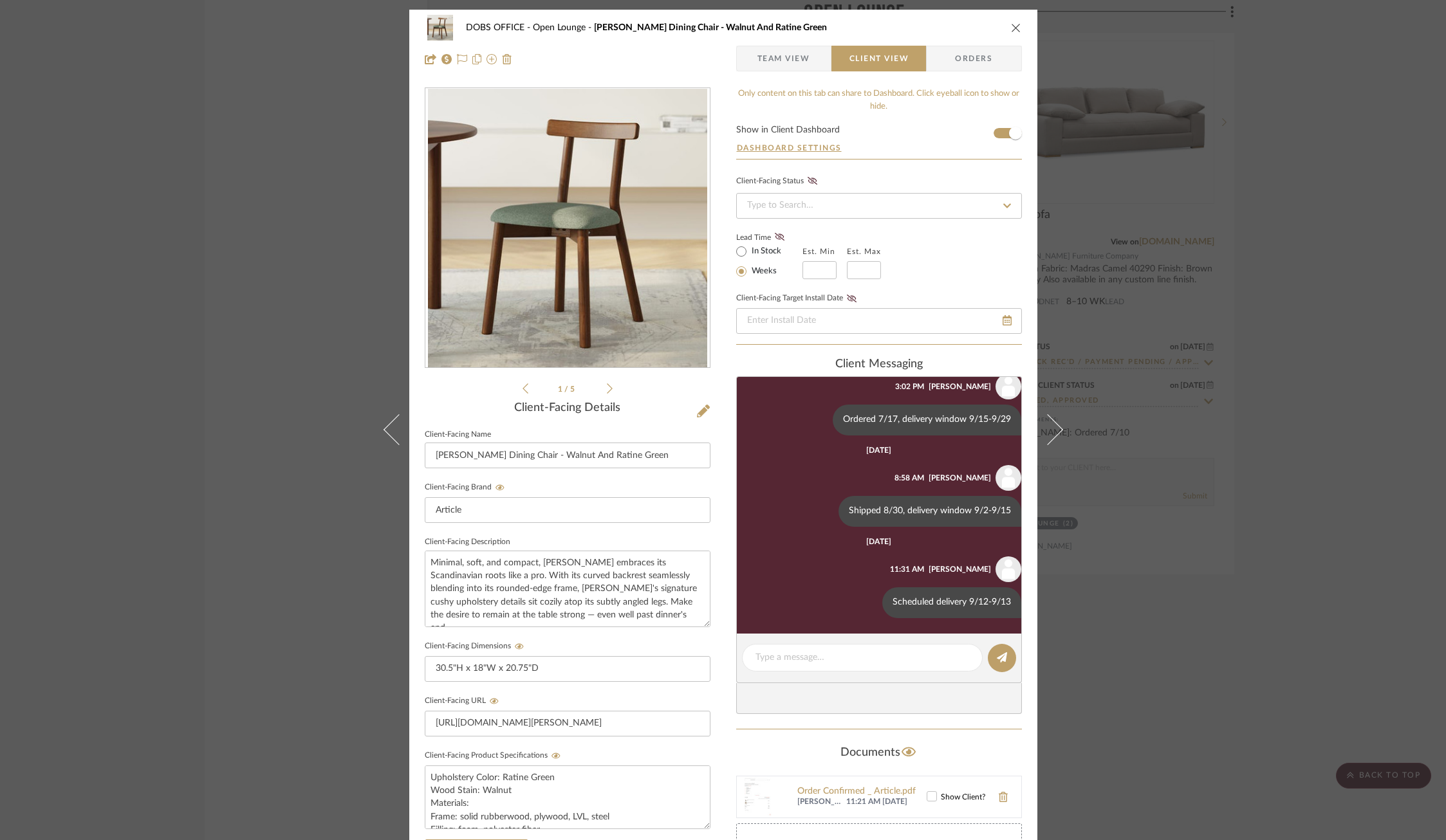
click at [1179, 501] on div "DOBS OFFICE Open Lounge [PERSON_NAME] Dining Chair - Walnut And Ratine Green Te…" at bounding box center [723, 420] width 1446 height 840
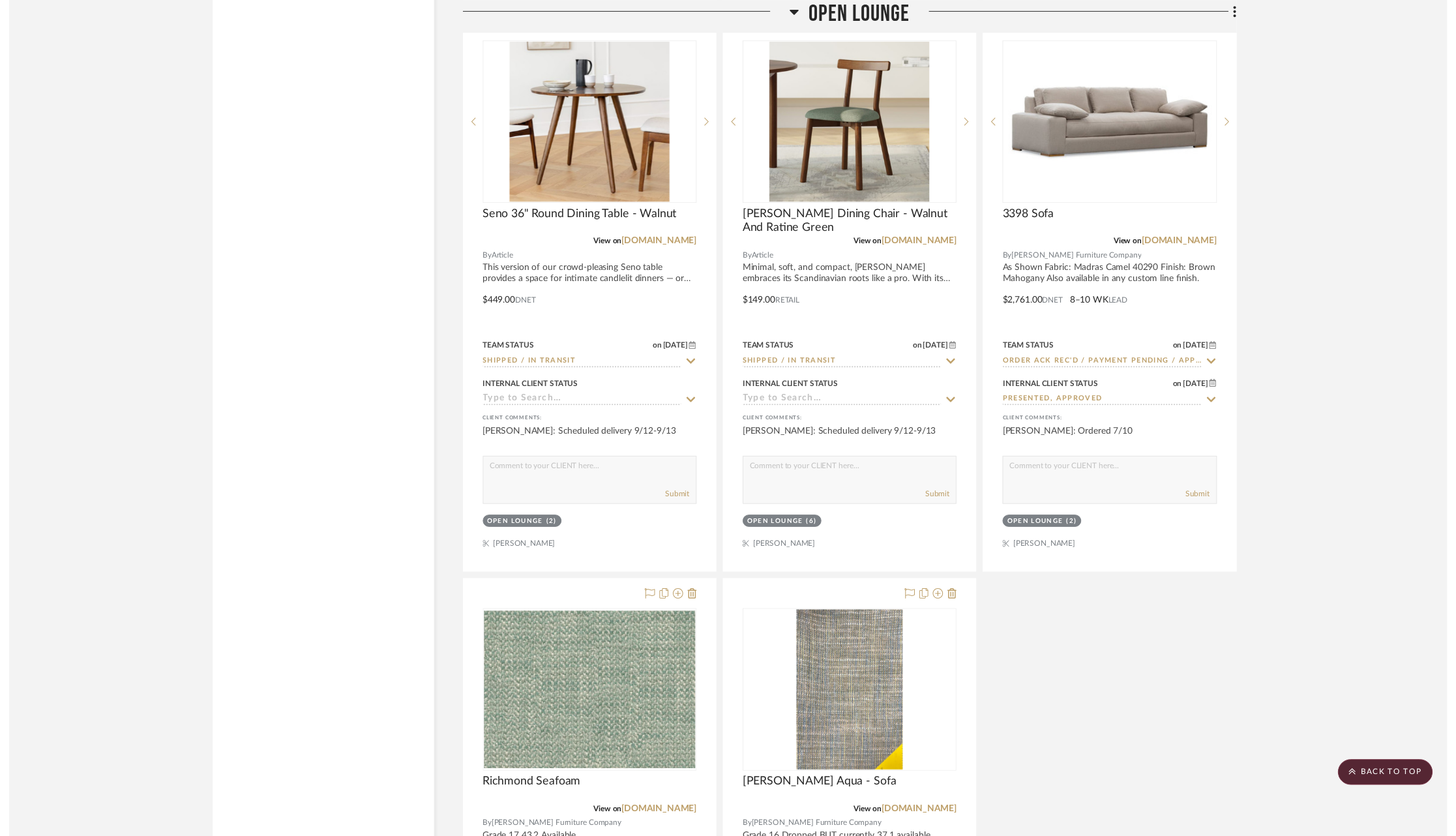
scroll to position [7876, 0]
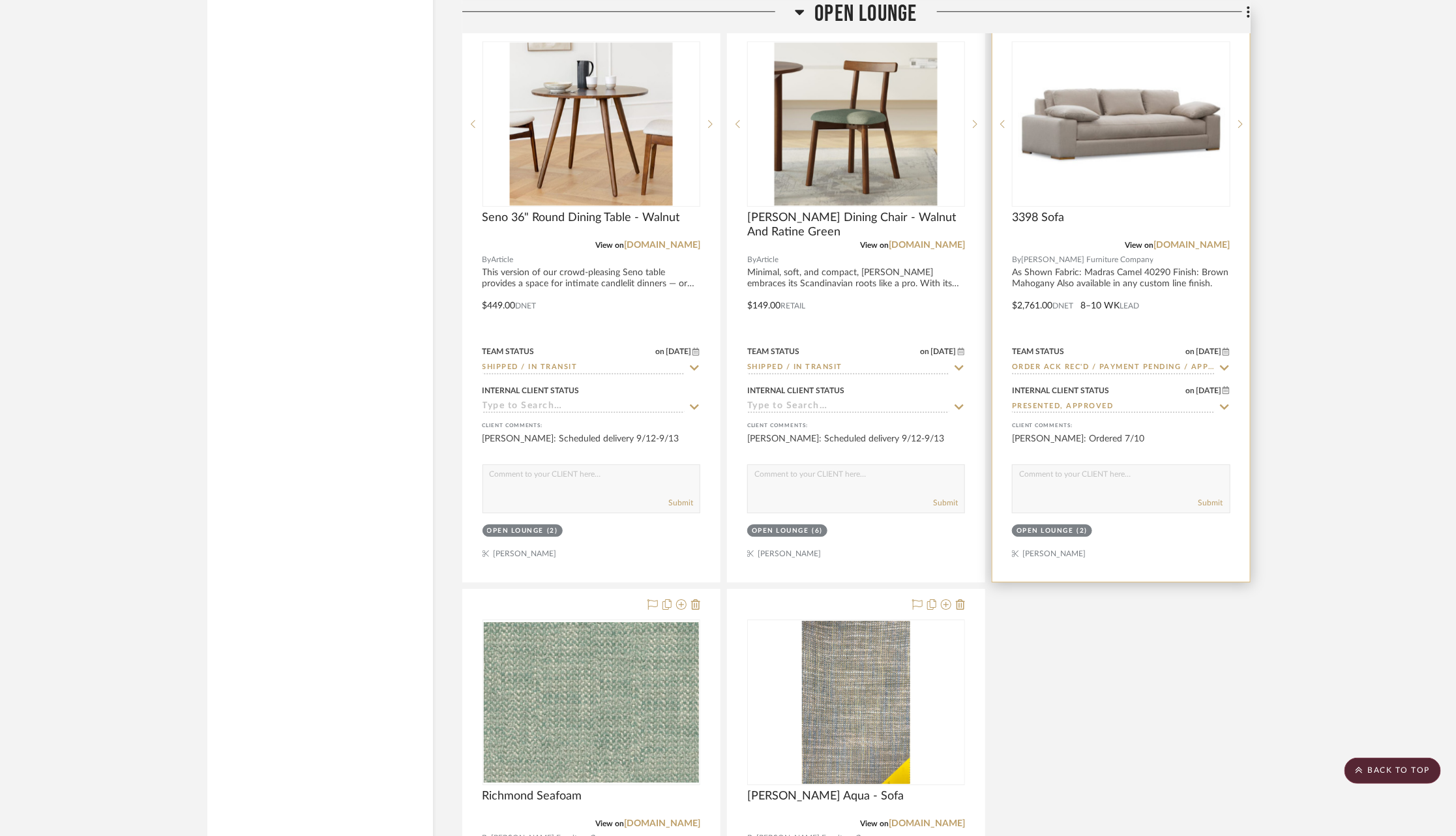
click at [1115, 139] on img "0" at bounding box center [1120, 123] width 215 height 92
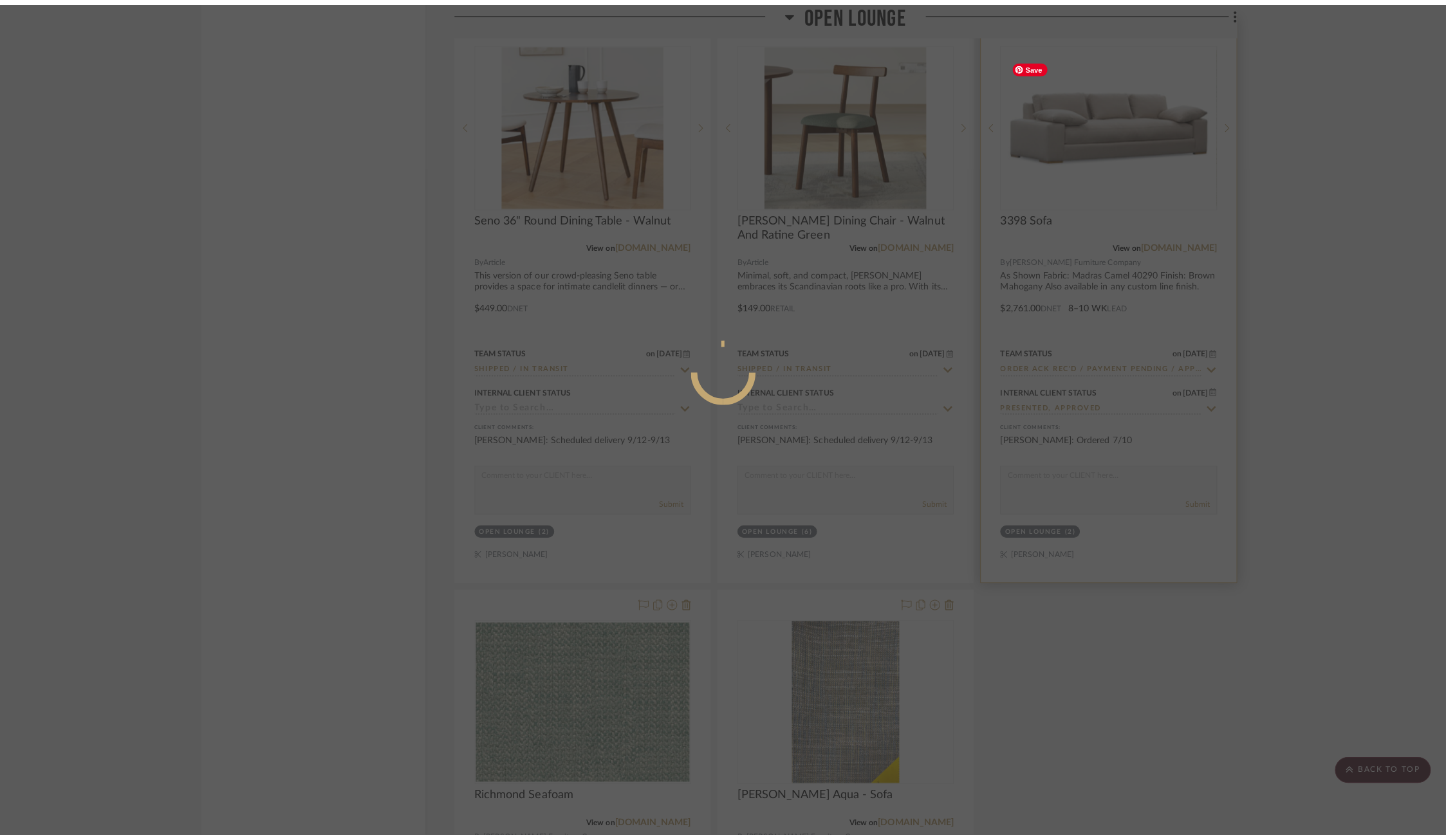
scroll to position [0, 0]
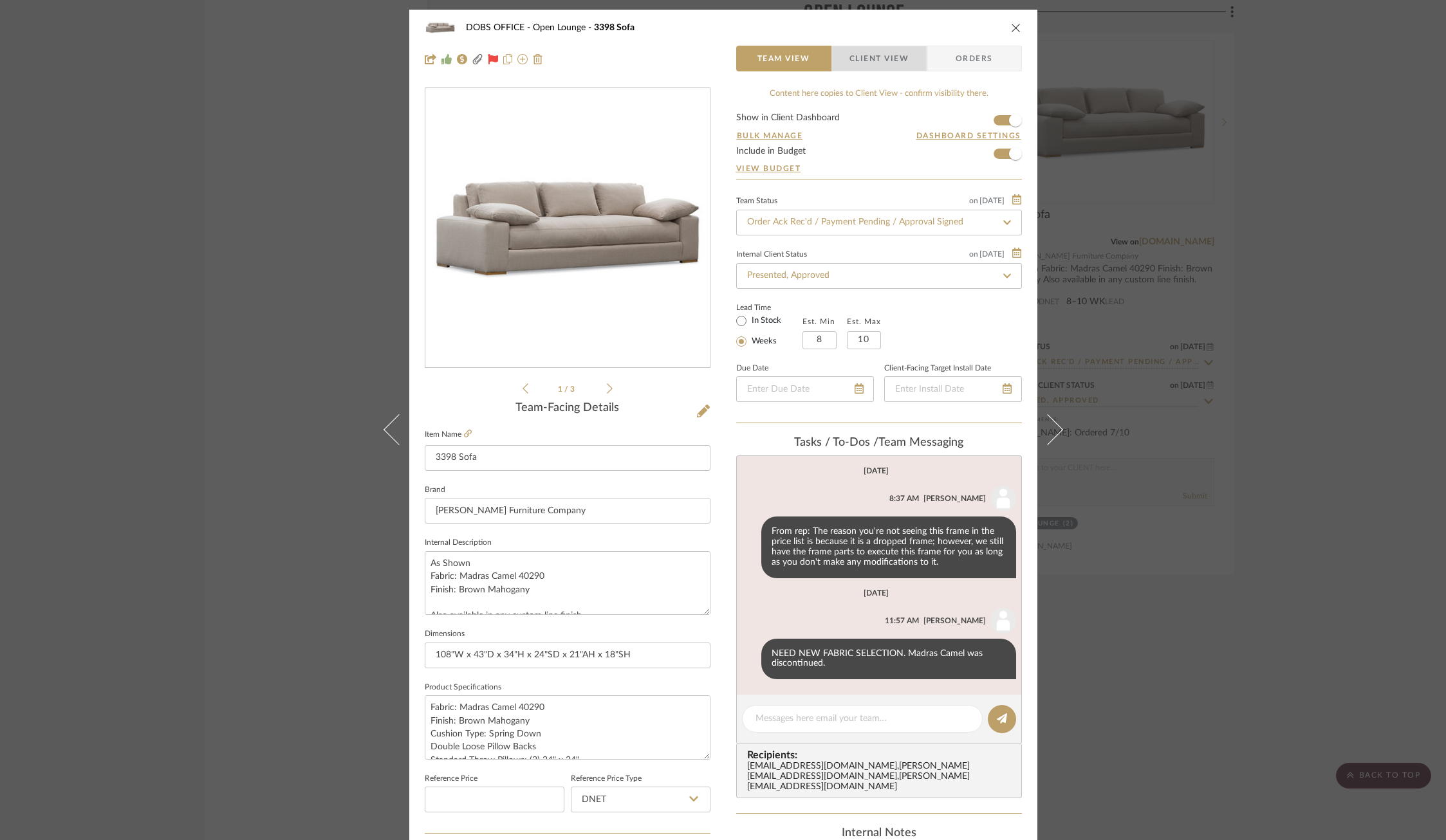
click at [869, 66] on span "Client View" at bounding box center [879, 58] width 59 height 26
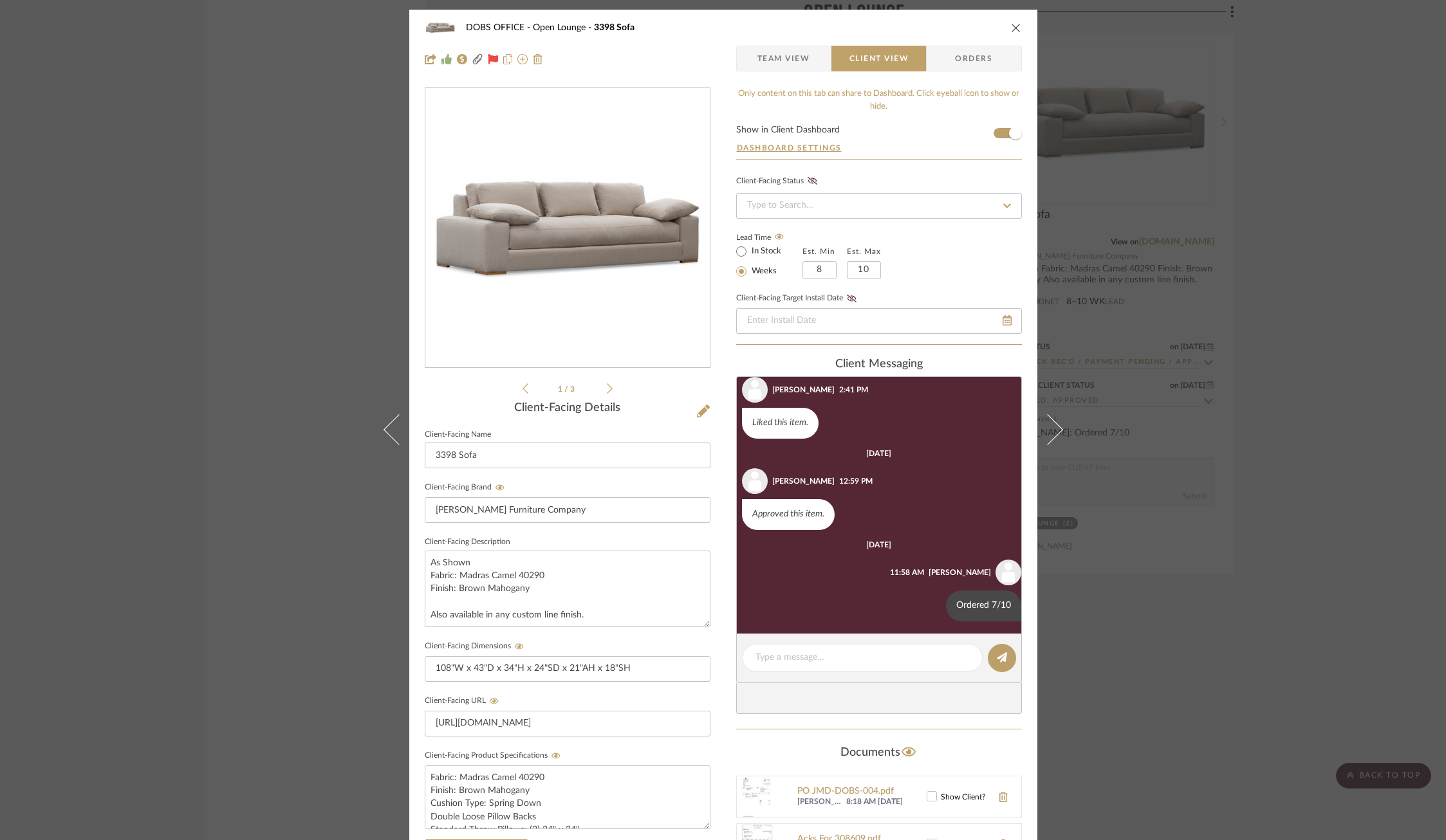
scroll to position [191, 0]
click at [804, 654] on textarea at bounding box center [862, 658] width 214 height 14
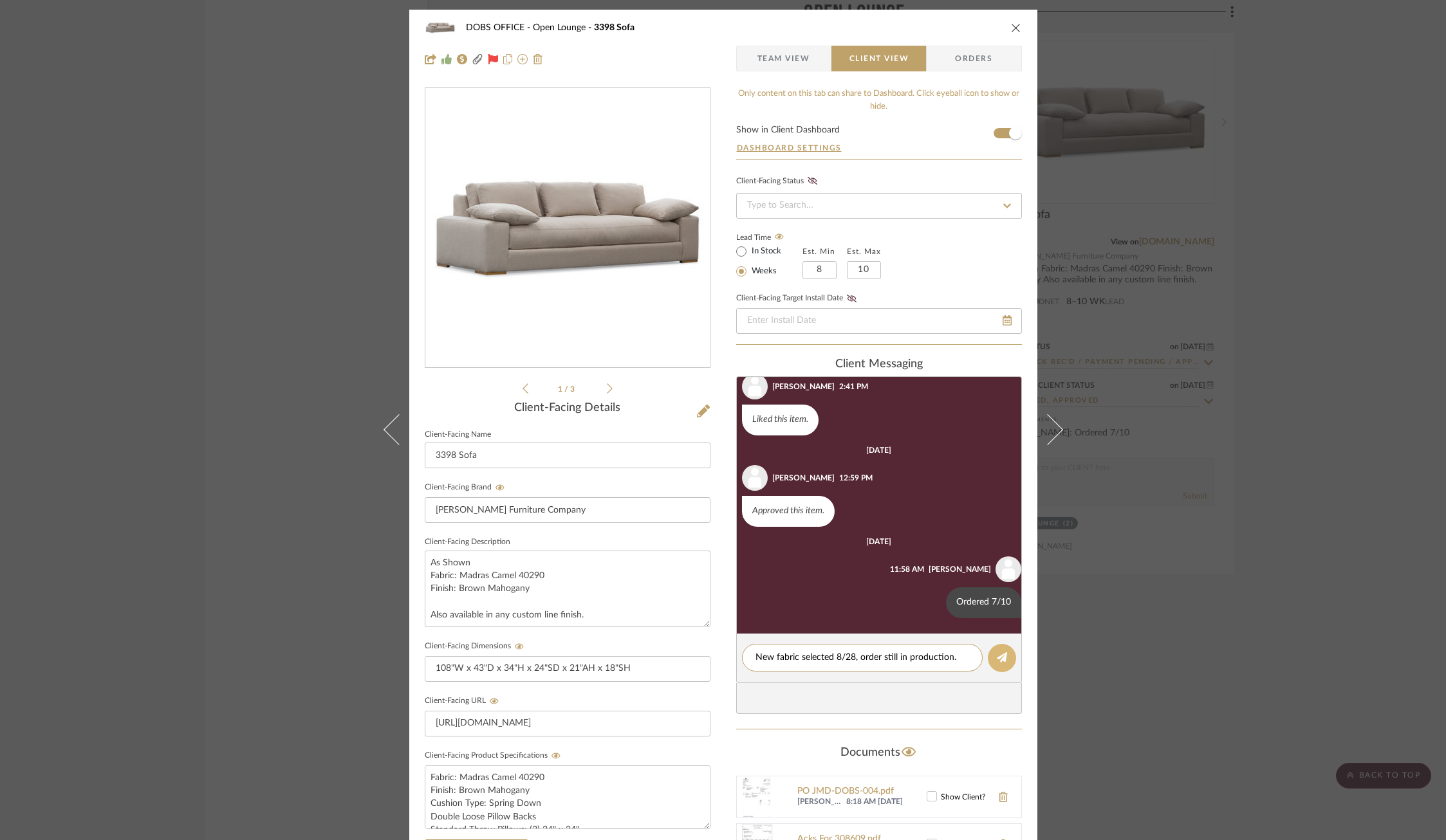
type textarea "New fabric selected 8/28, order still in production."
click at [999, 655] on icon at bounding box center [1002, 658] width 10 height 10
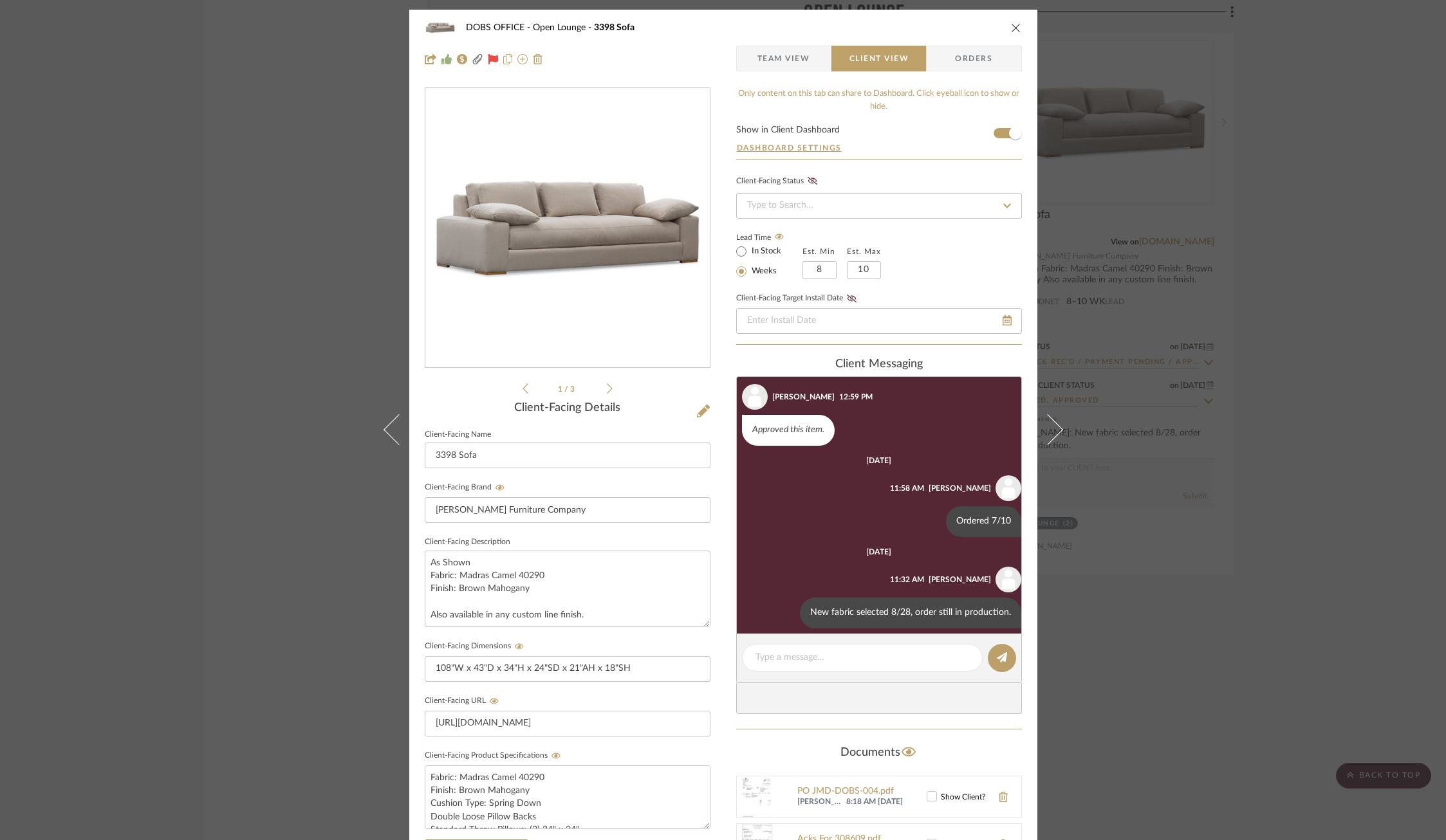
scroll to position [282, 0]
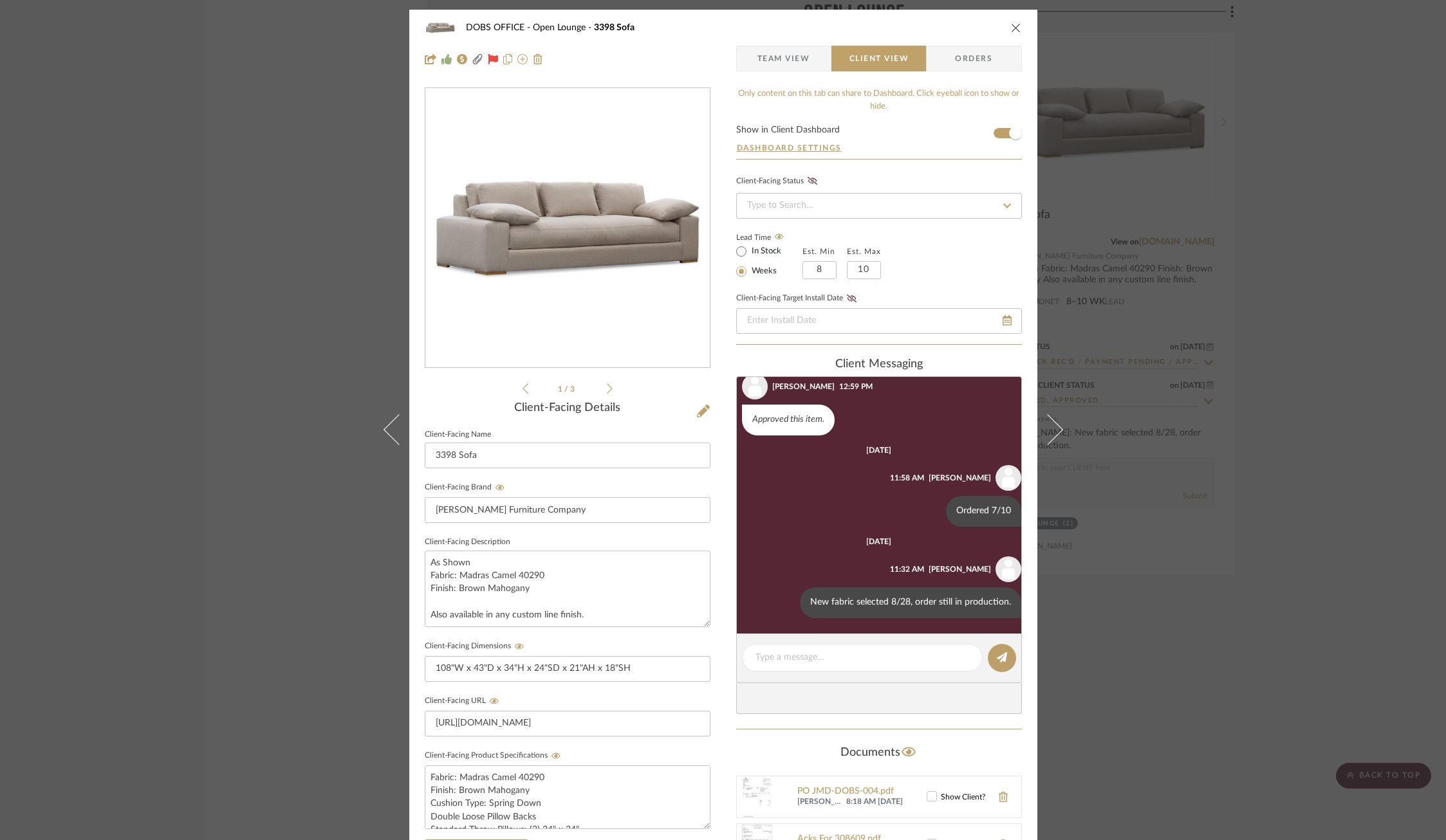
click at [1161, 534] on div "DOBS OFFICE Open Lounge 3398 Sofa Team View Client View Orders 2502_DOB...e OPT…" at bounding box center [723, 420] width 1446 height 840
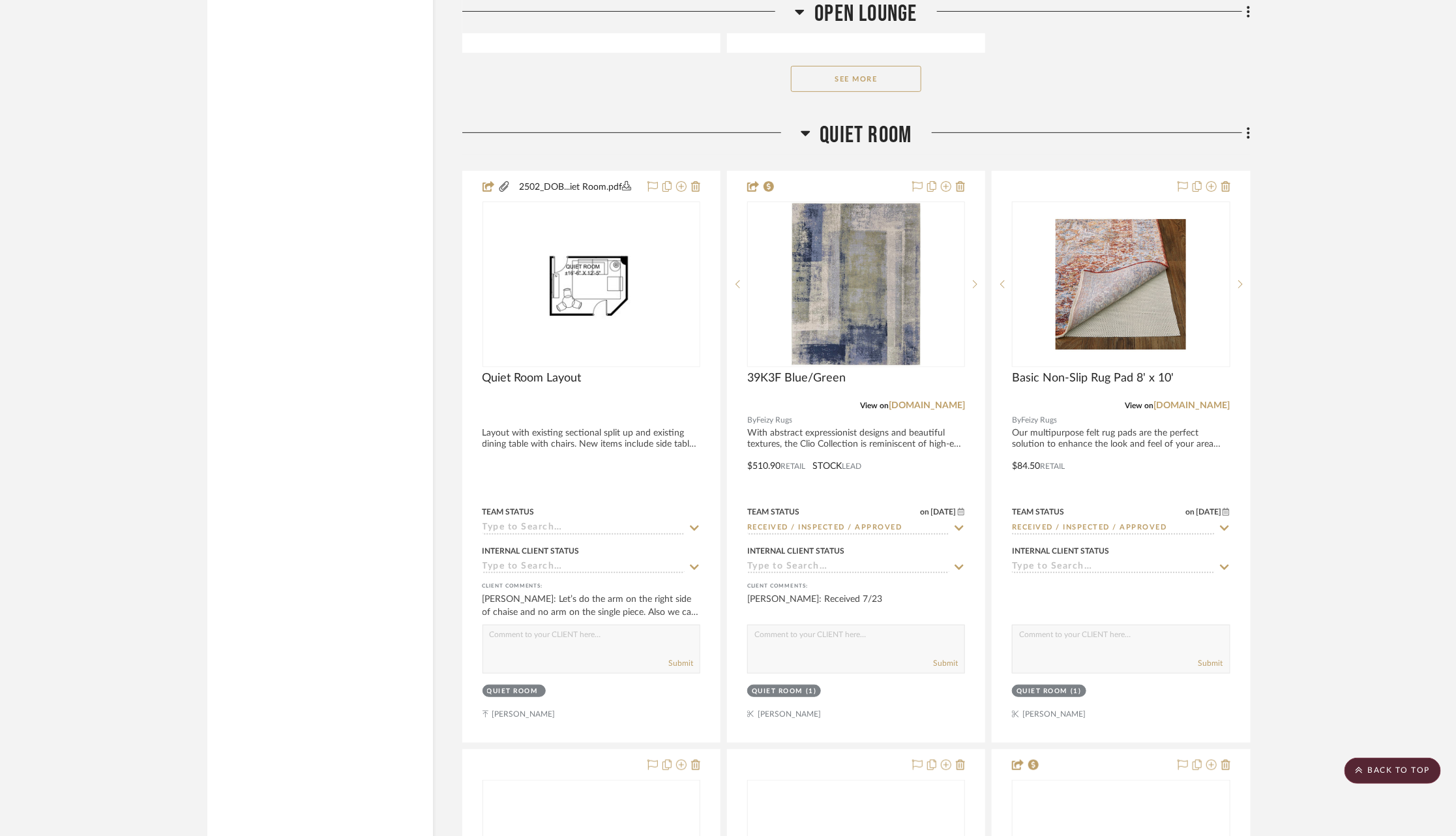
scroll to position [9009, 0]
